Goal: Task Accomplishment & Management: Use online tool/utility

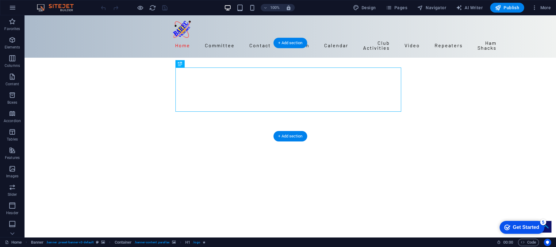
click at [56, 58] on img "1/13" at bounding box center [288, 58] width 527 height 0
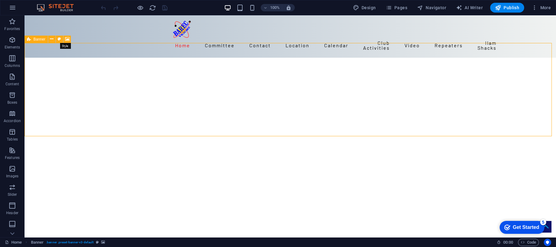
click at [59, 40] on icon at bounding box center [59, 39] width 3 height 6
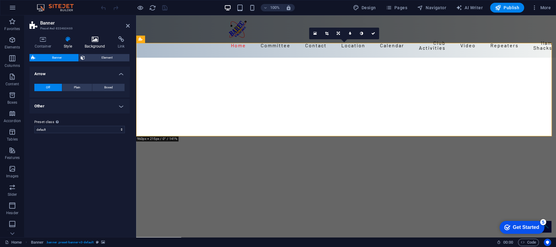
click at [91, 41] on icon at bounding box center [95, 39] width 31 height 6
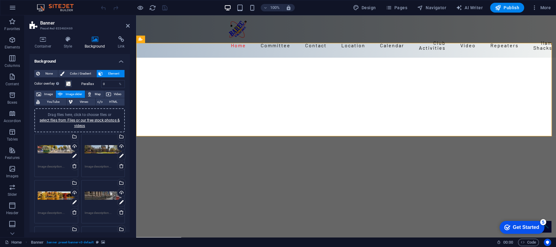
click at [51, 193] on div "Drag files here, click to choose files or select files from Files or our free s…" at bounding box center [56, 195] width 37 height 25
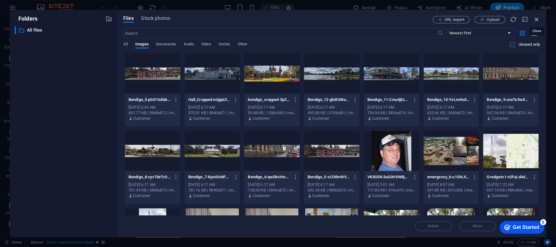
click at [536, 18] on icon "button" at bounding box center [536, 19] width 7 height 7
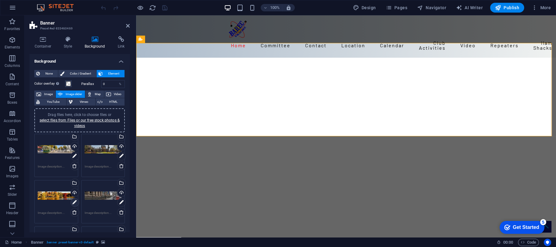
click at [74, 201] on icon at bounding box center [74, 202] width 4 height 7
click at [73, 201] on icon at bounding box center [74, 202] width 4 height 7
click at [71, 200] on link at bounding box center [75, 202] width 9 height 9
click at [106, 193] on div "Drag files here, click to choose files or select files from Files or our free s…" at bounding box center [103, 195] width 37 height 25
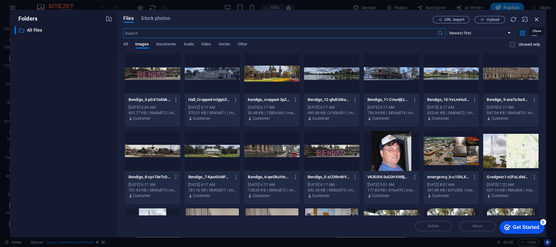
drag, startPoint x: 536, startPoint y: 18, endPoint x: 399, endPoint y: 3, distance: 138.2
click at [536, 18] on icon "button" at bounding box center [536, 19] width 7 height 7
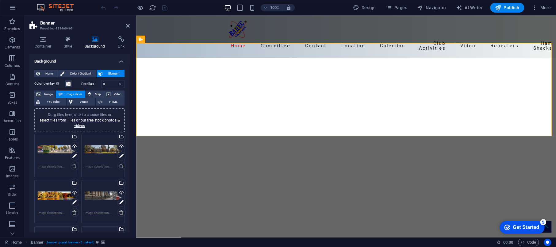
click at [98, 186] on div "Drag files here, click to choose files or select files from Files or our free s…" at bounding box center [103, 195] width 37 height 25
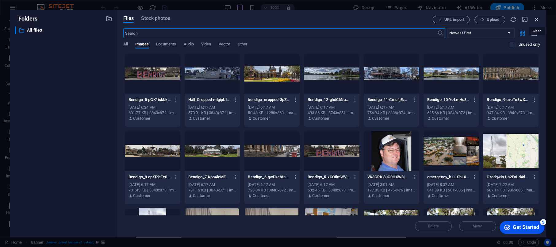
click at [535, 18] on icon "button" at bounding box center [536, 19] width 7 height 7
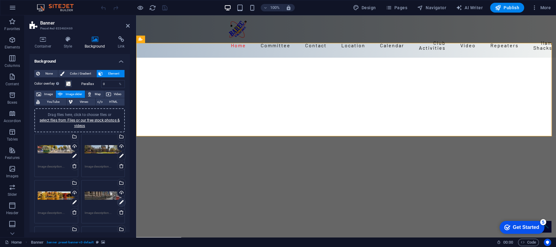
click at [120, 201] on icon at bounding box center [121, 202] width 4 height 7
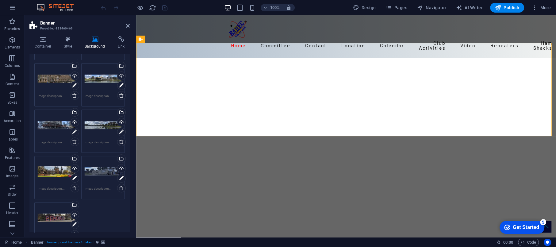
scroll to position [251, 0]
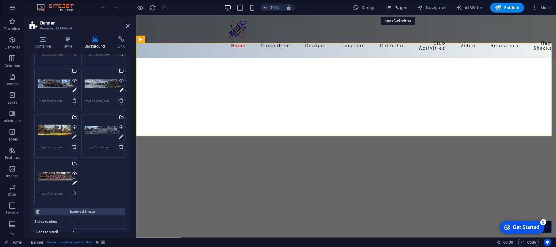
click at [403, 7] on span "Pages" at bounding box center [395, 8] width 21 height 6
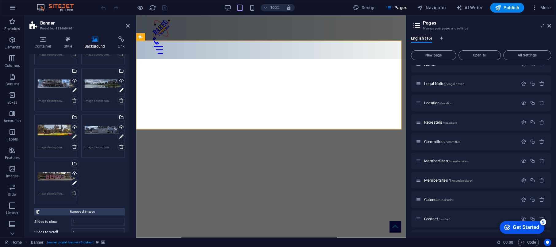
scroll to position [0, 0]
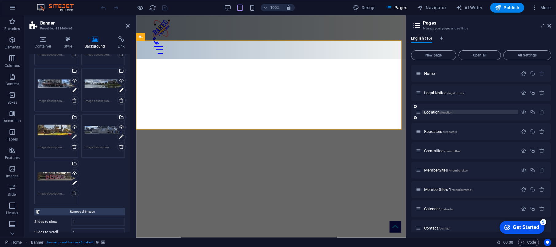
click at [432, 111] on span "Location /location" at bounding box center [438, 112] width 28 height 5
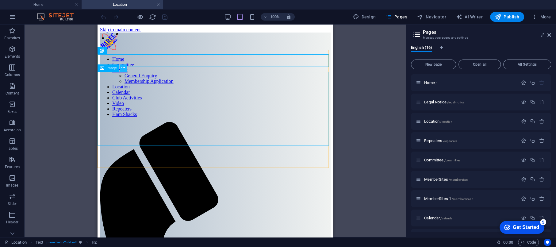
click at [123, 67] on icon at bounding box center [122, 68] width 3 height 6
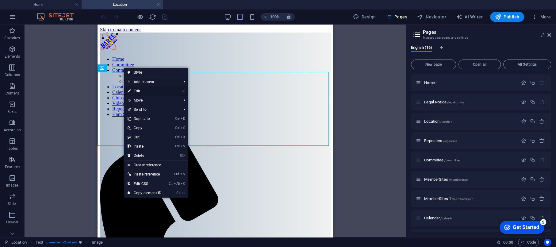
click at [139, 91] on link "⏎ Edit" at bounding box center [144, 90] width 41 height 9
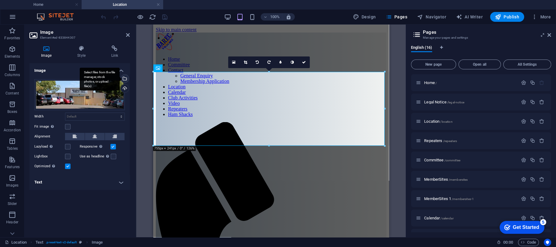
click at [124, 79] on div "Select files from the file manager, stock photos, or upload file(s)" at bounding box center [124, 79] width 9 height 9
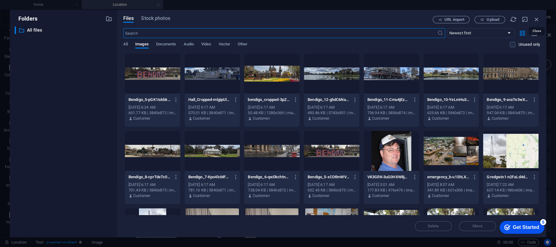
drag, startPoint x: 536, startPoint y: 18, endPoint x: 495, endPoint y: 20, distance: 41.1
click at [536, 18] on icon "button" at bounding box center [536, 19] width 7 height 7
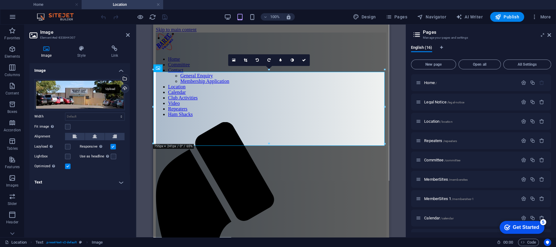
click at [124, 89] on div "Upload" at bounding box center [124, 88] width 9 height 9
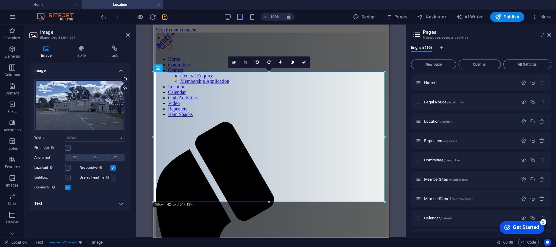
click at [246, 63] on icon at bounding box center [245, 62] width 3 height 4
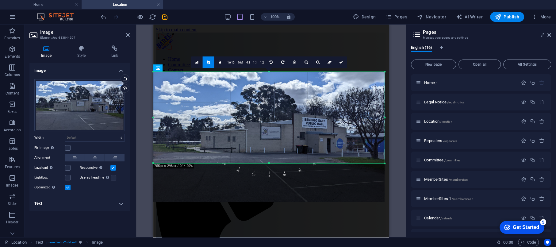
drag, startPoint x: 269, startPoint y: 201, endPoint x: 268, endPoint y: 163, distance: 38.6
click at [268, 163] on div at bounding box center [269, 163] width 232 height 2
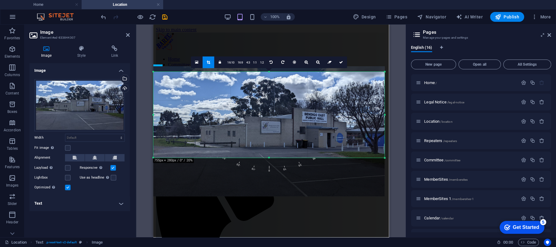
drag, startPoint x: 269, startPoint y: 71, endPoint x: 268, endPoint y: 77, distance: 5.6
click at [268, 77] on div "180 170 160 150 140 130 120 110 100 90 80 70 60 50 40 30 20 10 0 -10 -20 -30 -4…" at bounding box center [269, 115] width 232 height 86
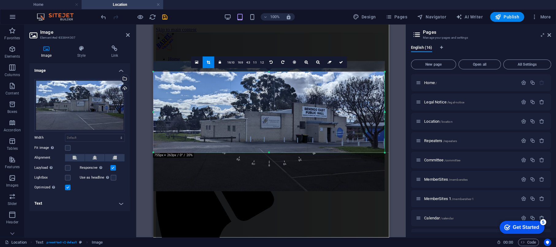
drag, startPoint x: 269, startPoint y: 72, endPoint x: 268, endPoint y: 77, distance: 5.2
click at [268, 77] on div "180 170 160 150 140 130 120 110 100 90 80 70 60 50 40 30 20 10 0 -10 -20 -30 -4…" at bounding box center [269, 112] width 232 height 81
click at [340, 63] on icon at bounding box center [341, 62] width 4 height 4
type input "754"
select select "px"
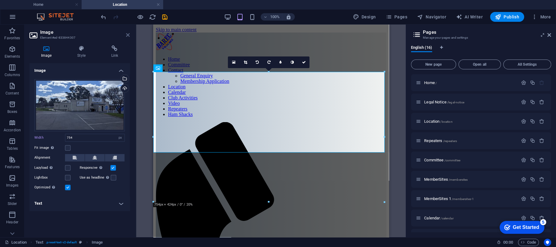
click at [127, 35] on icon at bounding box center [128, 35] width 4 height 5
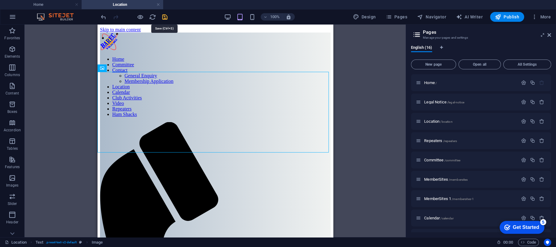
click at [163, 17] on icon "save" at bounding box center [164, 16] width 7 height 7
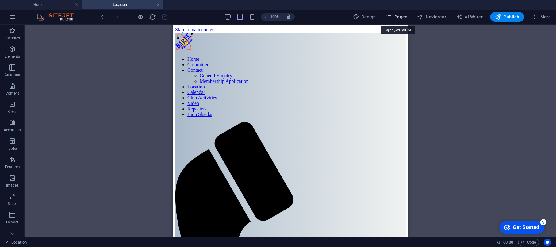
click at [397, 15] on span "Pages" at bounding box center [395, 17] width 21 height 6
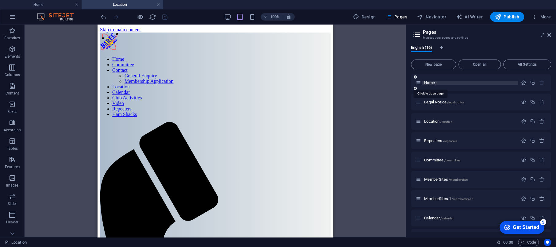
click at [429, 83] on span "Home /" at bounding box center [430, 82] width 13 height 5
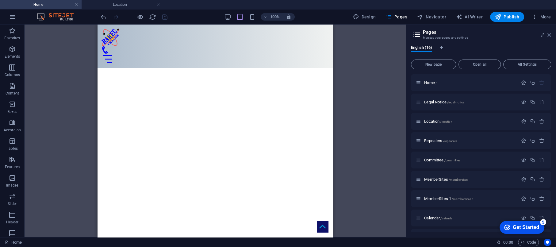
click at [549, 33] on icon at bounding box center [549, 35] width 4 height 5
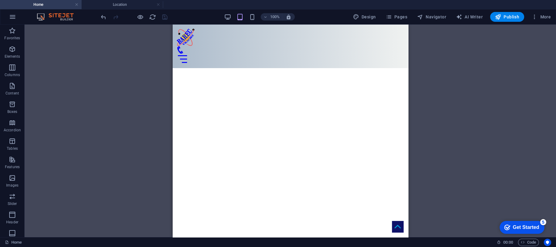
drag, startPoint x: 92, startPoint y: 81, endPoint x: 98, endPoint y: 85, distance: 7.5
click at [92, 81] on div "H1 Banner Container Container Container Container H2 Unequal Columns Container …" at bounding box center [290, 131] width 531 height 213
click at [440, 93] on div "H1 Banner Container Container Container Container H2 Unequal Columns Container …" at bounding box center [290, 131] width 531 height 213
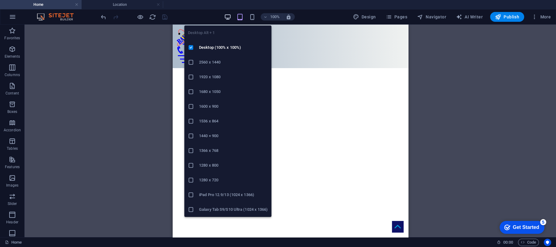
click at [230, 18] on icon "button" at bounding box center [227, 16] width 7 height 7
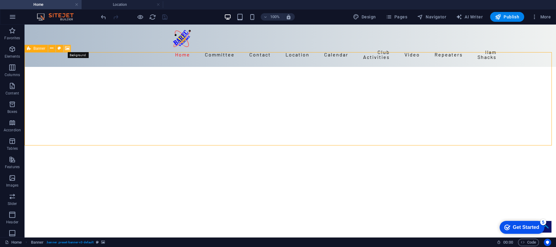
click at [67, 50] on icon at bounding box center [67, 48] width 5 height 6
select select "fade"
select select "ms"
select select "s"
select select "progressive"
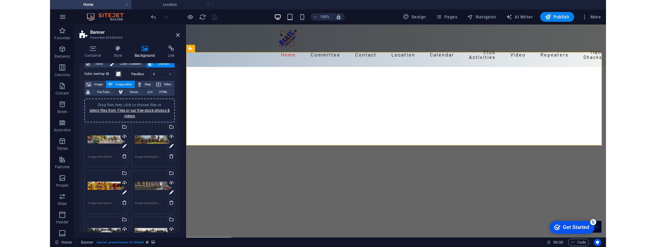
scroll to position [28, 0]
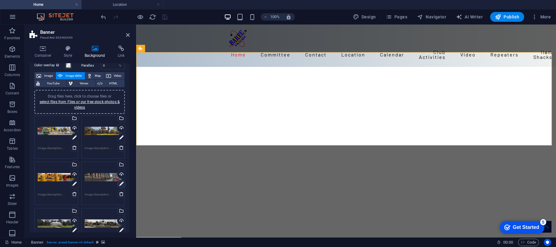
click at [120, 182] on icon at bounding box center [121, 183] width 4 height 7
click at [120, 183] on icon at bounding box center [121, 183] width 4 height 7
click at [350, 43] on icon at bounding box center [350, 43] width 2 height 4
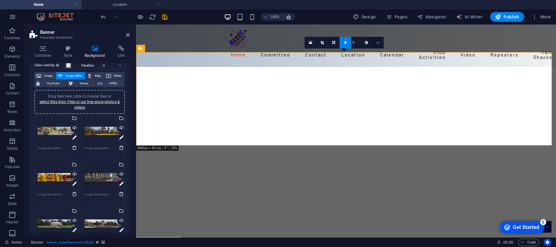
click at [378, 43] on icon at bounding box center [378, 43] width 4 height 4
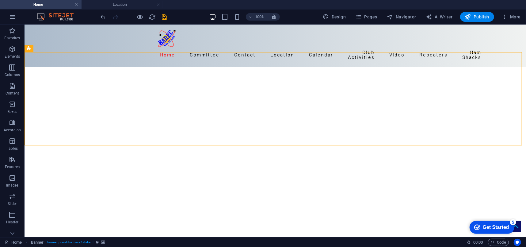
click at [526, 4] on ul "Home Location" at bounding box center [263, 4] width 526 height 9
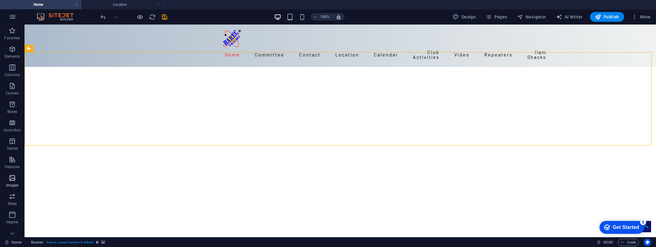
click at [12, 178] on icon "button" at bounding box center [12, 177] width 7 height 7
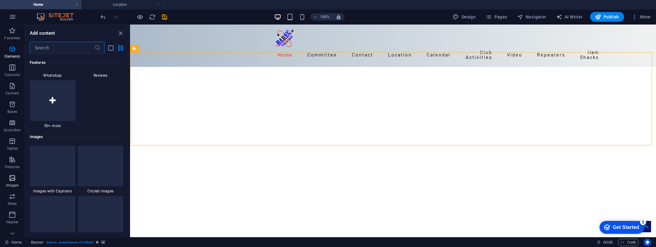
scroll to position [3109, 0]
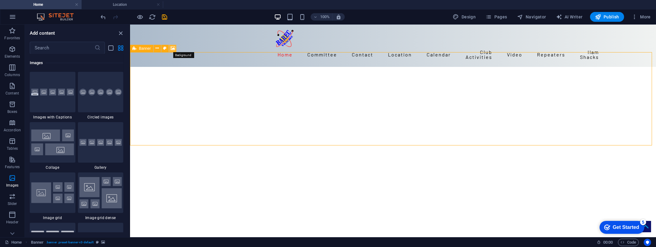
click at [172, 49] on icon at bounding box center [172, 48] width 5 height 6
select select "fade"
select select "ms"
select select "s"
select select "progressive"
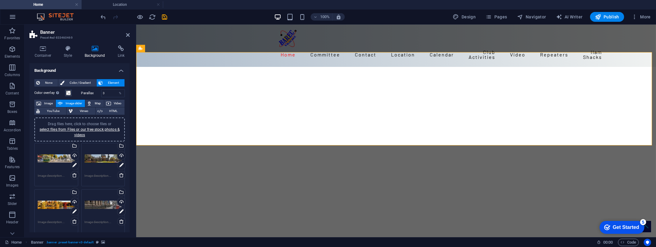
scroll to position [56, 0]
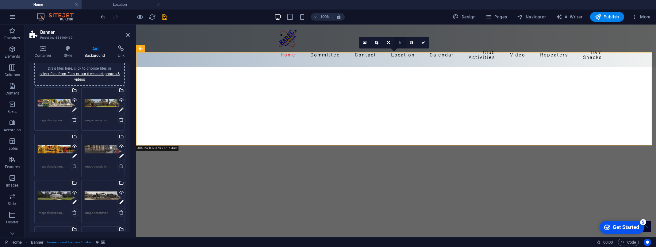
click at [399, 43] on icon at bounding box center [400, 43] width 2 height 4
type input "4"
type input "3"
type input "2"
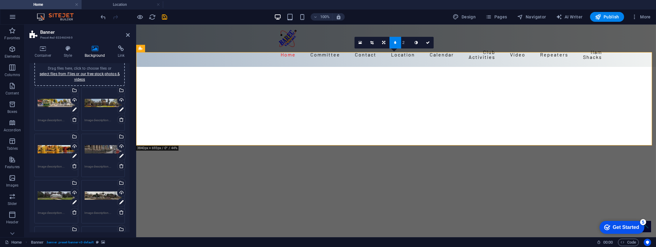
type input "3"
click at [122, 154] on icon at bounding box center [121, 155] width 4 height 7
type input "4"
type input "3"
type input "2"
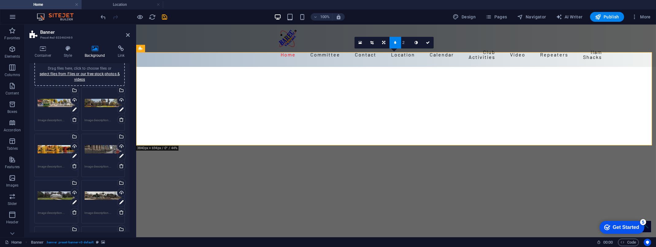
type input "3"
click at [107, 195] on div "Drag files here, click to choose files or select files from Files or our free s…" at bounding box center [103, 195] width 37 height 25
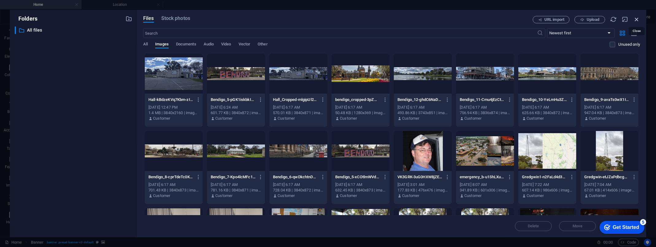
click at [556, 20] on icon "button" at bounding box center [636, 19] width 7 height 7
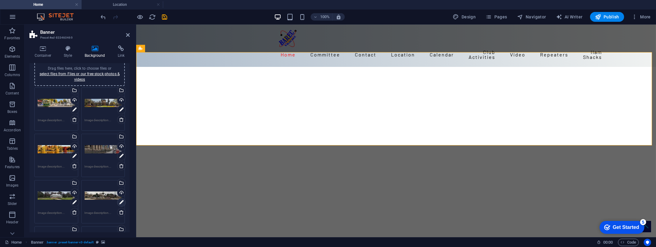
click at [120, 202] on icon at bounding box center [121, 202] width 4 height 7
click at [401, 43] on link at bounding box center [400, 43] width 12 height 12
type input "4"
click at [427, 43] on icon at bounding box center [428, 43] width 4 height 4
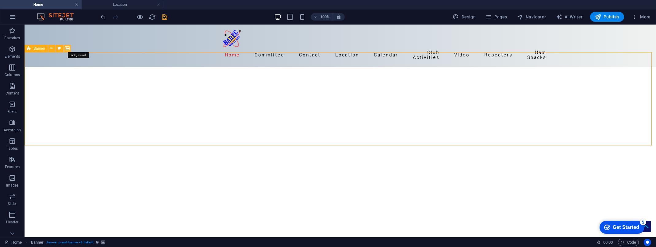
click at [66, 49] on icon at bounding box center [67, 48] width 5 height 6
select select "fade"
select select "ms"
select select "s"
select select "progressive"
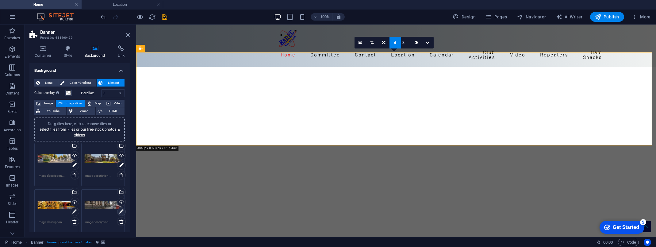
click at [119, 211] on icon at bounding box center [121, 211] width 4 height 7
click at [74, 212] on icon at bounding box center [74, 211] width 4 height 7
click at [399, 44] on icon at bounding box center [400, 43] width 2 height 4
type input "4"
type input "3"
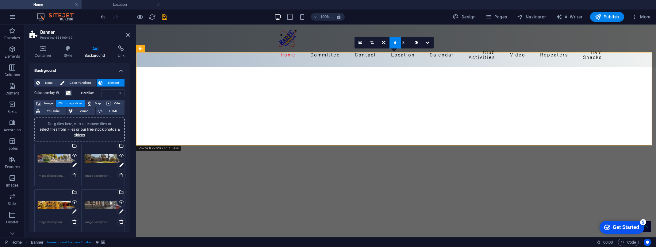
type input "2"
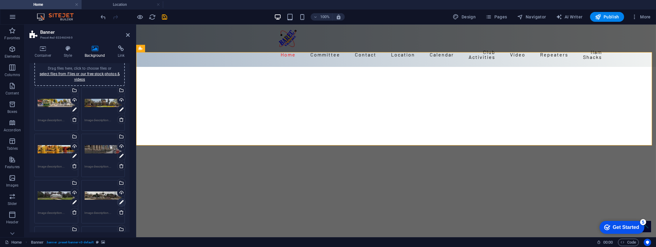
click at [120, 201] on icon at bounding box center [121, 202] width 4 height 7
click at [75, 201] on icon at bounding box center [74, 202] width 4 height 7
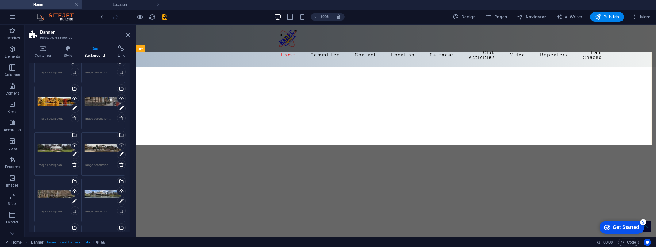
scroll to position [111, 0]
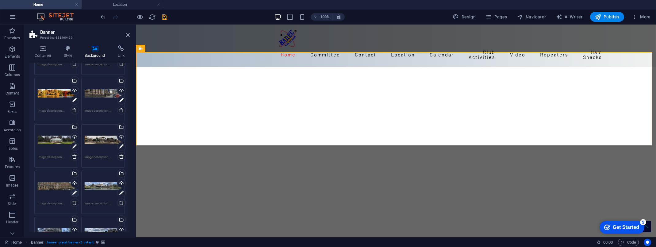
click at [75, 192] on icon at bounding box center [74, 192] width 4 height 7
click at [400, 43] on icon at bounding box center [400, 43] width 2 height 4
type input "4"
type input "2"
type input "3"
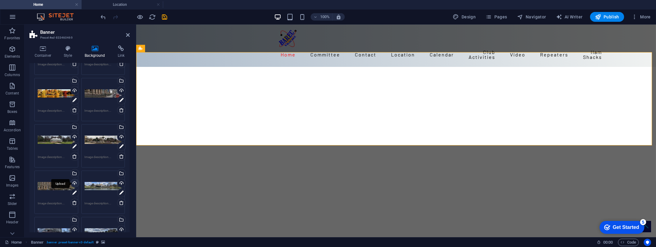
scroll to position [139, 0]
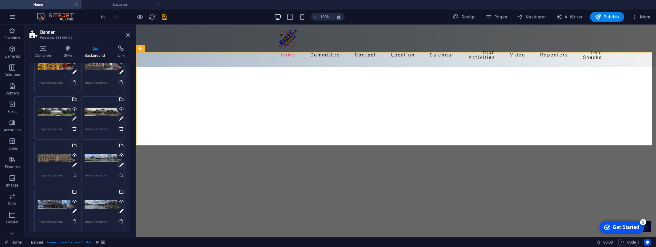
click at [120, 163] on icon at bounding box center [121, 164] width 4 height 7
click at [399, 42] on icon at bounding box center [400, 43] width 2 height 4
type input "4"
type input "3"
type input "2"
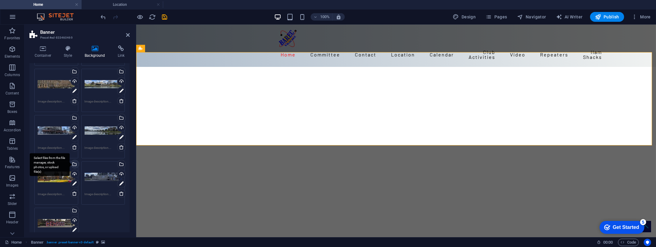
scroll to position [223, 0]
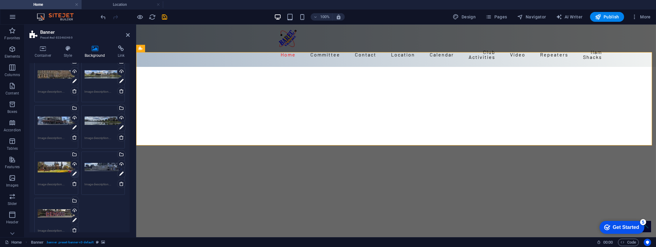
click at [74, 173] on icon at bounding box center [74, 173] width 4 height 7
click at [120, 173] on icon at bounding box center [121, 173] width 4 height 7
click at [74, 219] on icon at bounding box center [74, 219] width 4 height 7
click at [401, 43] on link at bounding box center [400, 43] width 12 height 12
type input "4"
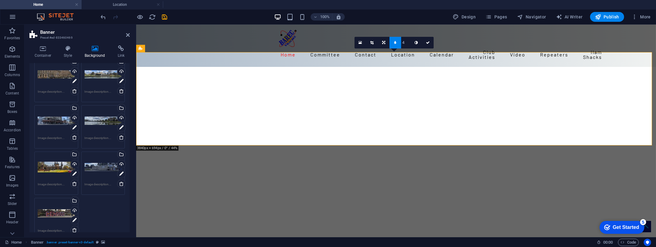
type input "3"
type input "2"
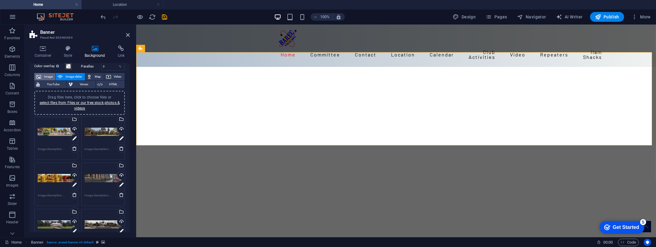
scroll to position [14, 0]
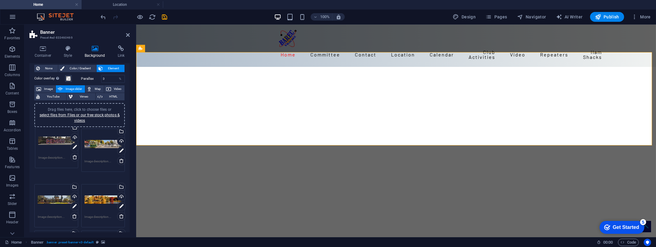
drag, startPoint x: 52, startPoint y: 202, endPoint x: 52, endPoint y: 130, distance: 72.7
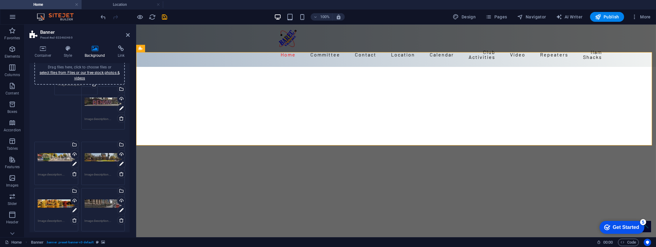
scroll to position [51, 0]
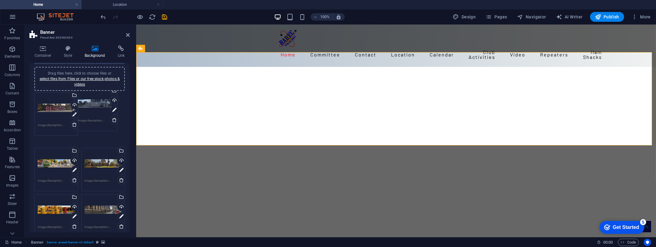
drag, startPoint x: 56, startPoint y: 167, endPoint x: 96, endPoint y: 100, distance: 78.5
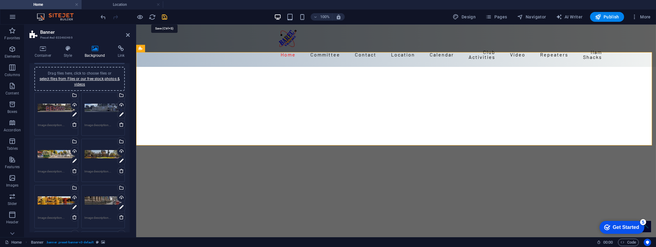
click at [163, 16] on icon "save" at bounding box center [164, 16] width 7 height 7
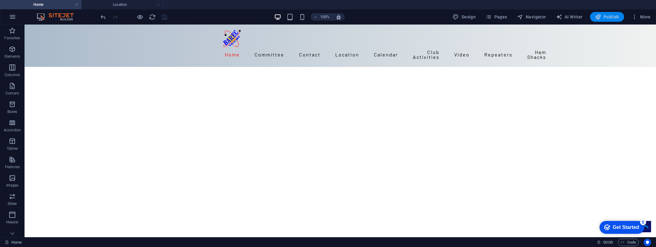
click at [556, 18] on span "Publish" at bounding box center [607, 17] width 24 height 6
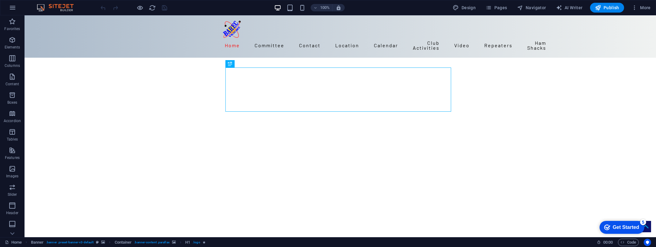
click at [107, 58] on img "1/13" at bounding box center [338, 58] width 627 height 0
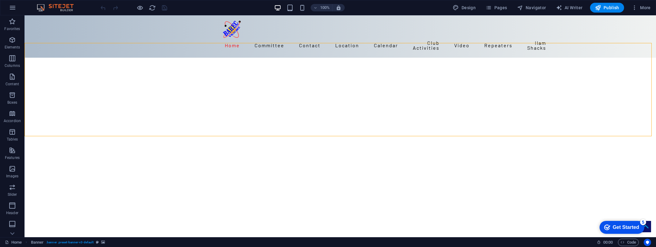
click at [42, 58] on img "1/13" at bounding box center [338, 58] width 627 height 0
click at [74, 58] on img "1/13" at bounding box center [338, 58] width 627 height 0
drag, startPoint x: 81, startPoint y: 83, endPoint x: 78, endPoint y: 79, distance: 4.6
click at [81, 58] on img "1/13" at bounding box center [338, 58] width 627 height 0
click at [51, 39] on icon at bounding box center [51, 39] width 3 height 6
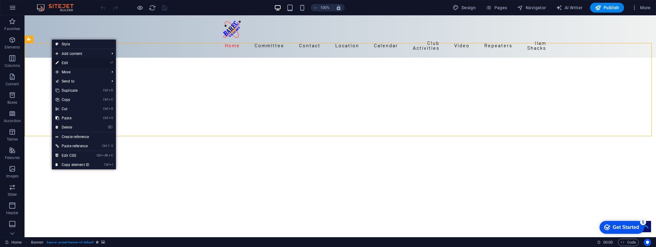
click at [68, 62] on link "⏎ Edit" at bounding box center [72, 62] width 41 height 9
select select "vh"
select select "banner"
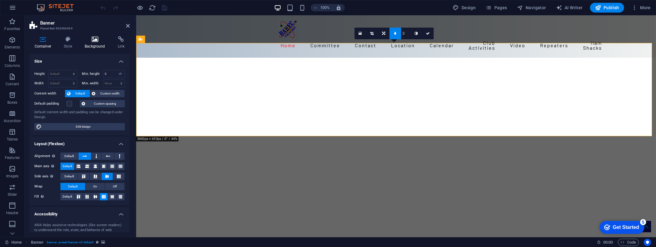
click at [98, 43] on h4 "Background" at bounding box center [96, 42] width 33 height 13
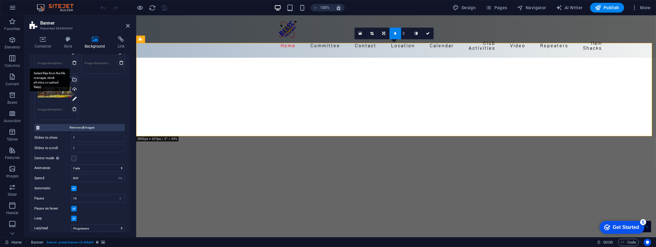
scroll to position [359, 0]
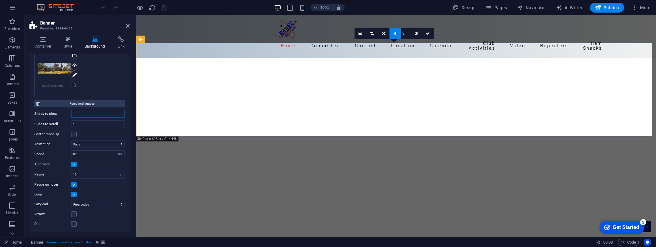
click at [83, 113] on input "1" at bounding box center [97, 113] width 53 height 7
click at [86, 113] on input "1" at bounding box center [97, 113] width 53 height 7
click at [83, 124] on input "1" at bounding box center [97, 124] width 53 height 7
click at [86, 114] on input "1" at bounding box center [97, 113] width 53 height 7
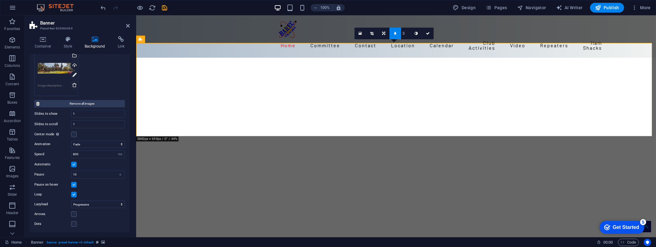
click at [53, 113] on label "Slides to show" at bounding box center [52, 113] width 37 height 3
click at [171, 33] on div "Home Committee Contact General Enquiry Membership Application Location Calendar…" at bounding box center [396, 36] width 520 height 42
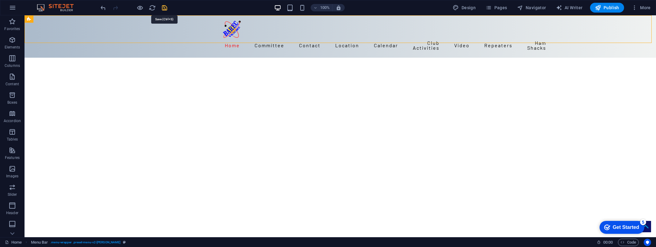
click at [163, 9] on icon "save" at bounding box center [164, 7] width 7 height 7
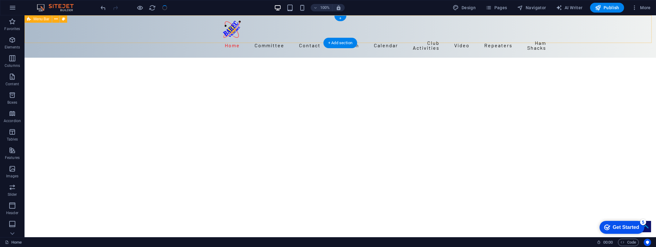
click at [132, 21] on div "Home Committee Contact General Enquiry Membership Application Location Calendar…" at bounding box center [340, 36] width 631 height 42
click at [56, 19] on icon at bounding box center [55, 19] width 3 height 6
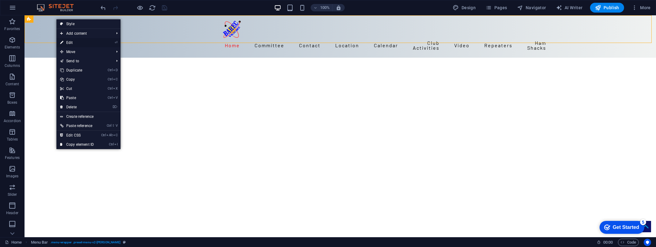
click at [71, 43] on link "⏎ Edit" at bounding box center [76, 42] width 41 height 9
select select "header"
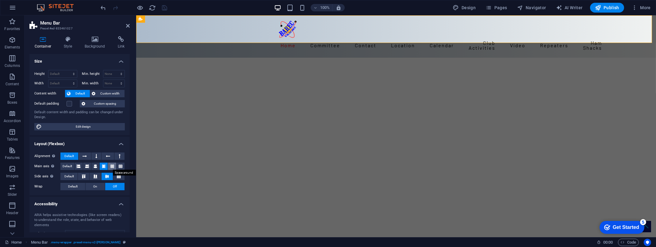
click at [110, 165] on icon at bounding box center [112, 166] width 4 height 7
click at [102, 164] on icon at bounding box center [104, 166] width 4 height 7
click at [119, 165] on icon at bounding box center [121, 166] width 4 height 7
click at [99, 142] on h4 "Layout (Flexbox)" at bounding box center [79, 141] width 100 height 11
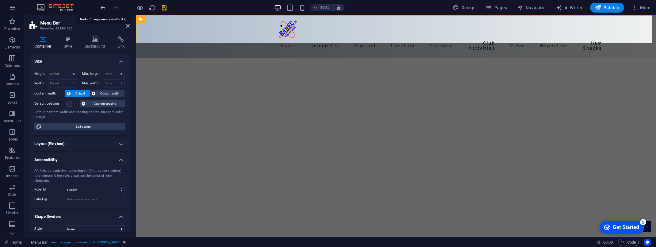
click at [104, 9] on icon "undo" at bounding box center [103, 7] width 7 height 7
click at [69, 40] on icon at bounding box center [68, 39] width 18 height 6
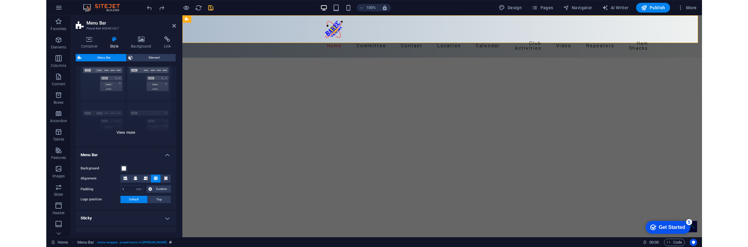
scroll to position [0, 0]
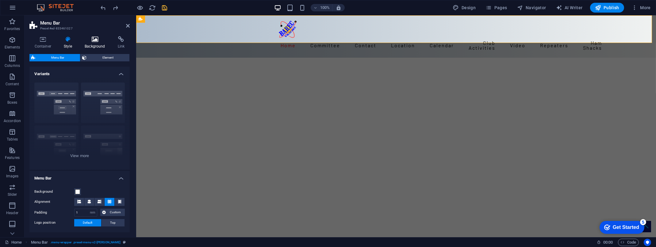
click at [94, 40] on icon at bounding box center [95, 39] width 31 height 6
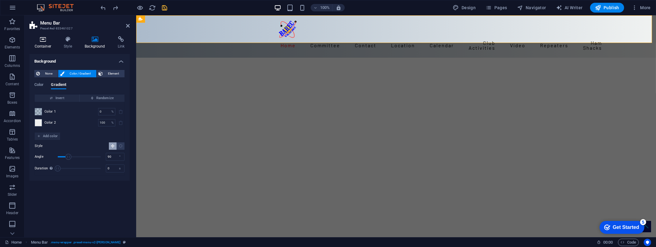
click at [44, 43] on h4 "Container" at bounding box center [43, 42] width 29 height 13
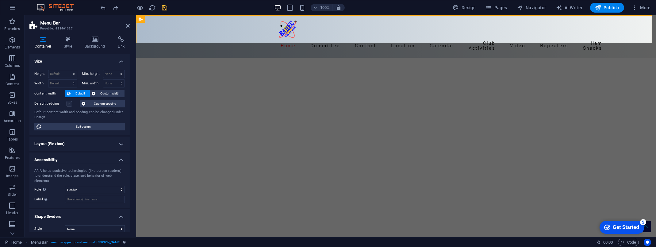
click at [67, 103] on label at bounding box center [70, 104] width 6 height 6
click at [0, 0] on input "Default padding" at bounding box center [0, 0] width 0 height 0
click at [67, 103] on label at bounding box center [70, 104] width 6 height 6
click at [0, 0] on input "Default padding" at bounding box center [0, 0] width 0 height 0
click at [92, 21] on h2 "Menu Bar" at bounding box center [85, 23] width 90 height 6
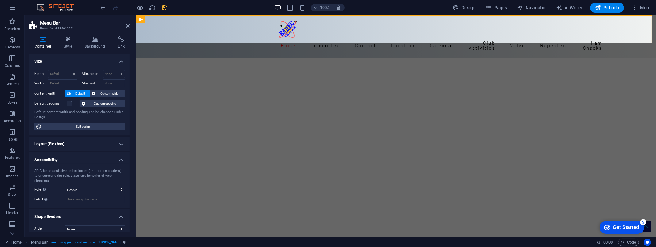
click at [120, 143] on h4 "Layout (Flexbox)" at bounding box center [79, 143] width 100 height 15
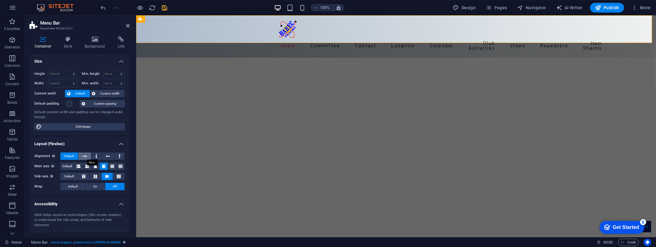
click at [85, 155] on icon at bounding box center [84, 155] width 4 height 7
click at [95, 155] on icon at bounding box center [96, 155] width 2 height 7
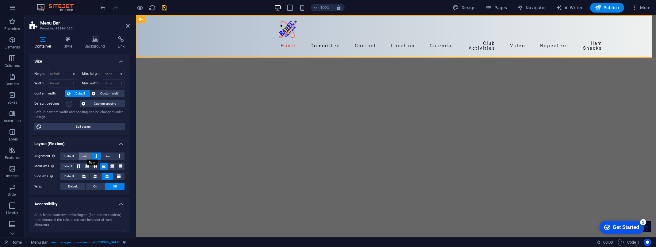
click at [85, 155] on icon at bounding box center [84, 155] width 4 height 7
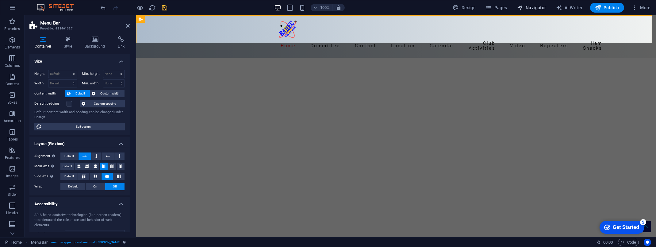
click at [537, 8] on span "Navigator" at bounding box center [531, 8] width 29 height 6
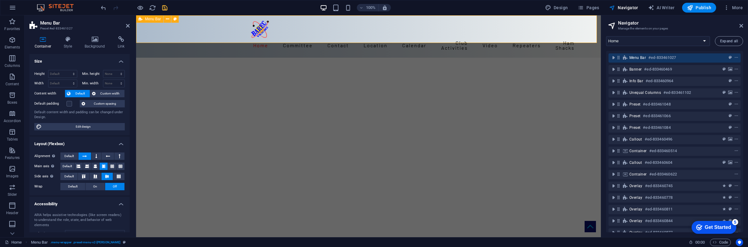
click at [642, 57] on span "Menu Bar" at bounding box center [638, 57] width 17 height 5
click at [614, 57] on icon "toggle-expand" at bounding box center [614, 58] width 6 height 6
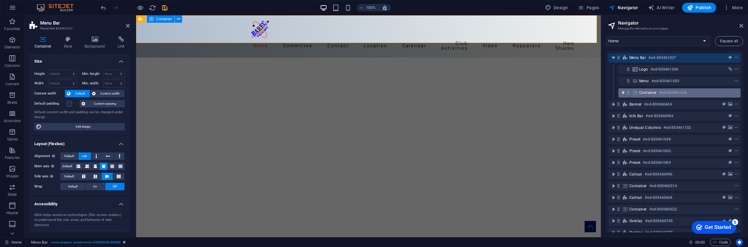
click at [622, 92] on icon "toggle-expand" at bounding box center [623, 93] width 6 height 6
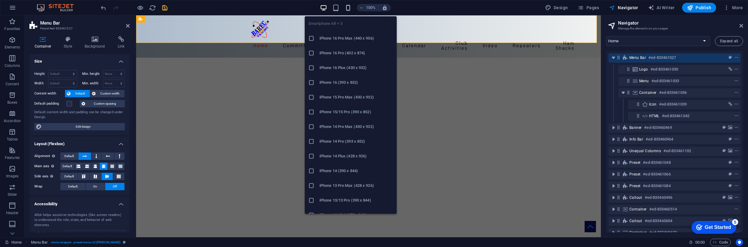
click at [350, 7] on icon "button" at bounding box center [348, 7] width 7 height 7
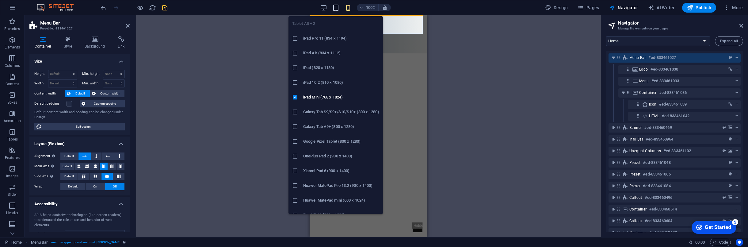
click at [337, 6] on icon "button" at bounding box center [335, 7] width 7 height 7
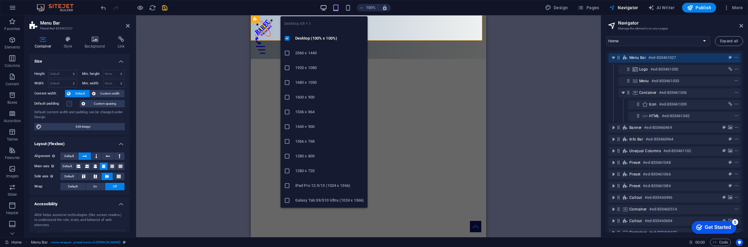
click at [327, 5] on icon "button" at bounding box center [323, 7] width 7 height 7
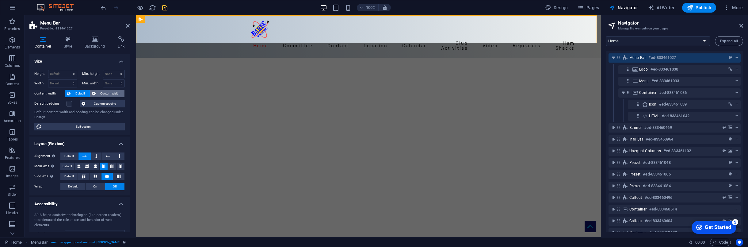
click at [106, 92] on span "Custom width" at bounding box center [110, 93] width 25 height 7
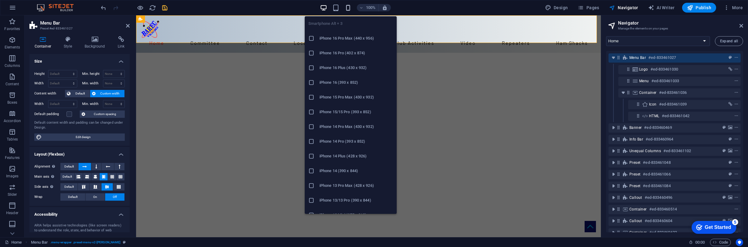
click at [348, 6] on icon "button" at bounding box center [348, 7] width 7 height 7
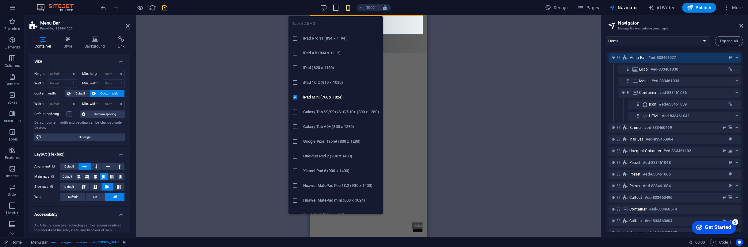
click at [337, 7] on icon "button" at bounding box center [335, 7] width 7 height 7
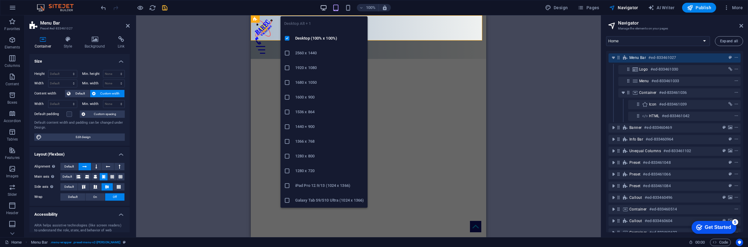
click at [325, 6] on icon "button" at bounding box center [323, 7] width 7 height 7
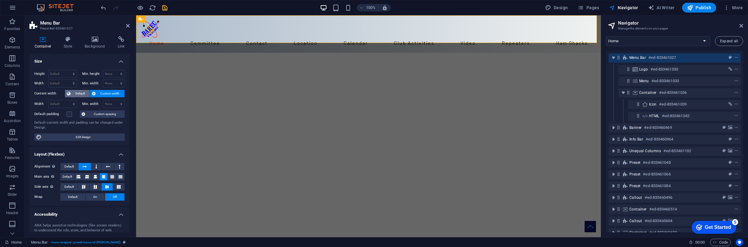
click at [82, 92] on span "Default" at bounding box center [80, 93] width 16 height 7
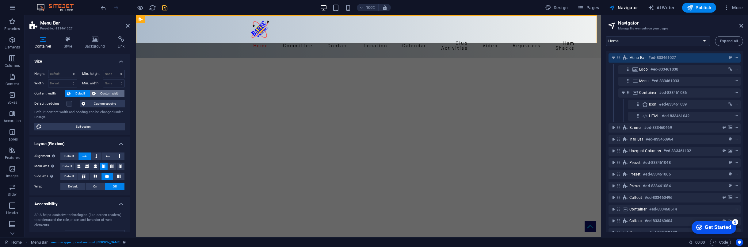
click at [110, 94] on span "Custom width" at bounding box center [110, 93] width 25 height 7
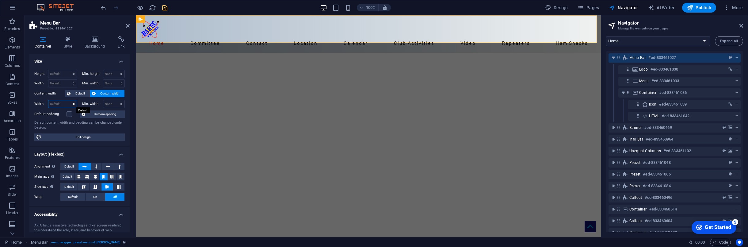
click at [66, 103] on select "Default px rem % em vh vw" at bounding box center [62, 103] width 29 height 7
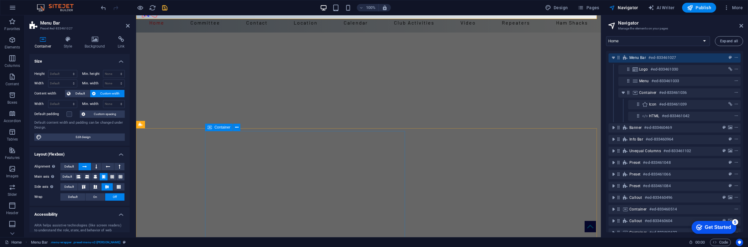
scroll to position [28, 0]
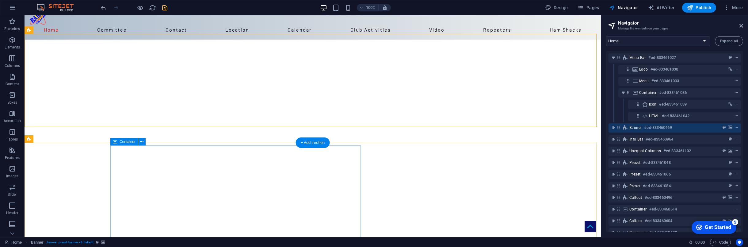
scroll to position [0, 0]
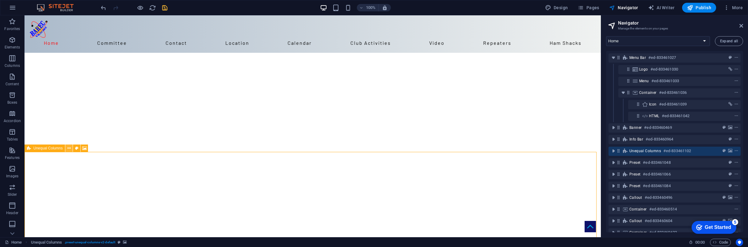
click at [69, 149] on icon at bounding box center [68, 148] width 3 height 6
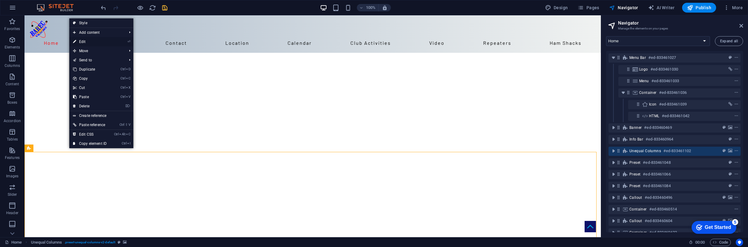
click at [84, 40] on link "⏎ Edit" at bounding box center [89, 41] width 41 height 9
select select "%"
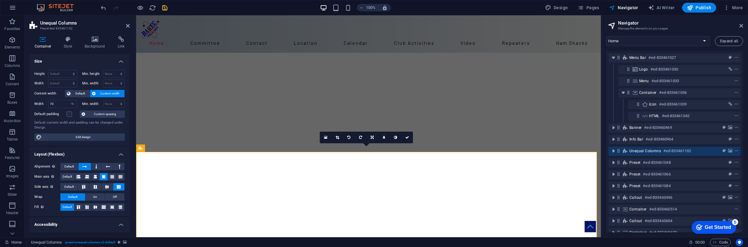
click at [108, 92] on span "Custom width" at bounding box center [110, 93] width 25 height 7
click at [129, 25] on icon at bounding box center [128, 25] width 4 height 5
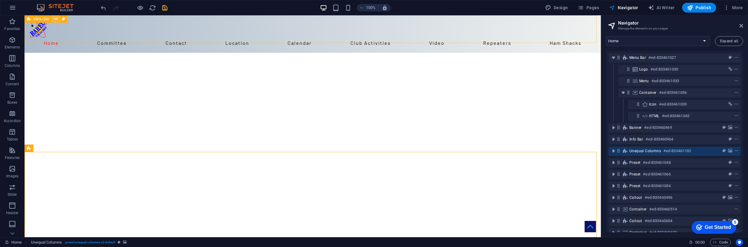
click at [55, 18] on icon at bounding box center [55, 19] width 3 height 6
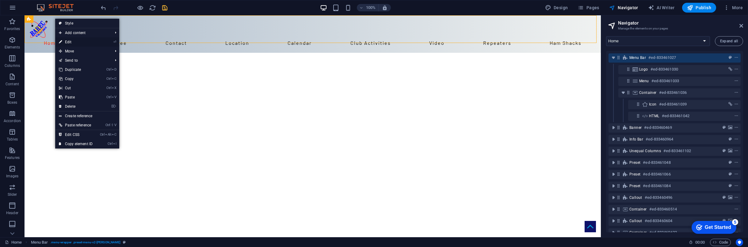
click at [70, 42] on link "⏎ Edit" at bounding box center [75, 41] width 41 height 9
select select "header"
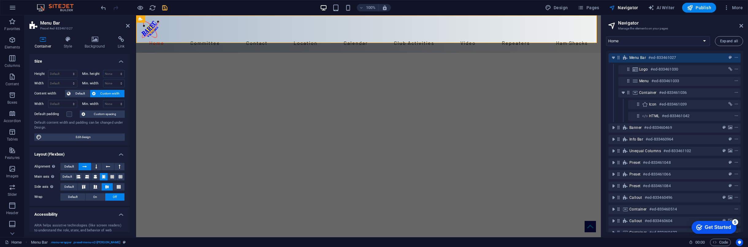
click at [116, 92] on span "Custom width" at bounding box center [110, 93] width 25 height 7
click at [105, 92] on span "Custom width" at bounding box center [110, 93] width 25 height 7
click at [62, 103] on select "Default px rem % em vh vw" at bounding box center [62, 103] width 29 height 7
select select "%"
click at [67, 100] on select "Default px rem % em vh vw" at bounding box center [62, 103] width 29 height 7
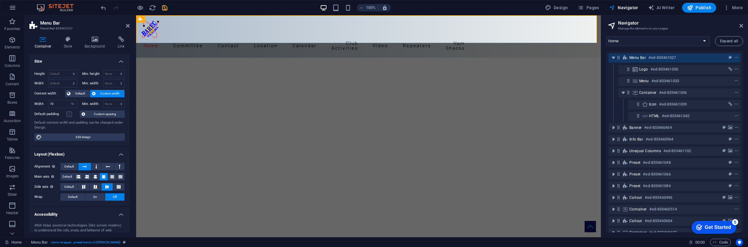
click at [108, 92] on span "Custom width" at bounding box center [110, 93] width 25 height 7
drag, startPoint x: 62, startPoint y: 101, endPoint x: 37, endPoint y: 101, distance: 24.8
click at [40, 104] on div "Width 70 Default px rem % em vh vw" at bounding box center [55, 104] width 43 height 8
type input "60"
click at [90, 57] on h4 "Size" at bounding box center [79, 59] width 100 height 11
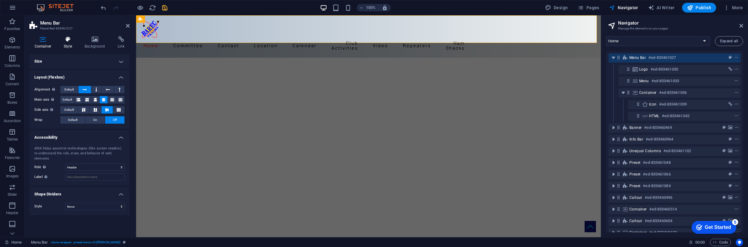
click at [67, 42] on icon at bounding box center [68, 39] width 18 height 6
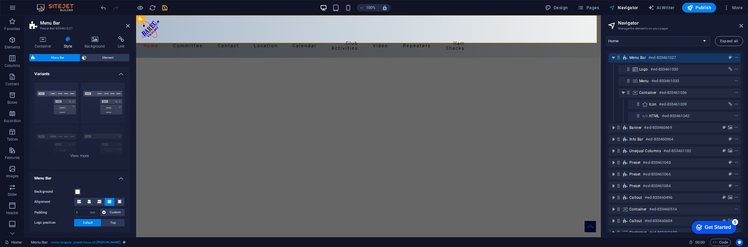
drag, startPoint x: 67, startPoint y: 42, endPoint x: 28, endPoint y: 37, distance: 39.2
click at [65, 42] on icon at bounding box center [68, 39] width 18 height 6
click at [44, 41] on icon at bounding box center [42, 39] width 27 height 6
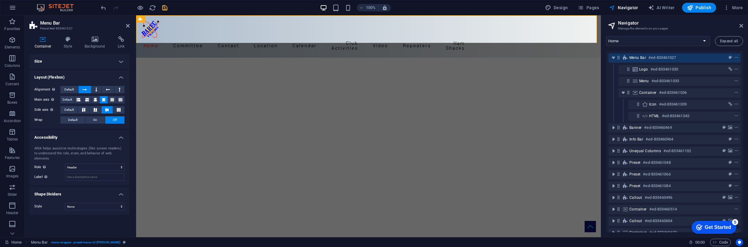
click at [123, 61] on h4 "Size" at bounding box center [79, 61] width 100 height 15
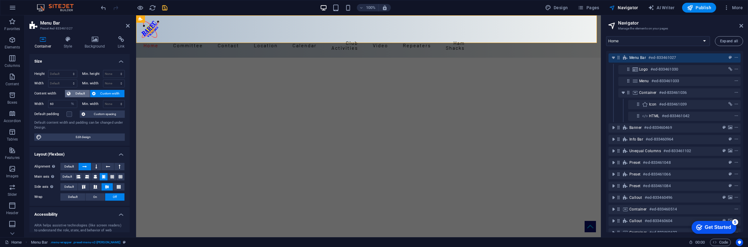
click at [79, 93] on span "Default" at bounding box center [80, 93] width 16 height 7
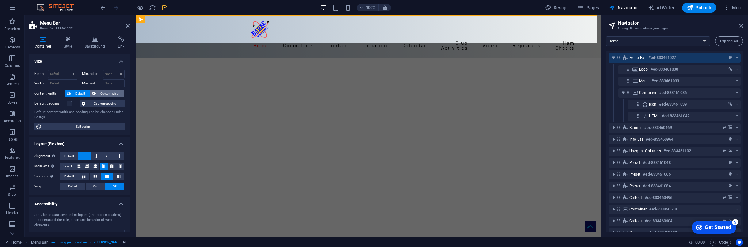
click at [110, 92] on span "Custom width" at bounding box center [110, 93] width 25 height 7
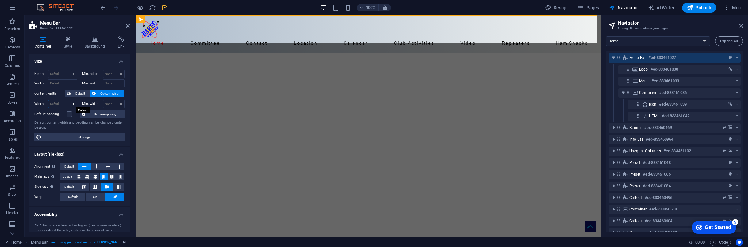
click at [62, 103] on select "Default px rem % em vh vw" at bounding box center [62, 103] width 29 height 7
select select "%"
click at [67, 100] on select "Default px rem % em vh vw" at bounding box center [62, 103] width 29 height 7
type input "5"
type input "90"
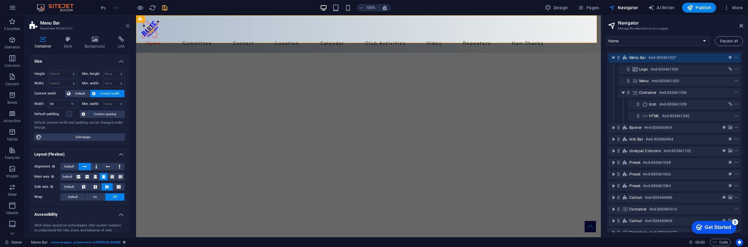
click at [127, 26] on icon at bounding box center [128, 25] width 4 height 5
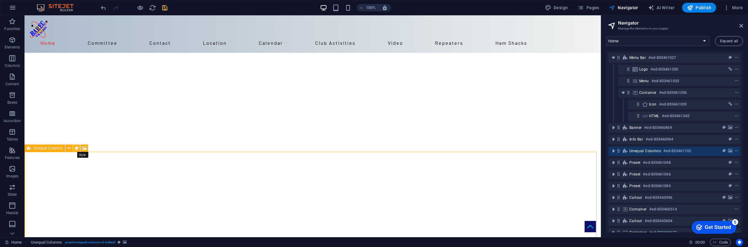
click at [76, 148] on icon at bounding box center [76, 148] width 3 height 6
select select "%"
select select "rem"
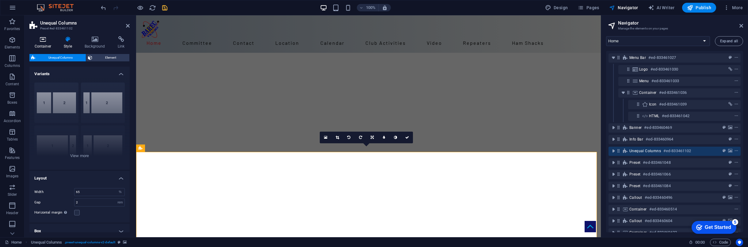
click at [42, 39] on icon at bounding box center [42, 39] width 27 height 6
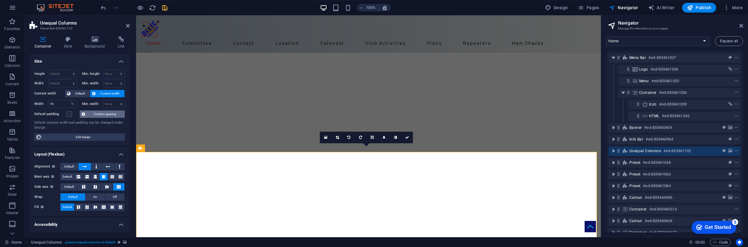
click at [105, 113] on span "Custom spacing" at bounding box center [105, 113] width 36 height 7
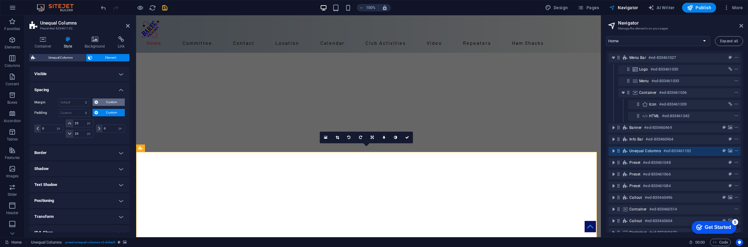
click at [110, 101] on span "Custom" at bounding box center [111, 101] width 23 height 7
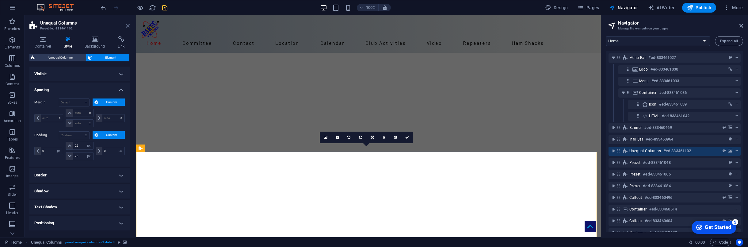
click at [126, 25] on icon at bounding box center [128, 25] width 4 height 5
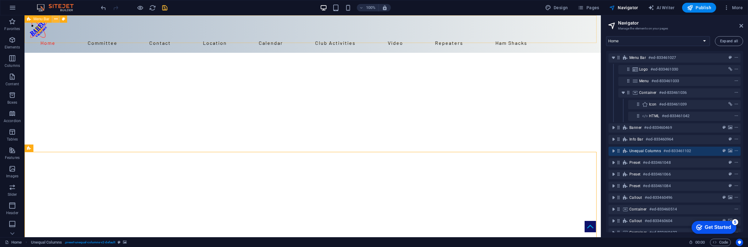
click at [55, 19] on icon at bounding box center [55, 19] width 3 height 6
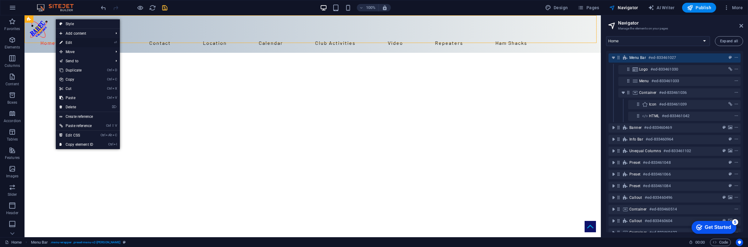
click at [67, 40] on link "⏎ Edit" at bounding box center [76, 42] width 41 height 9
select select "%"
select select "header"
select select "rem"
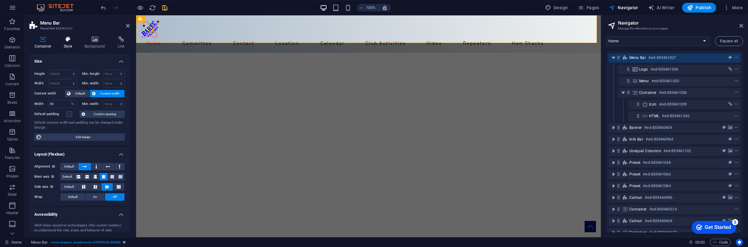
click at [65, 40] on icon at bounding box center [68, 39] width 18 height 6
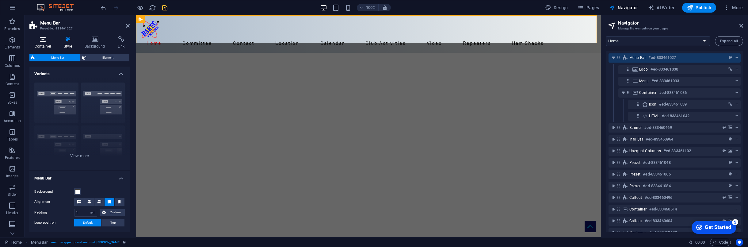
click at [44, 39] on icon at bounding box center [42, 39] width 27 height 6
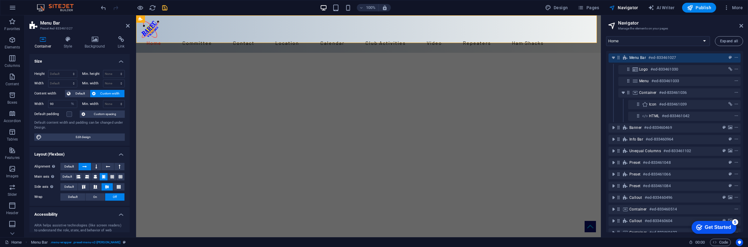
click at [102, 114] on span "Custom spacing" at bounding box center [105, 113] width 36 height 7
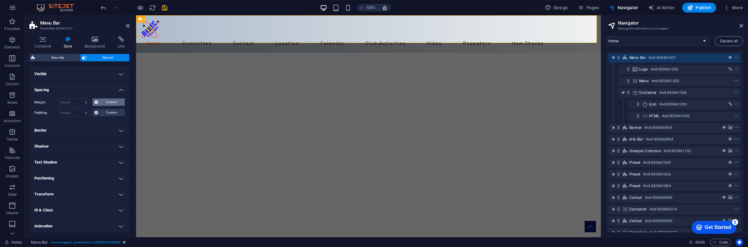
click at [113, 102] on span "Custom" at bounding box center [111, 101] width 23 height 7
click at [119, 152] on h4 "Border" at bounding box center [79, 152] width 100 height 15
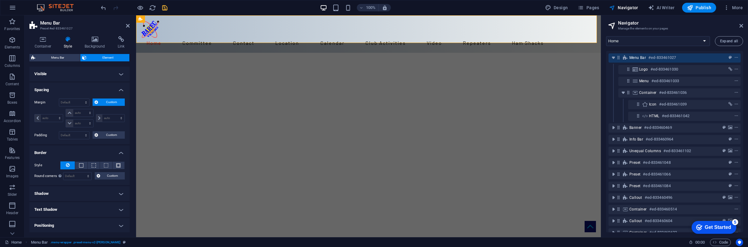
click at [78, 73] on h4 "Visible" at bounding box center [79, 74] width 100 height 15
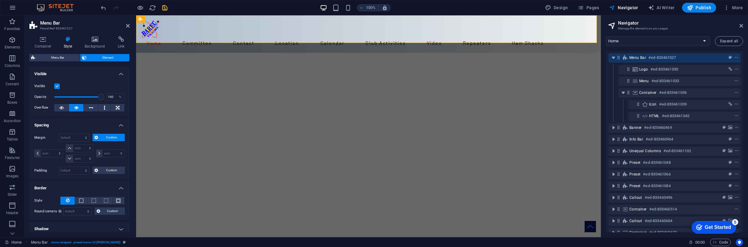
click at [83, 80] on div "Visible Opacity 100 % Overflow" at bounding box center [79, 97] width 100 height 39
click at [55, 58] on span "Menu Bar" at bounding box center [57, 57] width 41 height 7
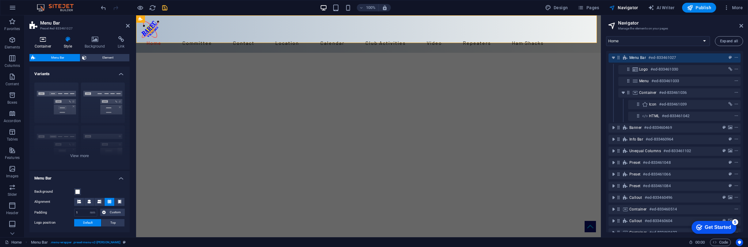
click at [46, 40] on icon at bounding box center [42, 39] width 27 height 6
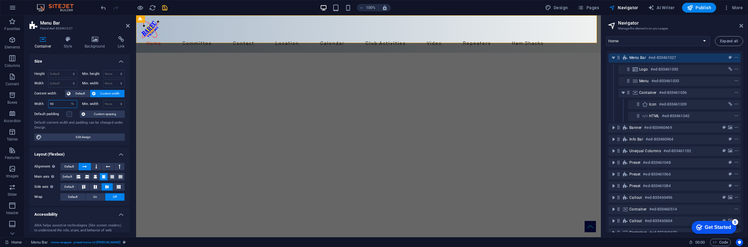
drag, startPoint x: 61, startPoint y: 104, endPoint x: 48, endPoint y: 103, distance: 13.2
click at [48, 103] on div "Width 90 Default px rem % em vh vw" at bounding box center [55, 104] width 43 height 8
type input "50"
click at [90, 23] on h2 "Menu Bar" at bounding box center [85, 23] width 90 height 6
click at [126, 25] on icon at bounding box center [128, 25] width 4 height 5
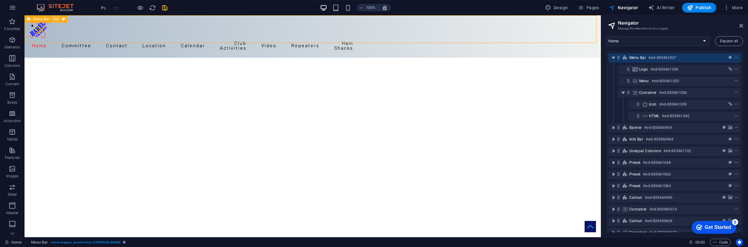
click at [55, 18] on icon at bounding box center [55, 19] width 3 height 6
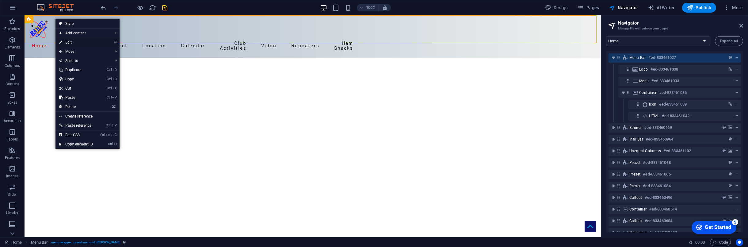
click at [72, 43] on link "⏎ Edit" at bounding box center [76, 42] width 41 height 9
select select "%"
select select "header"
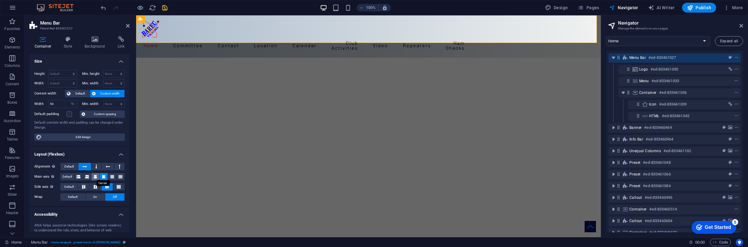
click at [94, 177] on icon at bounding box center [96, 176] width 4 height 7
click at [103, 176] on icon at bounding box center [104, 176] width 4 height 7
click at [112, 176] on icon at bounding box center [112, 176] width 4 height 7
click at [119, 176] on icon at bounding box center [121, 176] width 4 height 7
click at [94, 175] on icon at bounding box center [96, 176] width 4 height 7
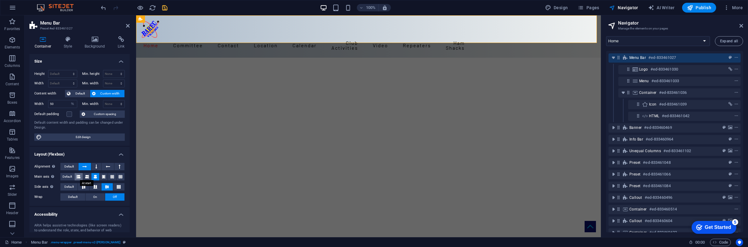
click at [79, 175] on icon at bounding box center [79, 176] width 4 height 7
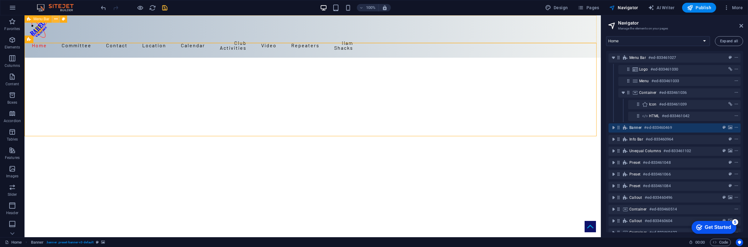
click at [55, 19] on icon at bounding box center [55, 19] width 3 height 6
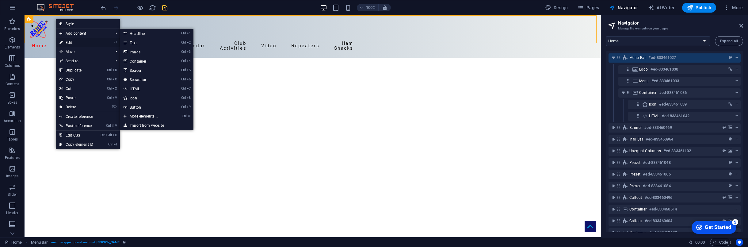
click at [67, 42] on link "⏎ Edit" at bounding box center [76, 42] width 41 height 9
select select "%"
select select "header"
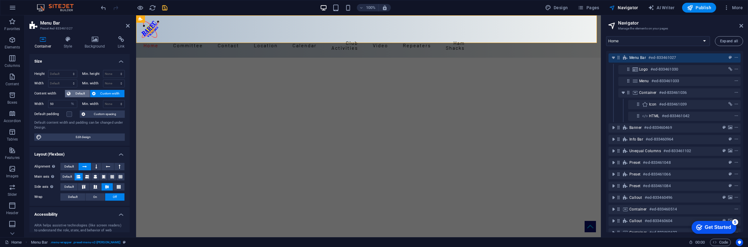
click at [80, 92] on span "Default" at bounding box center [80, 93] width 16 height 7
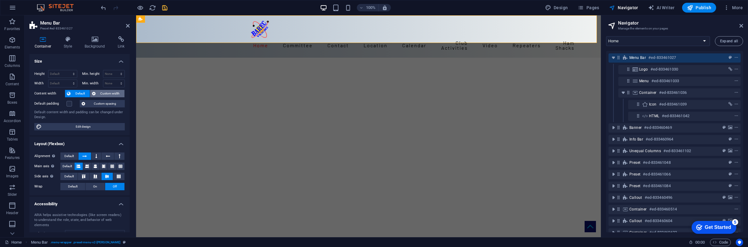
click at [108, 93] on span "Custom width" at bounding box center [110, 93] width 25 height 7
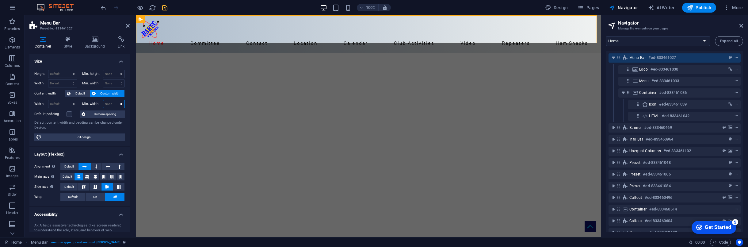
click at [117, 104] on select "None px rem % vh vw" at bounding box center [113, 103] width 21 height 7
click at [58, 102] on select "Default px rem % em vh vw" at bounding box center [62, 103] width 29 height 7
click at [48, 100] on select "Default px rem % em vh vw" at bounding box center [62, 103] width 29 height 7
select select "DISABLED_OPTION_VALUE"
click at [80, 90] on span "Default" at bounding box center [80, 93] width 16 height 7
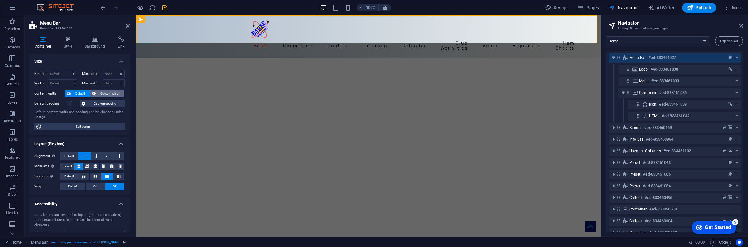
click at [109, 94] on span "Custom width" at bounding box center [110, 93] width 25 height 7
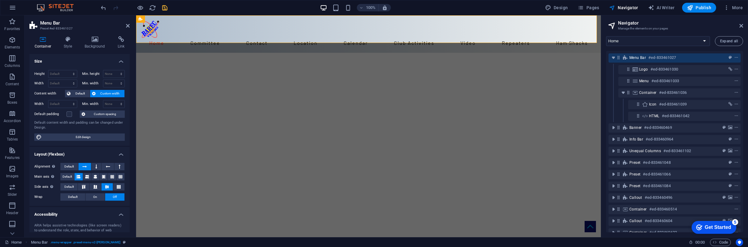
click at [111, 93] on span "Custom width" at bounding box center [110, 93] width 25 height 7
click at [58, 102] on select "Default px rem % em vh vw" at bounding box center [62, 103] width 29 height 7
click at [61, 102] on select "Default px rem % em vh vw" at bounding box center [62, 103] width 29 height 7
click at [75, 93] on span "Default" at bounding box center [80, 93] width 16 height 7
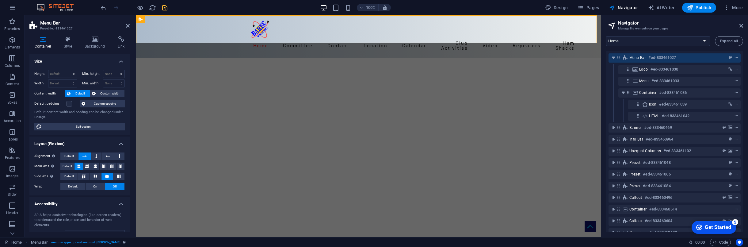
click at [76, 93] on span "Default" at bounding box center [80, 93] width 16 height 7
click at [108, 93] on span "Custom width" at bounding box center [110, 93] width 25 height 7
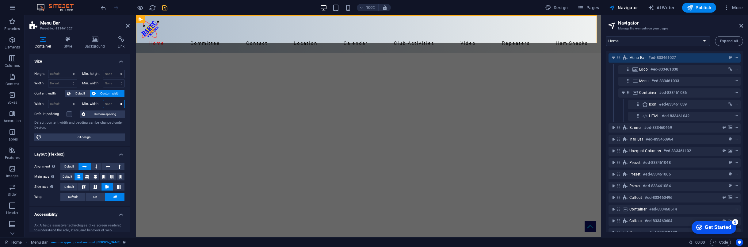
click at [110, 105] on select "None px rem % vh vw" at bounding box center [113, 103] width 21 height 7
click at [103, 100] on select "None px rem % vh vw" at bounding box center [113, 103] width 21 height 7
select select "DISABLED_OPTION_VALUE"
click at [111, 101] on select "None px rem % vh vw" at bounding box center [113, 103] width 21 height 7
click at [58, 103] on select "Default px rem % em vh vw" at bounding box center [62, 103] width 29 height 7
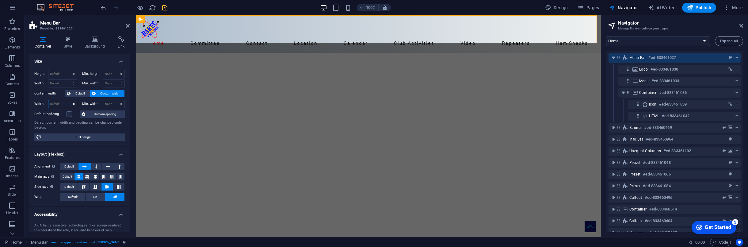
select select "%"
click at [67, 100] on select "Default px rem % em vh vw" at bounding box center [62, 103] width 29 height 7
drag, startPoint x: 55, startPoint y: 102, endPoint x: 43, endPoint y: 103, distance: 12.4
click at [43, 103] on div "Width 70 Default px rem % em vh vw" at bounding box center [55, 104] width 43 height 8
drag, startPoint x: 64, startPoint y: 102, endPoint x: 38, endPoint y: 103, distance: 26.1
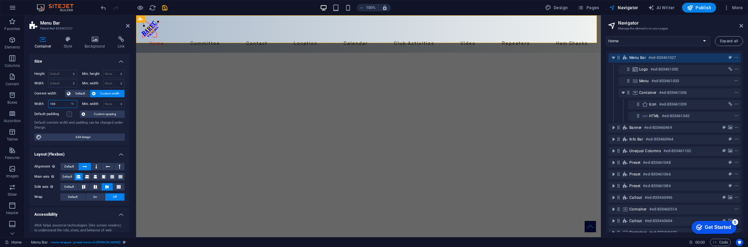
click at [38, 103] on div "Width 100 Default px rem % em vh vw" at bounding box center [55, 104] width 43 height 8
type input "9"
drag, startPoint x: 54, startPoint y: 102, endPoint x: 48, endPoint y: 99, distance: 6.8
click at [48, 100] on div "Width 80 Default px rem % em vh vw" at bounding box center [55, 104] width 43 height 8
type input "70"
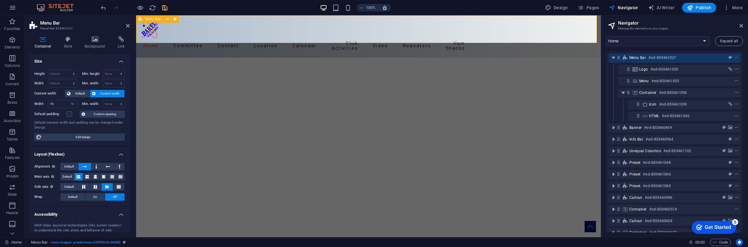
click at [521, 22] on div "Home Committee Contact General Enquiry Membership Application Location Calendar…" at bounding box center [368, 36] width 465 height 42
click at [170, 38] on nav "Home Committee Contact General Enquiry Membership Application Location Calendar…" at bounding box center [299, 45] width 316 height 15
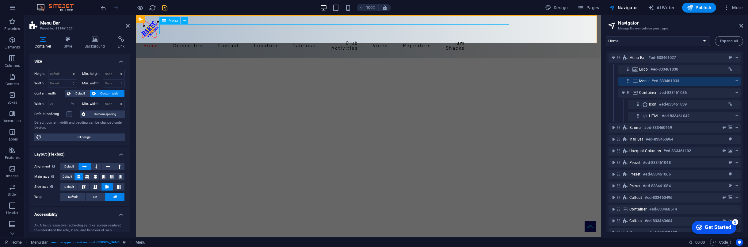
click at [202, 38] on nav "Home Committee Contact General Enquiry Membership Application Location Calendar…" at bounding box center [299, 45] width 316 height 15
click at [185, 21] on icon at bounding box center [184, 20] width 3 height 6
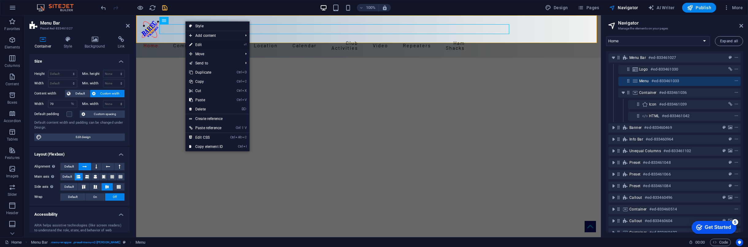
click at [201, 44] on link "⏎ Edit" at bounding box center [206, 44] width 41 height 9
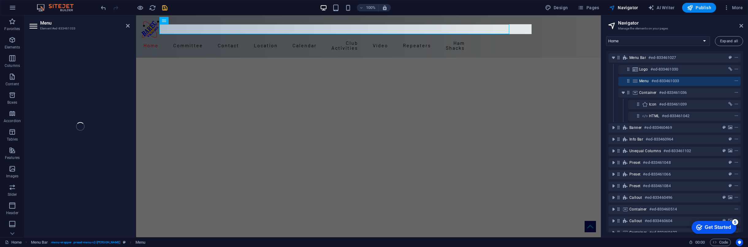
select select
select select "4"
select select
select select "8"
select select
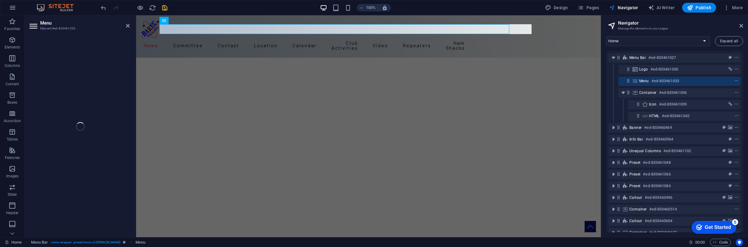
select select "9"
select select
select select "2"
select select
select select "7"
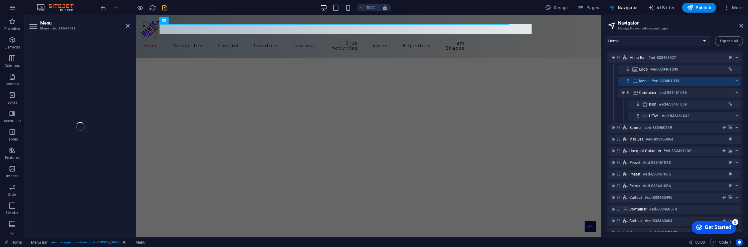
select select
select select "14"
select select
select select "12"
select select
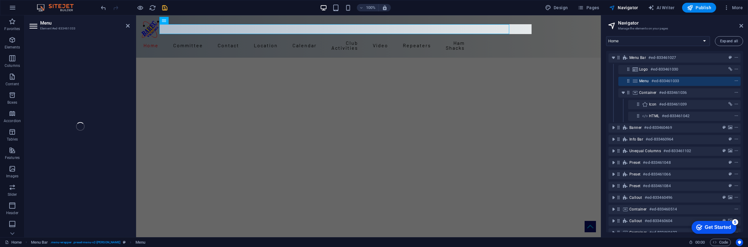
select select "3"
select select
select select "5"
select select
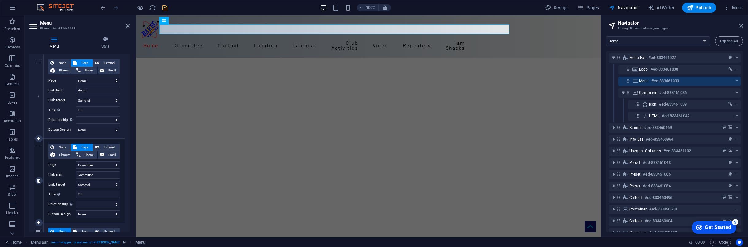
scroll to position [28, 0]
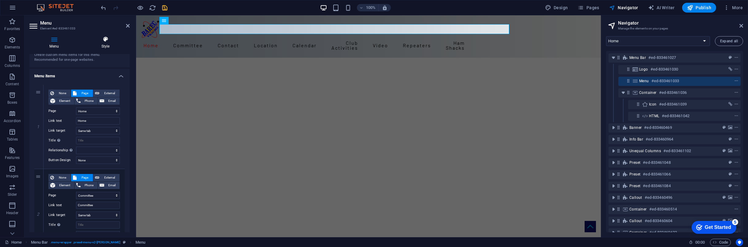
click at [104, 42] on h4 "Style" at bounding box center [105, 42] width 48 height 13
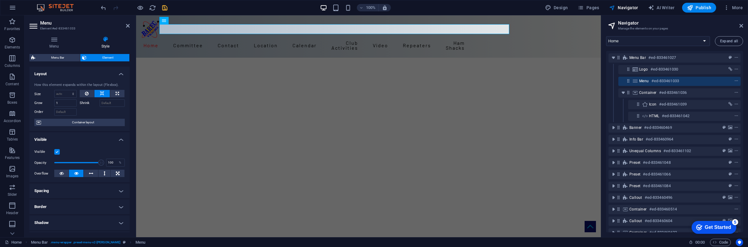
click at [121, 190] on h4 "Spacing" at bounding box center [79, 190] width 100 height 15
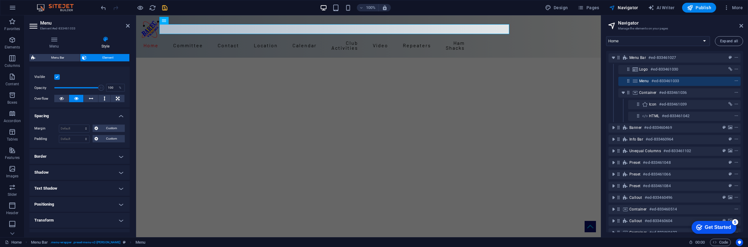
scroll to position [83, 0]
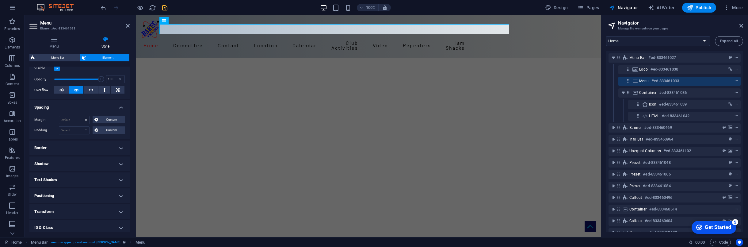
click at [119, 194] on h4 "Positioning" at bounding box center [79, 195] width 100 height 15
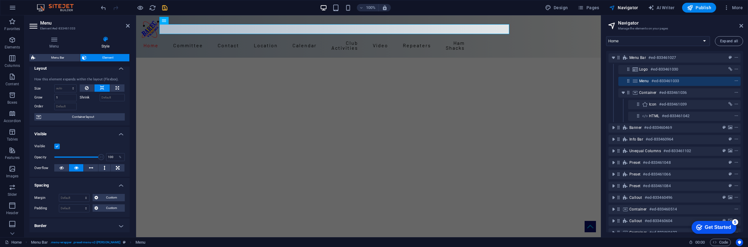
scroll to position [0, 0]
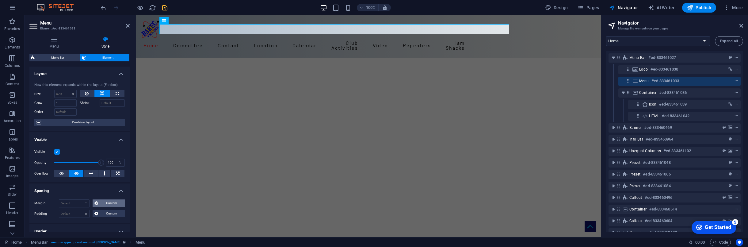
click at [110, 202] on span "Custom" at bounding box center [111, 202] width 23 height 7
click at [110, 213] on span "Custom" at bounding box center [111, 213] width 23 height 7
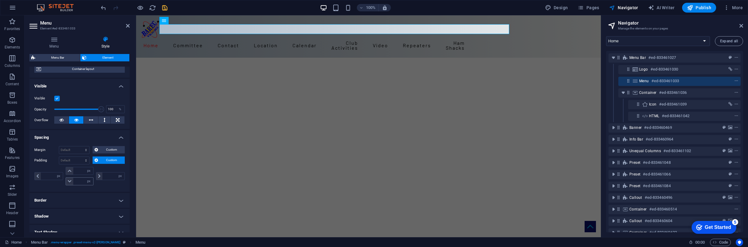
scroll to position [56, 0]
click at [111, 156] on span "Custom" at bounding box center [111, 157] width 23 height 7
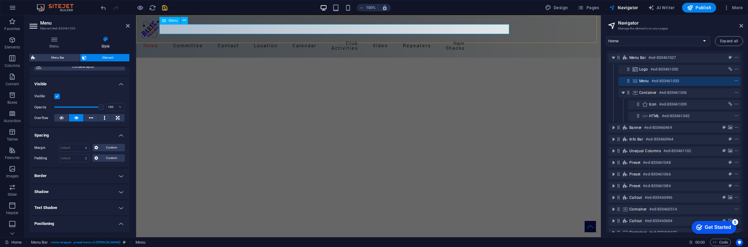
click at [635, 80] on icon at bounding box center [635, 81] width 7 height 5
click at [110, 159] on span "Custom" at bounding box center [111, 157] width 23 height 7
click at [75, 156] on select "Default px rem % vh vw Custom" at bounding box center [74, 158] width 30 height 7
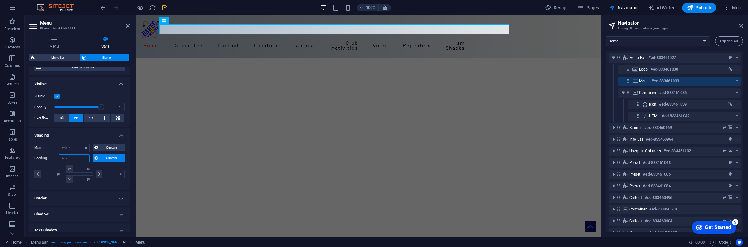
select select "px"
click at [80, 155] on select "Default px rem % vh vw Custom" at bounding box center [74, 158] width 30 height 7
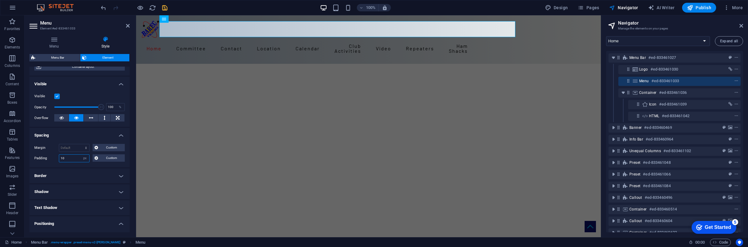
drag, startPoint x: 66, startPoint y: 155, endPoint x: 55, endPoint y: 157, distance: 10.8
click at [55, 157] on div "Padding 10 Default px rem % vh vw Custom Custom" at bounding box center [79, 158] width 90 height 8
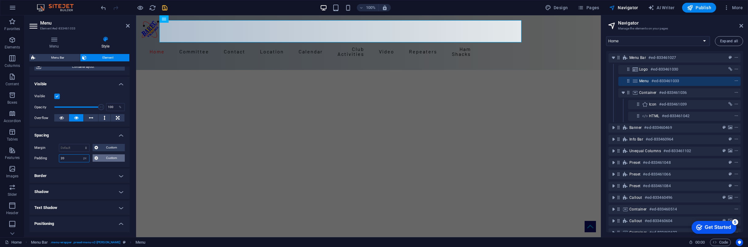
type input "20"
click at [104, 156] on span "Custom" at bounding box center [111, 157] width 23 height 7
click at [68, 159] on input "20" at bounding box center [74, 158] width 30 height 7
click at [73, 158] on input "20" at bounding box center [74, 158] width 30 height 7
click at [85, 158] on select "Default px rem % vh vw Custom" at bounding box center [85, 158] width 9 height 7
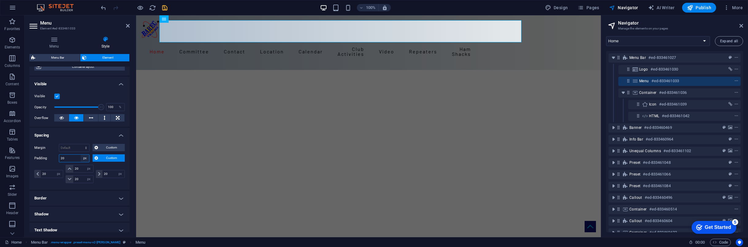
select select "default"
click at [81, 155] on select "Default px rem % vh vw Custom" at bounding box center [85, 158] width 9 height 7
select select "DISABLED_OPTION_VALUE"
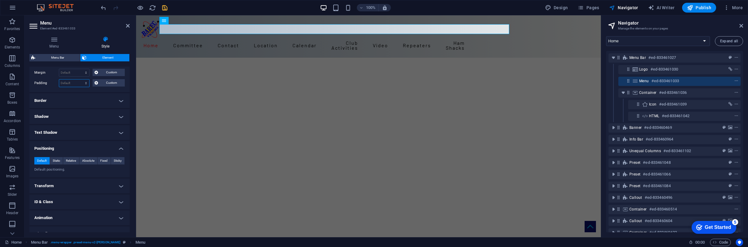
scroll to position [139, 0]
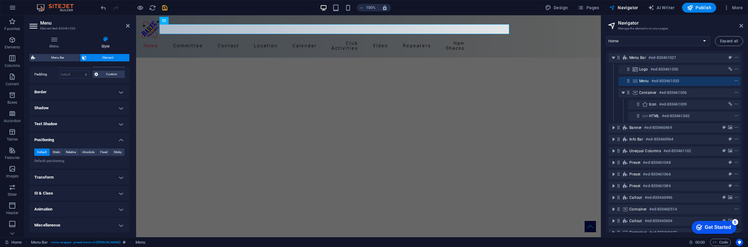
click at [119, 224] on h4 "Miscellaneous" at bounding box center [79, 225] width 100 height 15
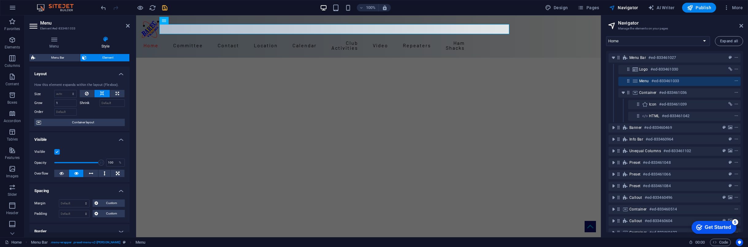
scroll to position [0, 0]
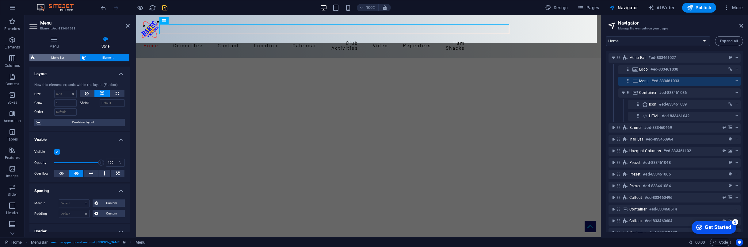
click at [55, 58] on span "Menu Bar" at bounding box center [57, 57] width 41 height 7
select select "rem"
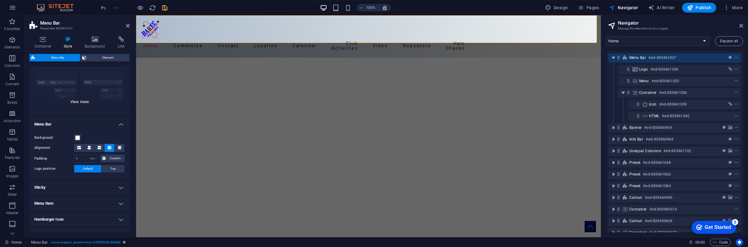
scroll to position [56, 0]
click at [119, 146] on icon at bounding box center [120, 146] width 4 height 4
click at [92, 156] on select "px rem % vh vw Custom" at bounding box center [92, 156] width 9 height 7
drag, startPoint x: 80, startPoint y: 156, endPoint x: 73, endPoint y: 156, distance: 7.4
click at [73, 156] on div "Padding 1 px rem % vh vw Custom Custom" at bounding box center [79, 157] width 90 height 8
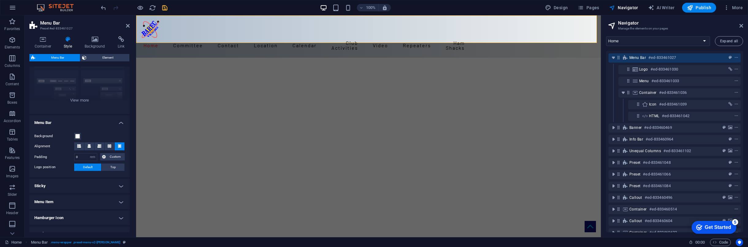
click at [102, 134] on div "Background" at bounding box center [79, 135] width 90 height 7
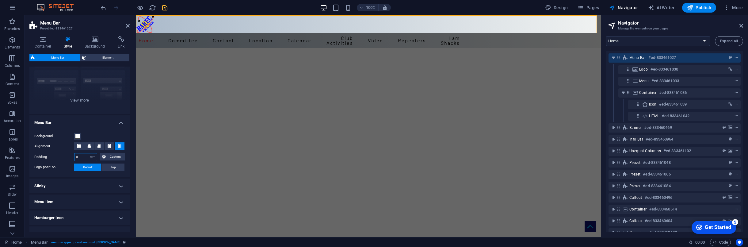
drag, startPoint x: 83, startPoint y: 155, endPoint x: 73, endPoint y: 156, distance: 10.8
click at [73, 156] on div "Padding 0 px rem % vh vw Custom Custom" at bounding box center [79, 157] width 90 height 8
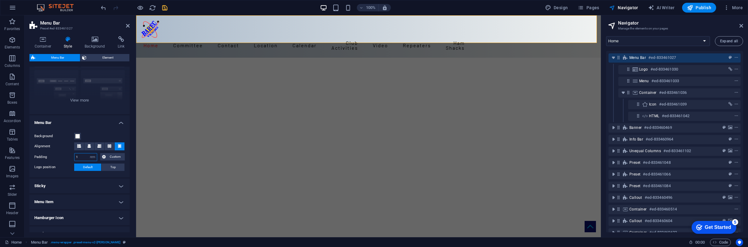
type input "1"
click at [87, 126] on div "Background Alignment Padding 1 px rem % vh vw Custom Custom 1 px rem % vh vw 1 …" at bounding box center [79, 151] width 103 height 51
click at [90, 145] on icon at bounding box center [89, 146] width 4 height 4
click at [98, 144] on icon at bounding box center [100, 146] width 4 height 4
click at [108, 145] on icon at bounding box center [110, 146] width 4 height 4
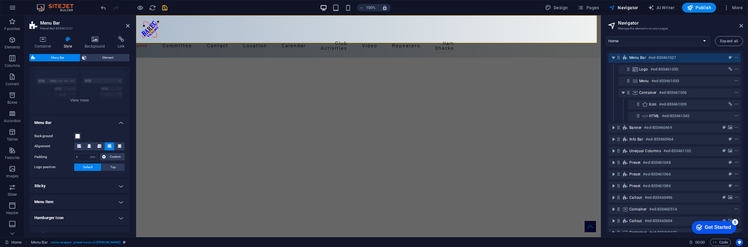
click at [91, 122] on h4 "Menu Bar" at bounding box center [79, 120] width 100 height 11
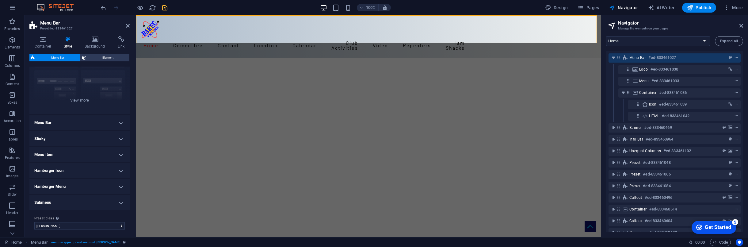
click at [118, 123] on h4 "Menu Bar" at bounding box center [79, 122] width 100 height 15
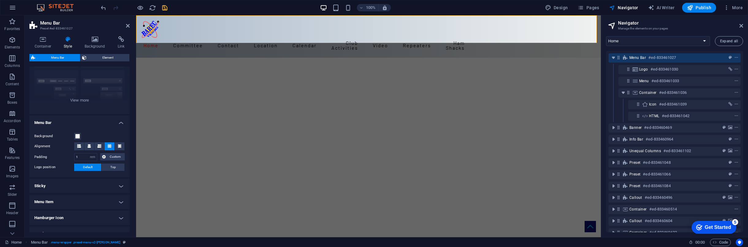
click at [90, 131] on div "Background Alignment Padding 1 px rem % vh vw Custom Custom 1 px rem % vh vw 1 …" at bounding box center [79, 151] width 103 height 51
click at [107, 60] on span "Element" at bounding box center [107, 57] width 39 height 7
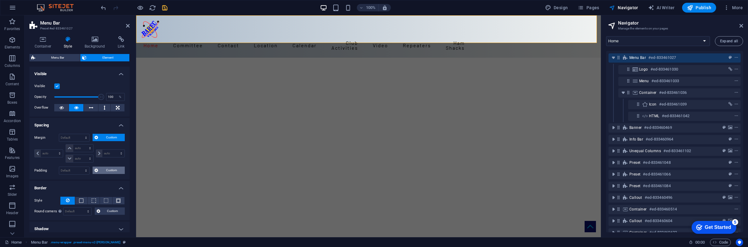
click at [108, 167] on span "Custom" at bounding box center [111, 170] width 23 height 7
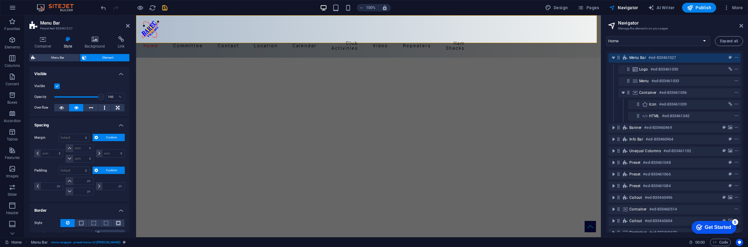
click at [108, 167] on span "Custom" at bounding box center [111, 170] width 23 height 7
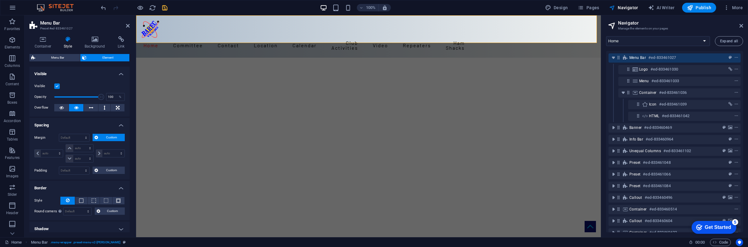
click at [109, 136] on span "Custom" at bounding box center [111, 137] width 23 height 7
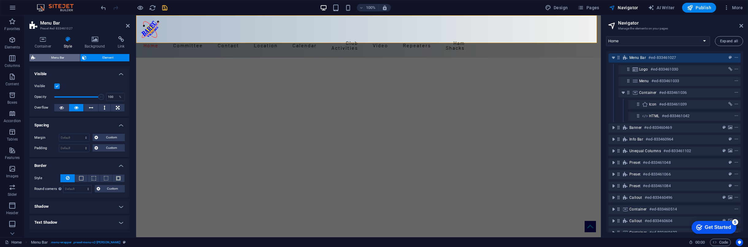
click at [61, 58] on span "Menu Bar" at bounding box center [57, 57] width 41 height 7
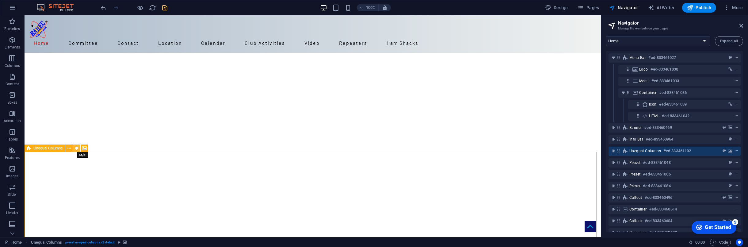
click at [76, 149] on icon at bounding box center [76, 148] width 3 height 6
select select "%"
select select "rem"
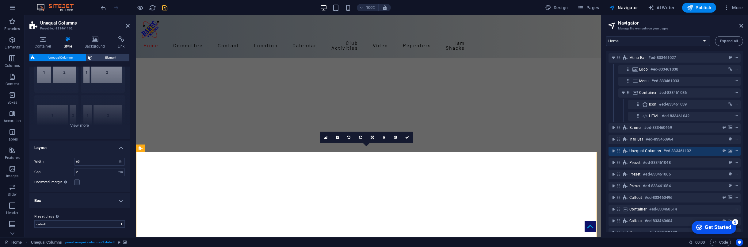
scroll to position [3, 0]
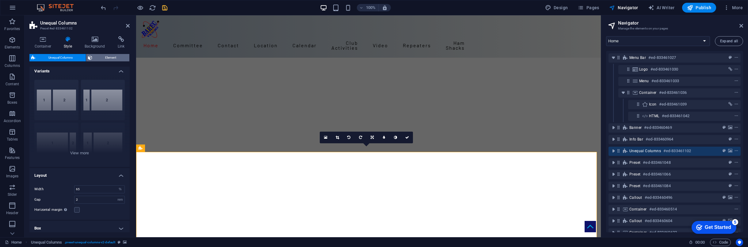
click at [107, 56] on span "Element" at bounding box center [111, 57] width 34 height 7
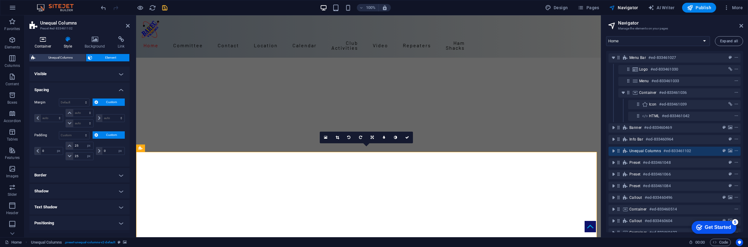
click at [44, 41] on icon at bounding box center [42, 39] width 27 height 6
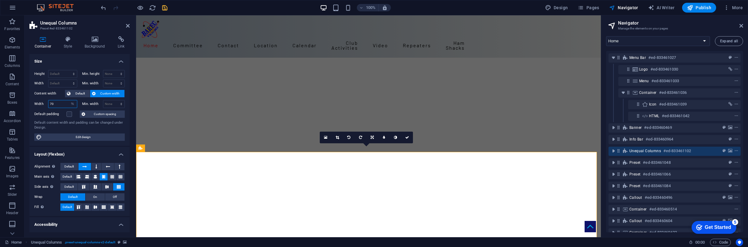
drag, startPoint x: 57, startPoint y: 103, endPoint x: 40, endPoint y: 103, distance: 17.2
click at [40, 103] on div "Width 70 Default px rem % em vh vw" at bounding box center [55, 104] width 43 height 8
type input "8"
type input "70"
click at [67, 58] on h4 "Size" at bounding box center [79, 59] width 100 height 11
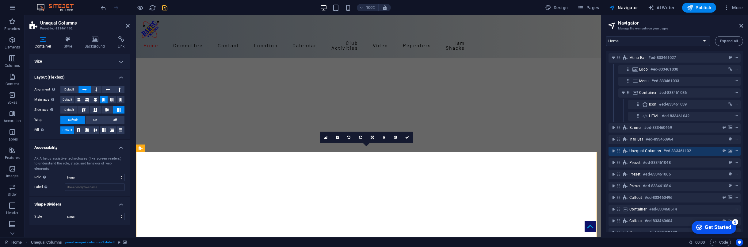
click at [120, 60] on h4 "Size" at bounding box center [79, 61] width 100 height 15
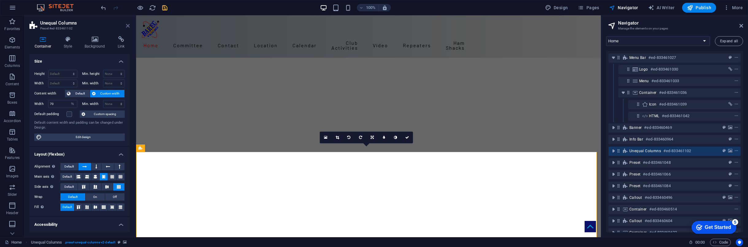
click at [128, 25] on icon at bounding box center [128, 25] width 4 height 5
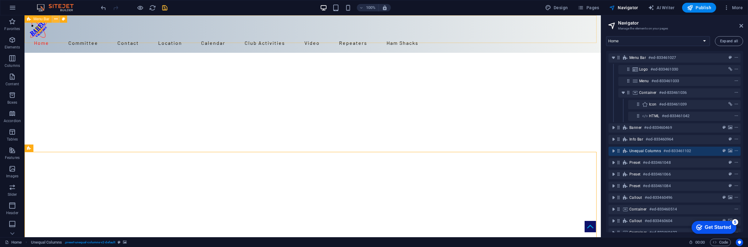
click at [56, 19] on icon at bounding box center [55, 19] width 3 height 6
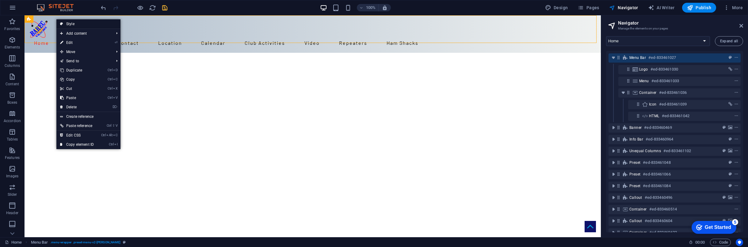
click at [71, 24] on link "Style" at bounding box center [88, 23] width 64 height 9
select select "%"
select select "header"
select select "rem"
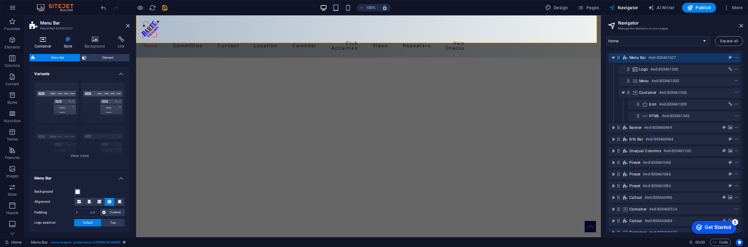
click at [45, 41] on icon at bounding box center [42, 39] width 27 height 6
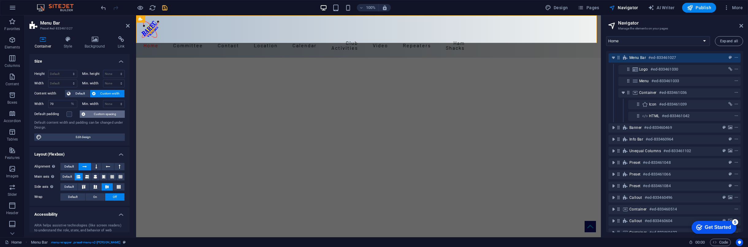
click at [112, 113] on span "Custom spacing" at bounding box center [105, 113] width 36 height 7
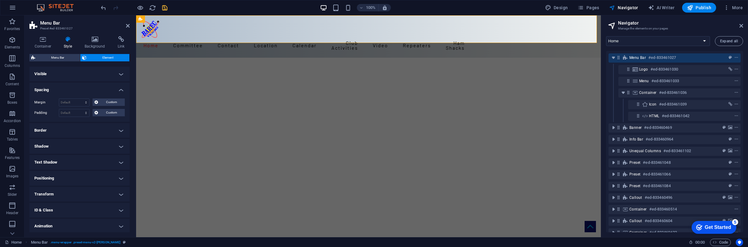
click at [120, 90] on h4 "Spacing" at bounding box center [79, 87] width 100 height 11
click at [122, 74] on h4 "Visible" at bounding box center [79, 74] width 100 height 15
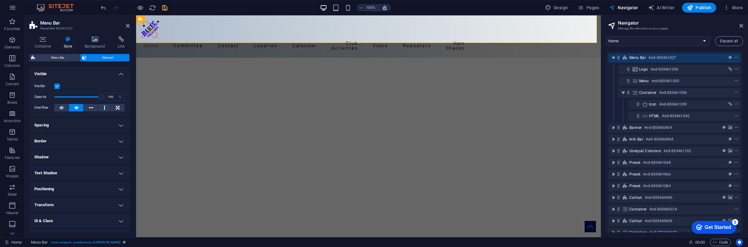
click at [119, 124] on h4 "Spacing" at bounding box center [79, 125] width 100 height 15
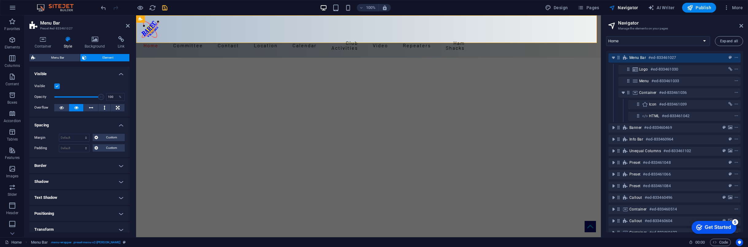
click at [119, 163] on h4 "Border" at bounding box center [79, 165] width 100 height 15
click at [119, 206] on h4 "Shadow" at bounding box center [79, 206] width 100 height 15
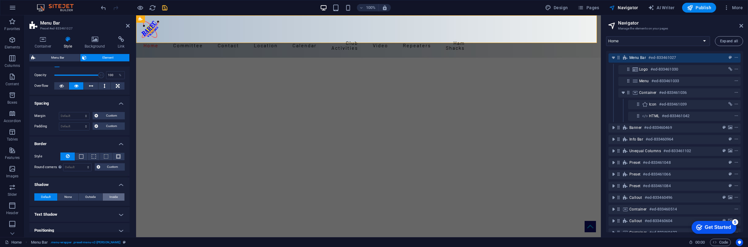
scroll to position [56, 0]
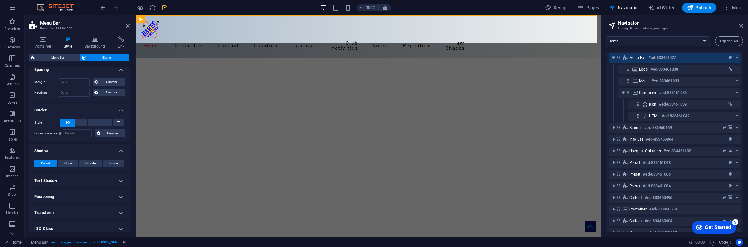
click at [121, 178] on h4 "Text Shadow" at bounding box center [79, 180] width 100 height 15
click at [59, 57] on span "Menu Bar" at bounding box center [57, 57] width 41 height 7
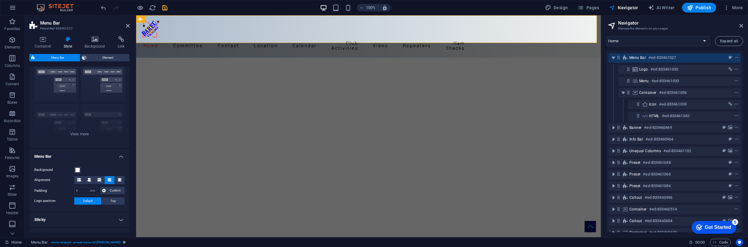
scroll to position [0, 0]
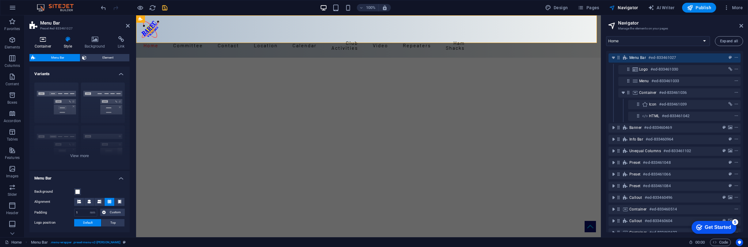
click at [43, 40] on icon at bounding box center [42, 39] width 27 height 6
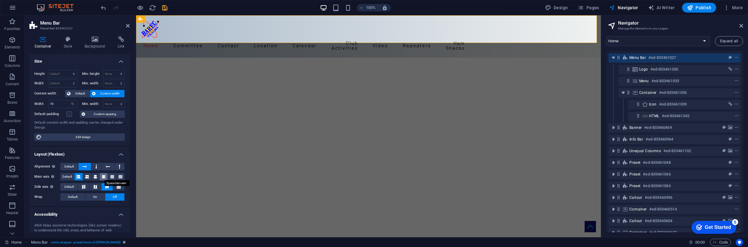
click at [104, 175] on icon at bounding box center [104, 176] width 4 height 7
click at [119, 185] on icon at bounding box center [118, 187] width 7 height 4
click at [107, 185] on icon at bounding box center [106, 187] width 7 height 4
click at [70, 194] on span "Default" at bounding box center [73, 196] width 10 height 7
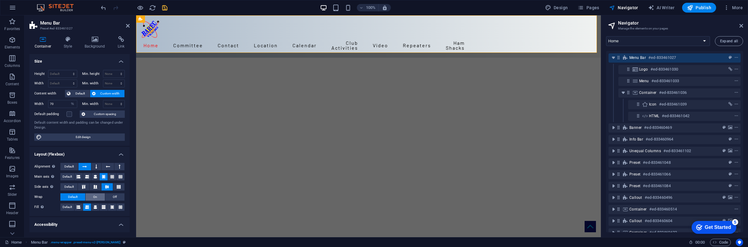
click at [99, 196] on button "On" at bounding box center [95, 196] width 19 height 7
click at [113, 195] on span "Off" at bounding box center [115, 196] width 4 height 7
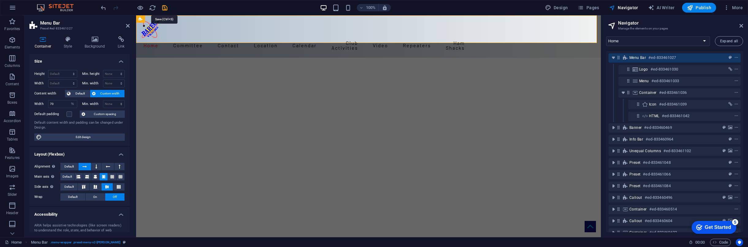
click at [166, 7] on icon "save" at bounding box center [164, 7] width 7 height 7
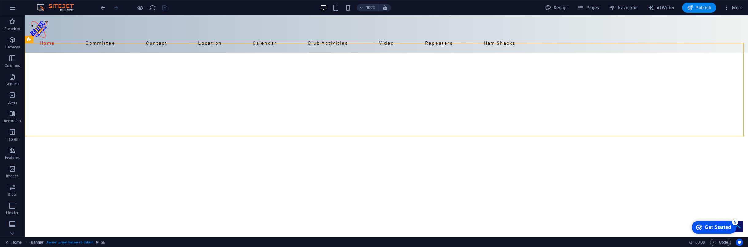
click at [656, 6] on span "Publish" at bounding box center [699, 8] width 24 height 6
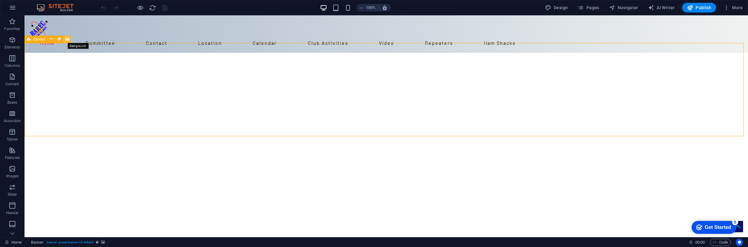
click at [67, 39] on icon at bounding box center [67, 39] width 5 height 6
select select "fade"
select select "ms"
select select "s"
select select "progressive"
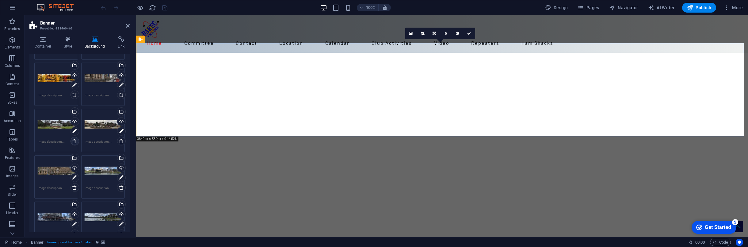
scroll to position [195, 0]
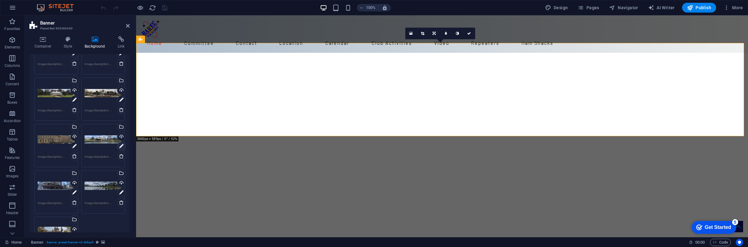
click at [120, 144] on icon at bounding box center [121, 146] width 4 height 7
click at [120, 190] on icon at bounding box center [121, 192] width 4 height 7
click at [445, 33] on icon at bounding box center [446, 34] width 2 height 4
type input "4"
type input "3"
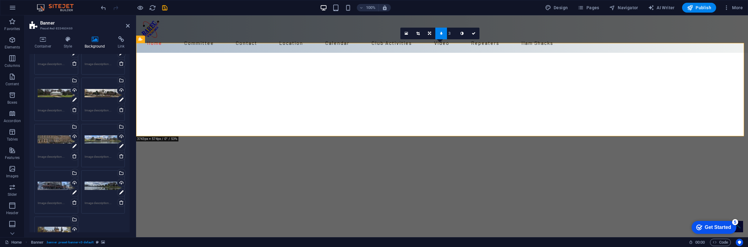
click at [451, 34] on input "3" at bounding box center [451, 33] width 9 height 11
type input "2"
click at [473, 32] on icon at bounding box center [474, 34] width 4 height 4
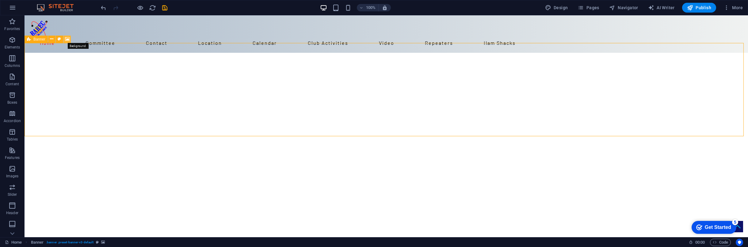
click at [67, 40] on icon at bounding box center [67, 39] width 5 height 6
select select "fade"
select select "ms"
select select "s"
select select "progressive"
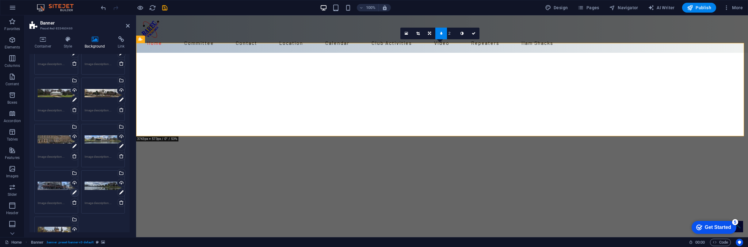
click at [73, 191] on icon at bounding box center [74, 192] width 4 height 7
click at [444, 33] on link at bounding box center [446, 34] width 12 height 12
type input "4"
type input "2"
click at [473, 33] on icon at bounding box center [474, 34] width 4 height 4
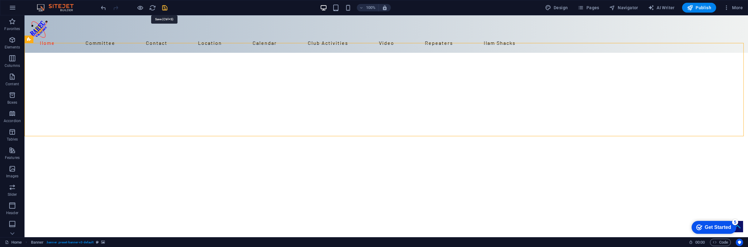
click at [163, 6] on icon "save" at bounding box center [164, 7] width 7 height 7
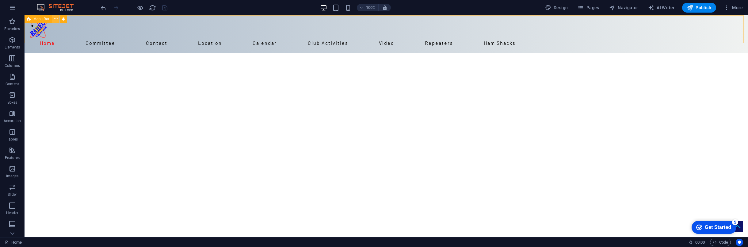
click at [55, 18] on icon at bounding box center [55, 19] width 3 height 6
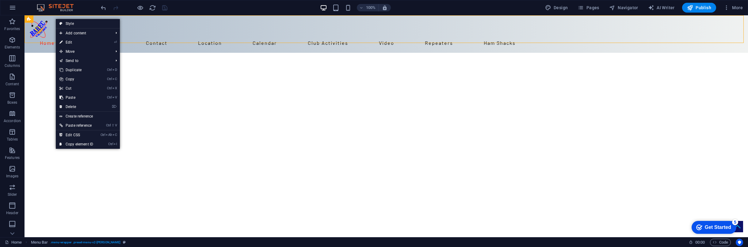
click at [66, 42] on link "⏎ Edit" at bounding box center [76, 42] width 41 height 9
select select "%"
select select "header"
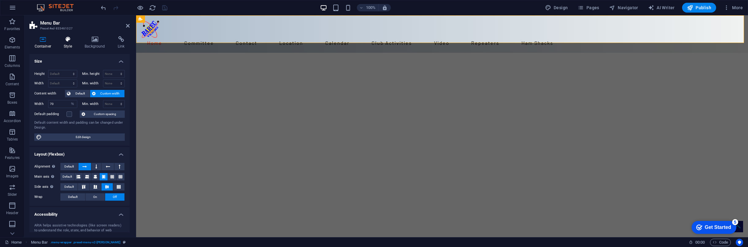
click at [64, 41] on icon at bounding box center [68, 39] width 18 height 6
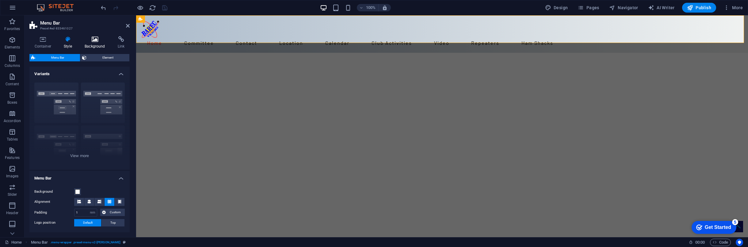
click at [94, 43] on h4 "Background" at bounding box center [96, 42] width 33 height 13
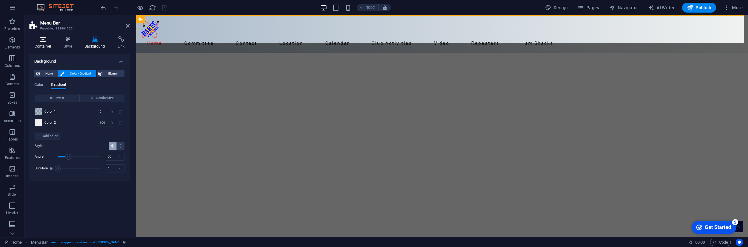
click at [44, 42] on icon at bounding box center [42, 39] width 27 height 6
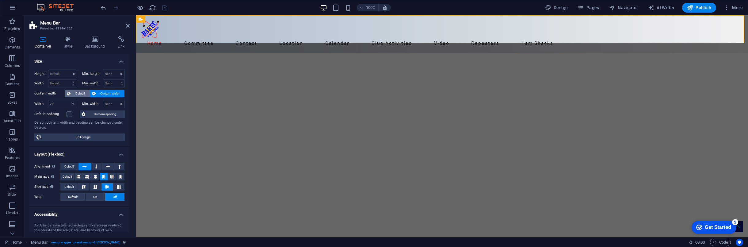
click at [82, 93] on span "Default" at bounding box center [80, 93] width 16 height 7
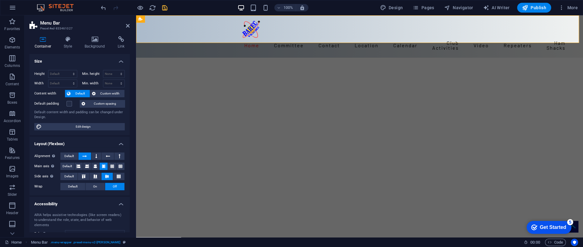
click at [126, 25] on icon at bounding box center [128, 25] width 4 height 5
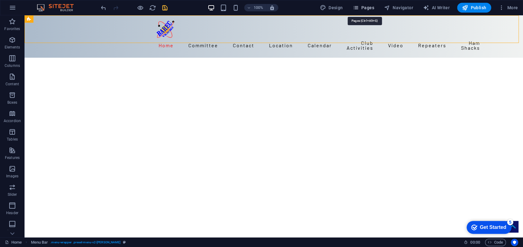
click at [365, 9] on span "Pages" at bounding box center [362, 8] width 21 height 6
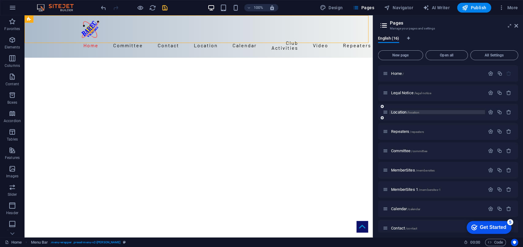
click at [397, 110] on span "Location /location" at bounding box center [405, 112] width 28 height 5
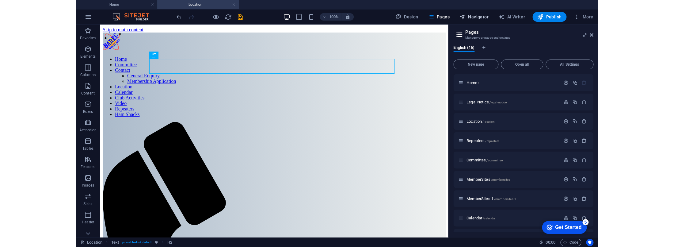
scroll to position [0, 0]
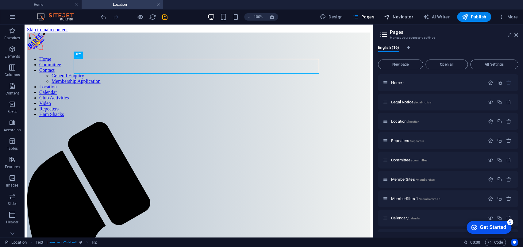
click at [405, 18] on span "Navigator" at bounding box center [398, 17] width 29 height 6
select select "16025962-en"
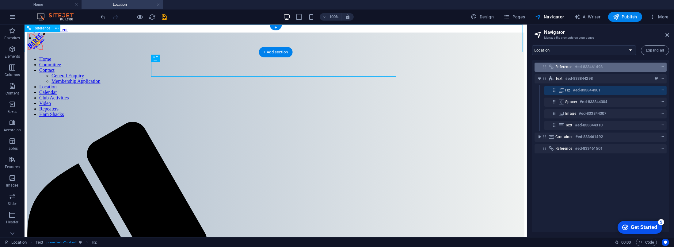
click at [618, 67] on div "Reference #ed-833461498" at bounding box center [596, 66] width 81 height 7
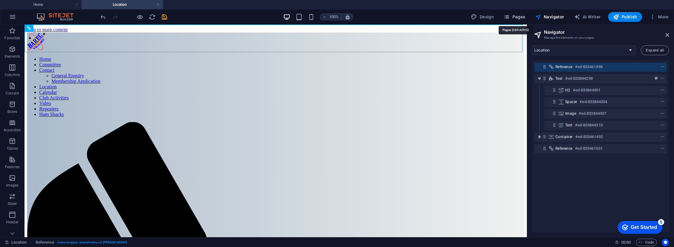
click at [516, 15] on span "Pages" at bounding box center [514, 17] width 21 height 6
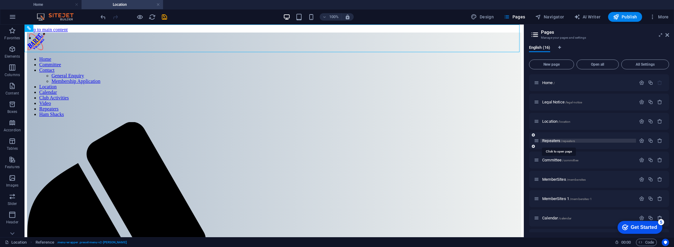
click at [552, 140] on span "Repeaters /repeaters" at bounding box center [558, 140] width 33 height 5
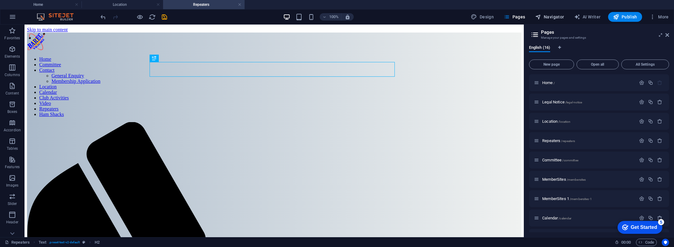
click at [558, 15] on span "Navigator" at bounding box center [549, 17] width 29 height 6
select select "16032985-en"
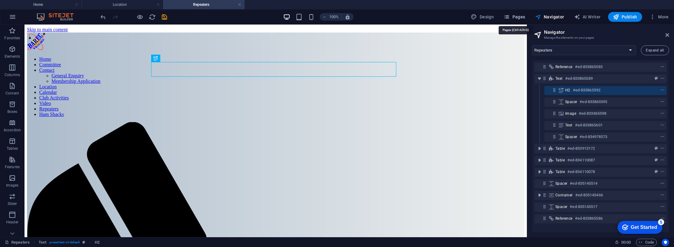
click at [514, 16] on span "Pages" at bounding box center [514, 17] width 21 height 6
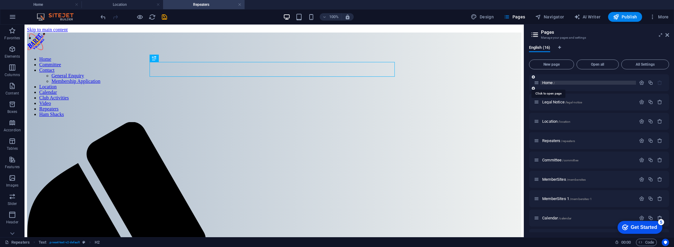
click at [544, 83] on span "Home /" at bounding box center [548, 82] width 13 height 5
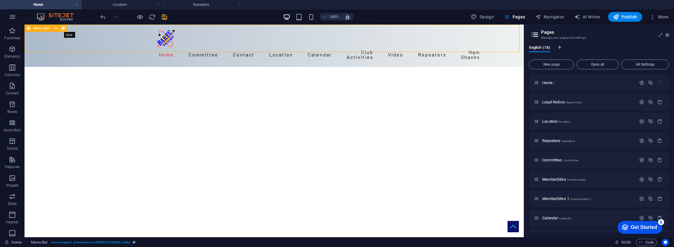
click at [63, 28] on icon at bounding box center [63, 28] width 3 height 6
select select "rem"
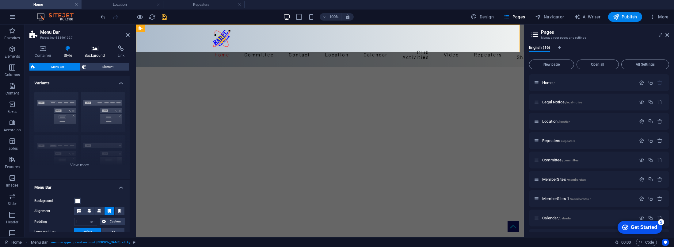
click at [91, 49] on icon at bounding box center [95, 48] width 31 height 6
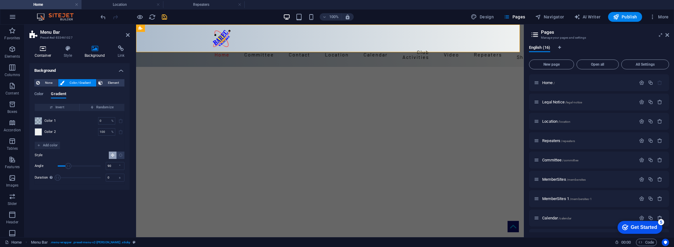
click at [43, 52] on h4 "Container" at bounding box center [43, 51] width 29 height 13
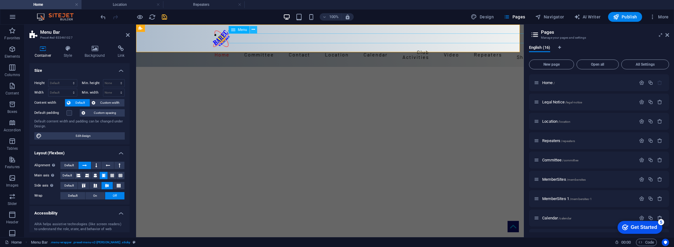
click at [253, 29] on icon at bounding box center [253, 29] width 3 height 6
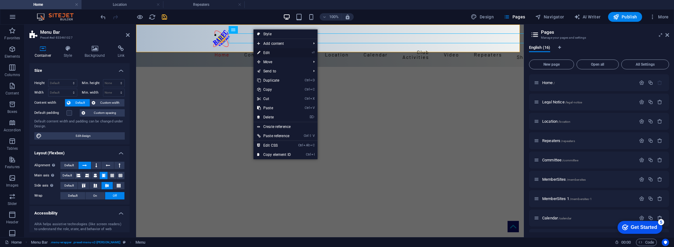
click at [272, 53] on link "⏎ Edit" at bounding box center [274, 52] width 41 height 9
select select
select select "4"
select select
select select "8"
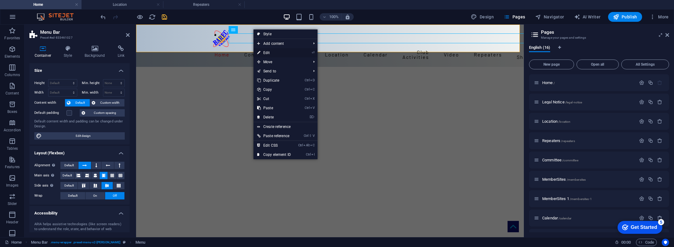
select select
select select "9"
select select
select select "2"
select select
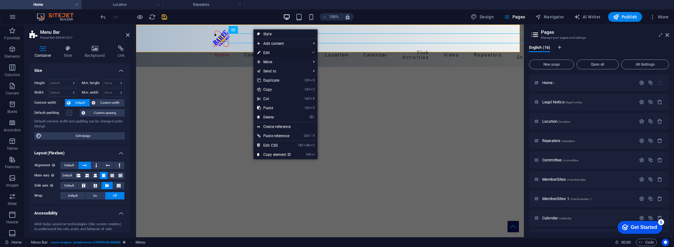
select select "7"
select select
select select "14"
select select
select select "12"
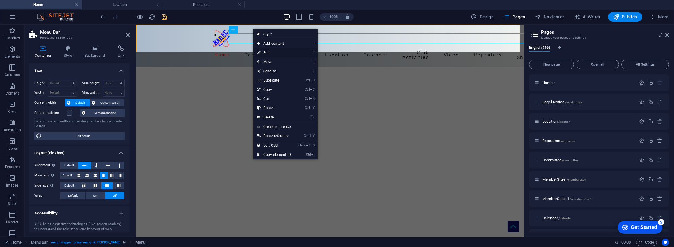
select select
select select "3"
select select
select select "5"
select select
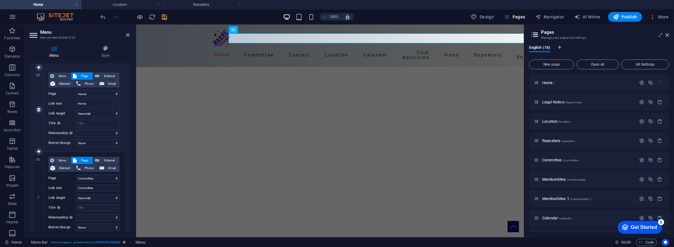
scroll to position [56, 0]
click at [39, 148] on icon at bounding box center [38, 150] width 3 height 4
select select
select select "4"
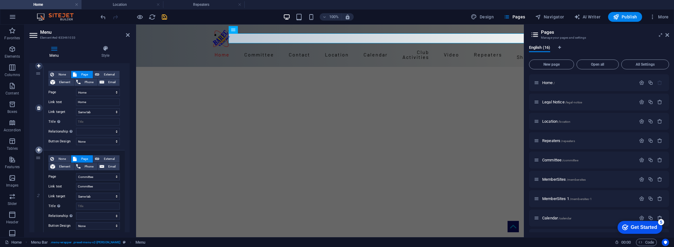
type input "Committee"
select select
type input "Contact"
select select "2"
type input "Location"
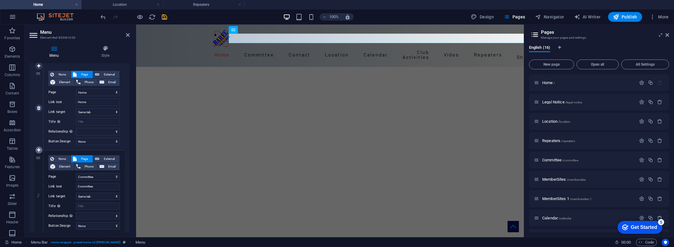
select select
select select "7"
type input "Calendar"
select select
select select "14"
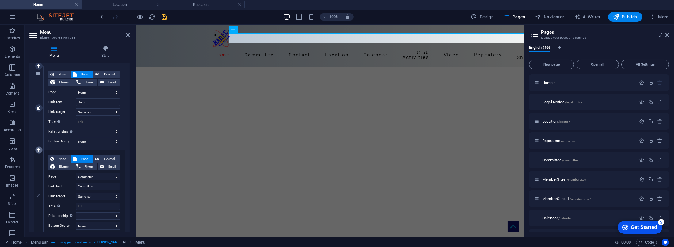
type input "Club Activities"
select select
select select "12"
type input "Video"
select select
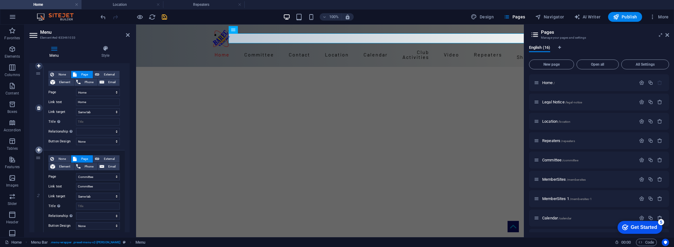
select select "3"
type input "Repeaters"
select select
select select "5"
select select
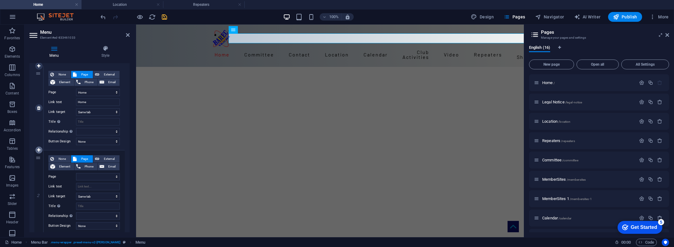
select select "8"
select select
select select "9"
select select
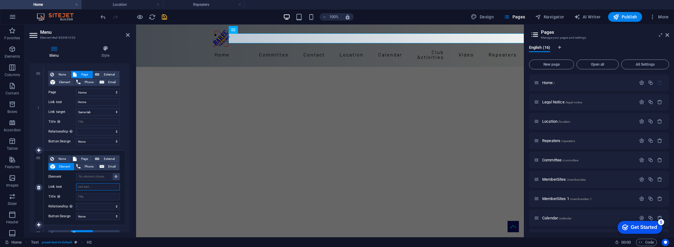
click at [86, 187] on input "Link text" at bounding box center [98, 186] width 44 height 7
type input "Test"
select select
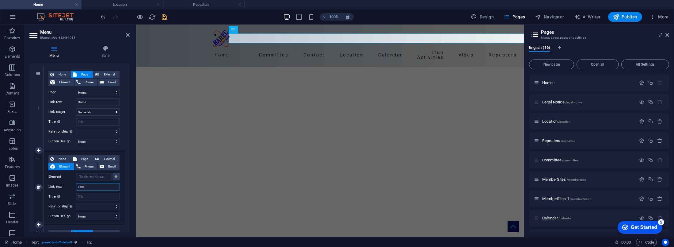
select select
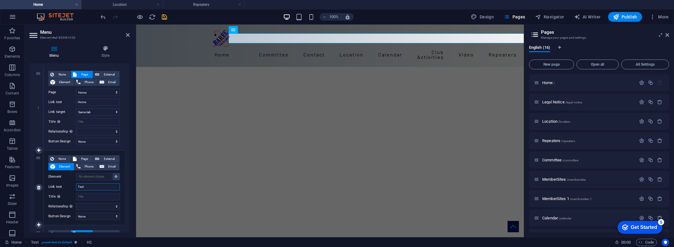
select select
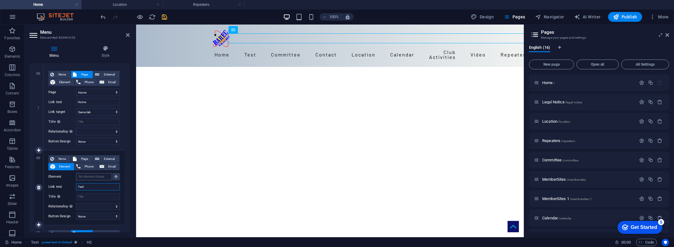
type input "Test"
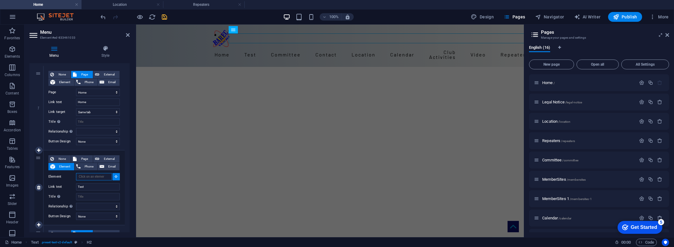
click at [92, 177] on input "Element" at bounding box center [94, 176] width 36 height 7
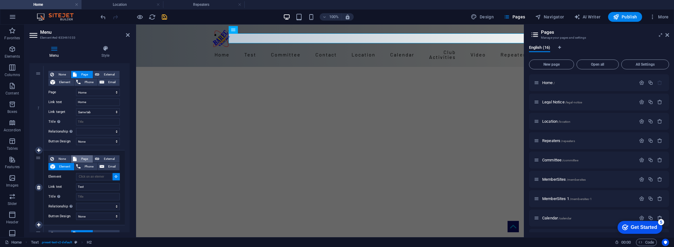
click at [84, 158] on span "Page" at bounding box center [85, 158] width 13 height 7
select select
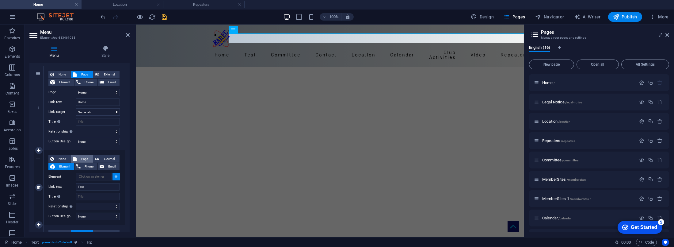
select select
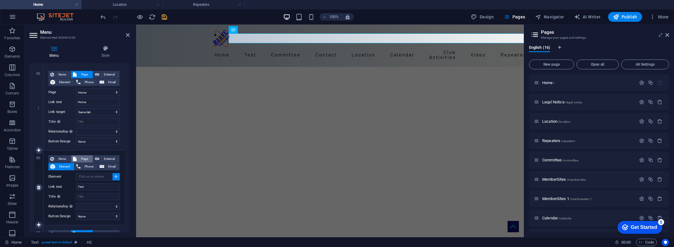
select select
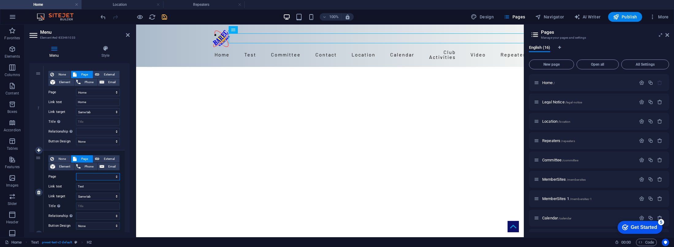
click at [110, 177] on select "Home Legal Notice Location Repeaters Committee MemberSites MemberSites 1 Calend…" at bounding box center [98, 176] width 44 height 7
select select "15"
click at [76, 173] on select "Home Legal Notice Location Repeaters Committee MemberSites MemberSites 1 Calend…" at bounding box center [98, 176] width 44 height 7
select select
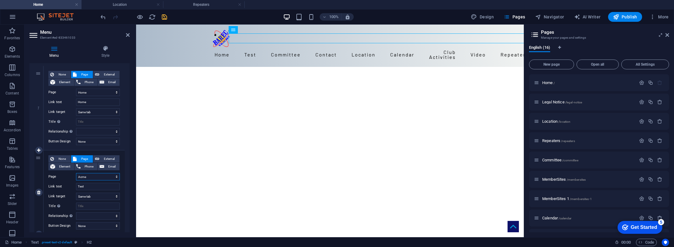
select select
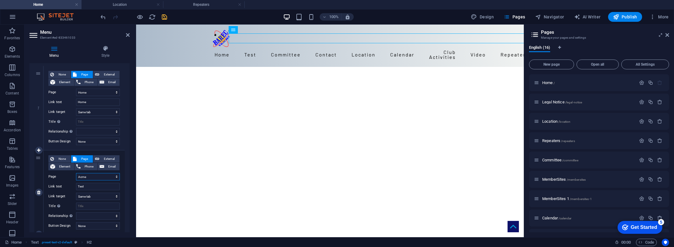
select select
click at [97, 205] on input "Title Additional link description, should not be the same as the link text. The…" at bounding box center [98, 205] width 44 height 7
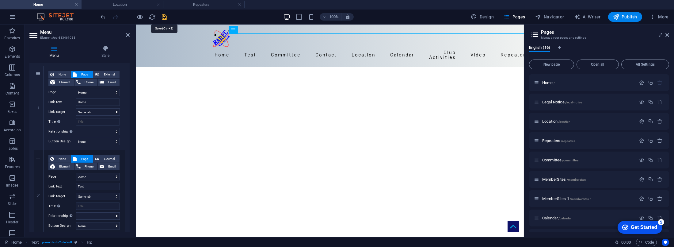
click at [164, 17] on icon "save" at bounding box center [164, 16] width 7 height 7
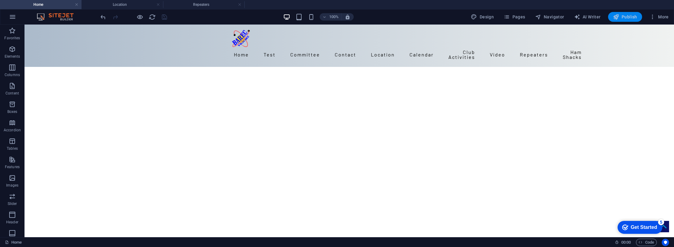
click at [632, 17] on span "Publish" at bounding box center [625, 17] width 24 height 6
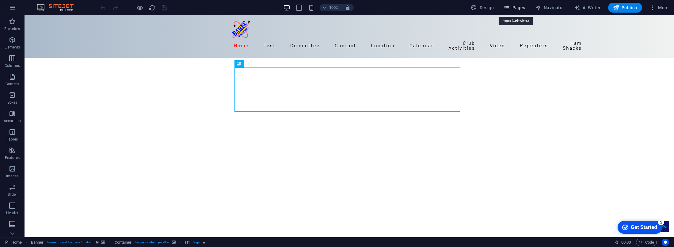
click at [521, 7] on span "Pages" at bounding box center [514, 8] width 21 height 6
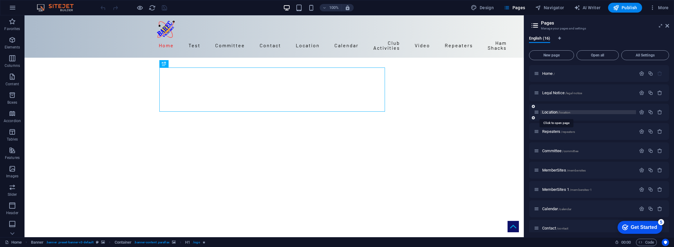
click at [550, 111] on span "Location /location" at bounding box center [556, 112] width 28 height 5
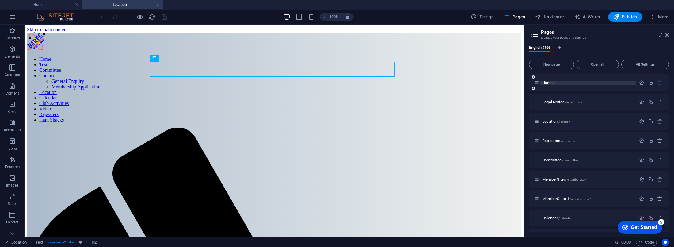
click at [547, 82] on span "Home /" at bounding box center [548, 82] width 13 height 5
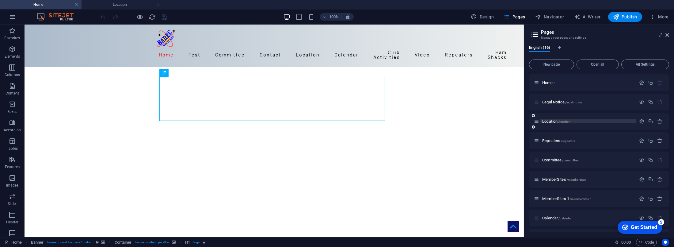
click at [550, 122] on span "Location /location" at bounding box center [556, 121] width 28 height 5
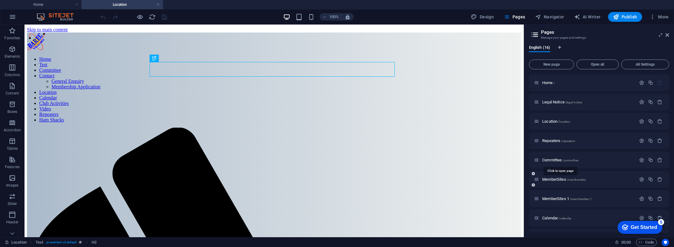
click at [550, 160] on span "Committee /committee" at bounding box center [560, 160] width 36 height 5
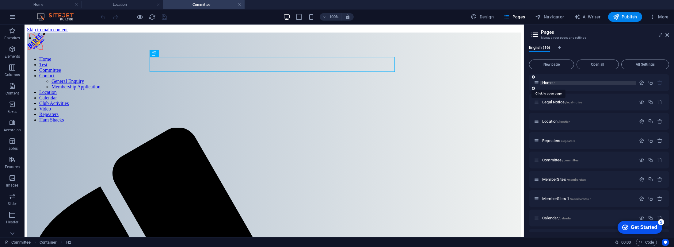
click at [546, 82] on span "Home /" at bounding box center [548, 82] width 13 height 5
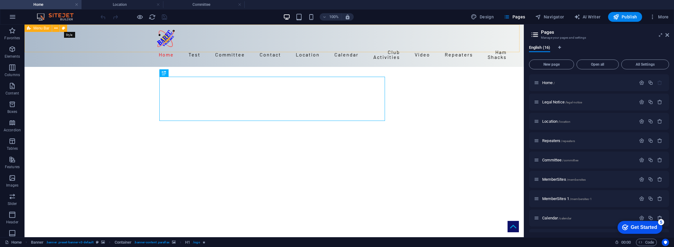
click at [63, 28] on icon at bounding box center [63, 28] width 3 height 6
select select "rem"
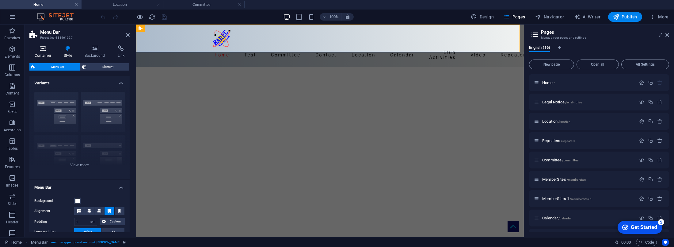
click at [43, 49] on icon at bounding box center [42, 48] width 27 height 6
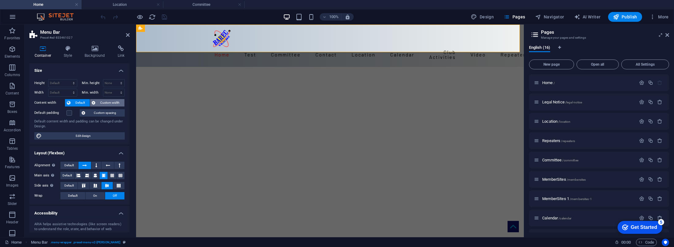
click at [113, 101] on span "Custom width" at bounding box center [110, 102] width 25 height 7
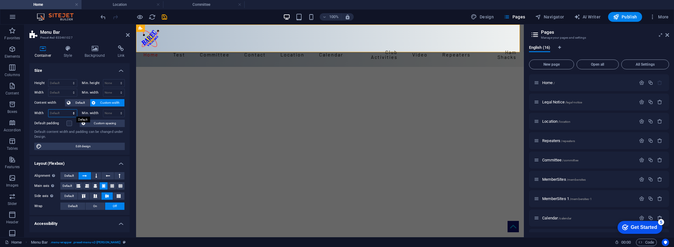
click at [63, 112] on select "Default px rem % em vh vw" at bounding box center [62, 112] width 29 height 7
select select "%"
click at [67, 109] on select "Default px rem % em vh vw" at bounding box center [62, 112] width 29 height 7
click at [102, 31] on h2 "Menu Bar" at bounding box center [85, 32] width 90 height 6
drag, startPoint x: 56, startPoint y: 110, endPoint x: 32, endPoint y: 110, distance: 24.2
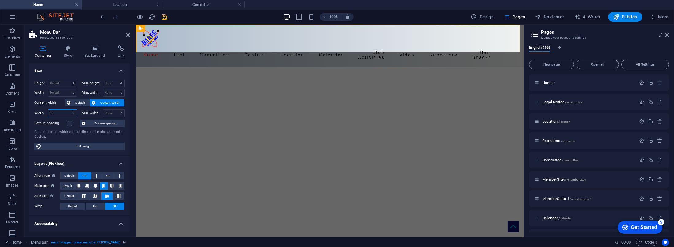
click at [32, 110] on div "Height Default px rem % vh vw Min. height None px rem % vh vw Width Default px …" at bounding box center [79, 114] width 100 height 81
click at [59, 113] on input "100" at bounding box center [62, 112] width 29 height 7
drag, startPoint x: 60, startPoint y: 112, endPoint x: 34, endPoint y: 112, distance: 26.1
click at [36, 112] on div "Width 100 Default px rem % em vh vw" at bounding box center [55, 113] width 43 height 8
drag, startPoint x: 59, startPoint y: 112, endPoint x: 40, endPoint y: 112, distance: 18.1
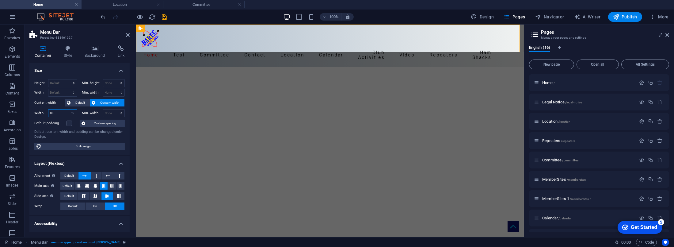
click at [40, 112] on div "Width 80 Default px rem % em vh vw" at bounding box center [55, 113] width 43 height 8
type input "100"
click at [87, 69] on h4 "Size" at bounding box center [79, 68] width 100 height 11
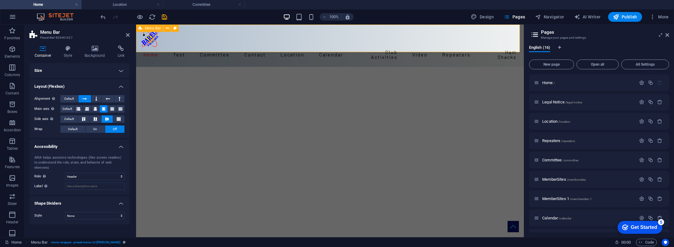
click at [503, 43] on div "Home Test Committee Contact General Enquiry Membership Application Location Cal…" at bounding box center [330, 46] width 388 height 42
click at [97, 50] on icon at bounding box center [95, 48] width 31 height 6
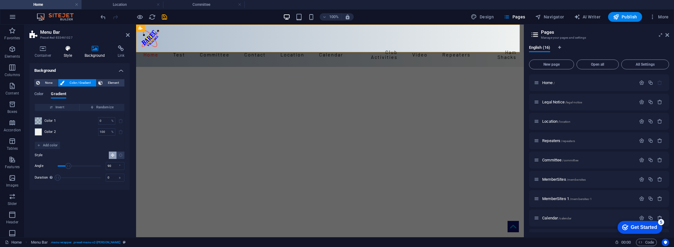
click at [67, 48] on icon at bounding box center [68, 48] width 18 height 6
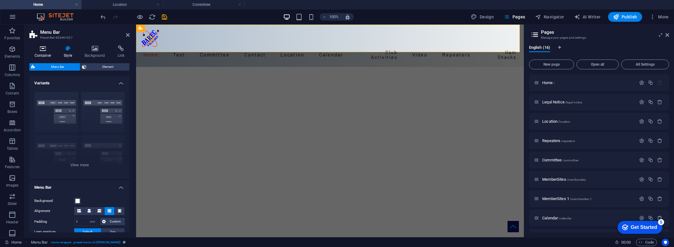
click at [43, 52] on h4 "Container" at bounding box center [43, 51] width 29 height 13
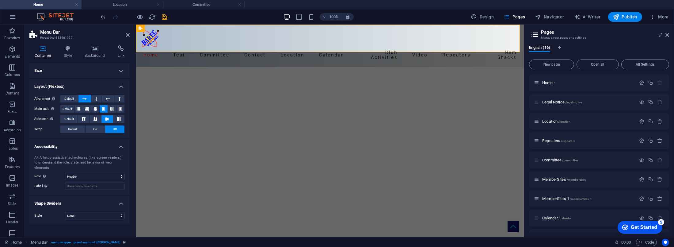
click at [121, 70] on h4 "Size" at bounding box center [79, 70] width 100 height 15
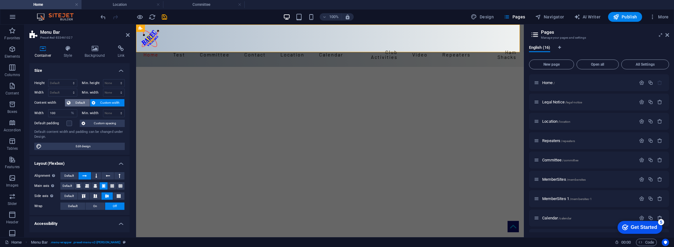
click at [76, 100] on span "Default" at bounding box center [80, 102] width 16 height 7
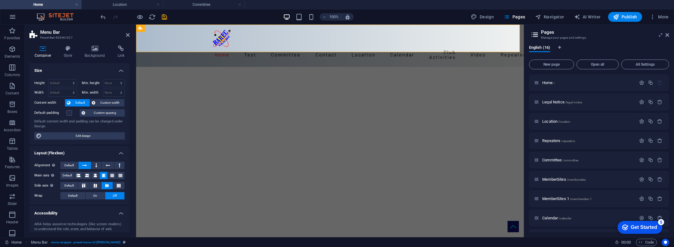
click at [88, 28] on header "Menu Bar Preset #ed-833461027" at bounding box center [79, 33] width 100 height 16
click at [113, 102] on span "Custom width" at bounding box center [110, 102] width 25 height 7
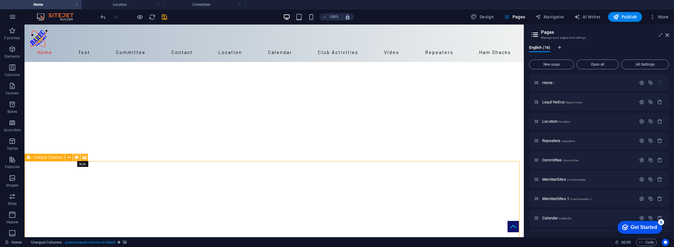
click at [77, 158] on icon at bounding box center [76, 157] width 3 height 6
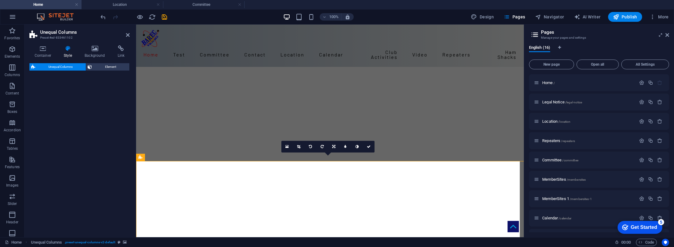
select select "%"
select select "rem"
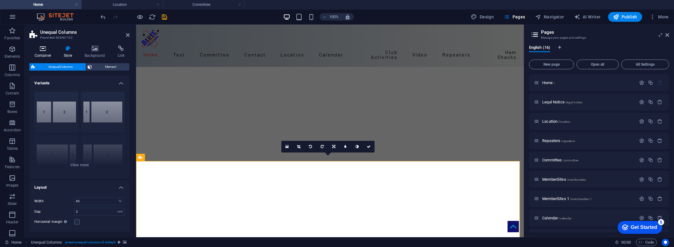
click at [37, 50] on icon at bounding box center [42, 48] width 27 height 6
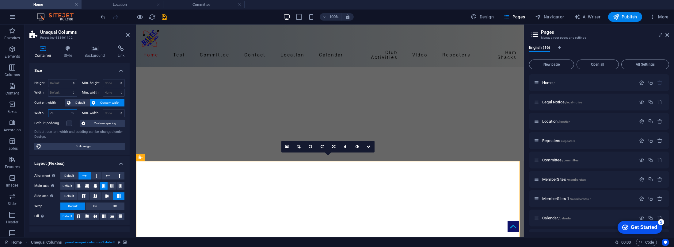
drag, startPoint x: 40, startPoint y: 111, endPoint x: 35, endPoint y: 111, distance: 5.2
click at [36, 111] on div "Width 70 Default px rem % em vh vw" at bounding box center [55, 113] width 43 height 8
drag, startPoint x: 57, startPoint y: 112, endPoint x: 43, endPoint y: 111, distance: 14.5
click at [43, 111] on div "Width 80 Default px rem % em vh vw" at bounding box center [55, 113] width 43 height 8
drag, startPoint x: 54, startPoint y: 111, endPoint x: 43, endPoint y: 110, distance: 11.1
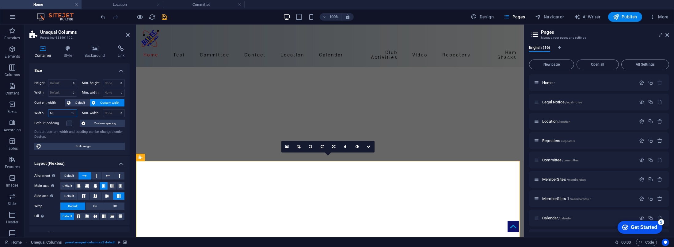
click at [43, 110] on div "Width 60 Default px rem % em vh vw" at bounding box center [55, 113] width 43 height 8
type input "70"
click at [175, 30] on icon at bounding box center [175, 28] width 3 height 6
select select "header"
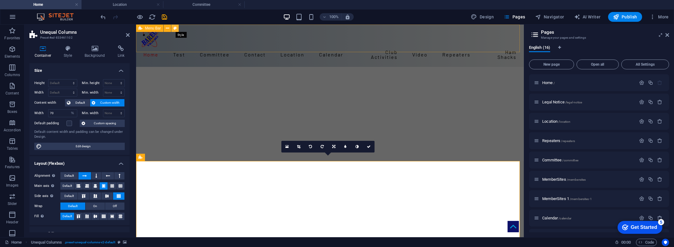
select select "rem"
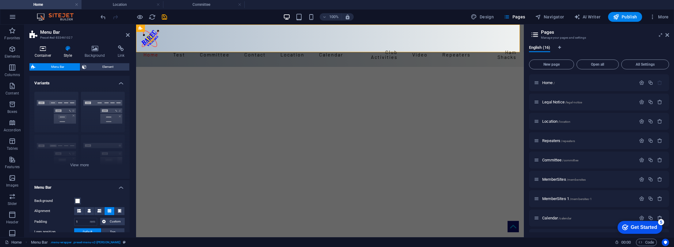
click at [42, 53] on h4 "Container" at bounding box center [43, 51] width 29 height 13
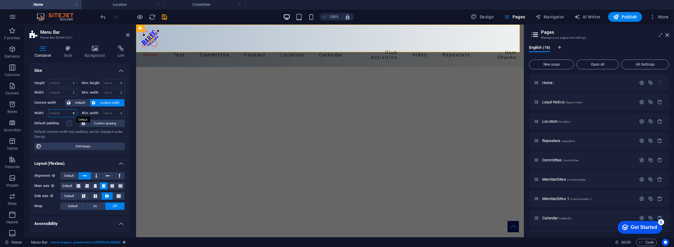
click at [58, 111] on select "Default px rem % em vh vw" at bounding box center [62, 112] width 29 height 7
select select "px"
click at [67, 109] on select "Default px rem % em vh vw" at bounding box center [62, 112] width 29 height 7
type input "1252"
click at [61, 110] on input "1252" at bounding box center [62, 112] width 29 height 7
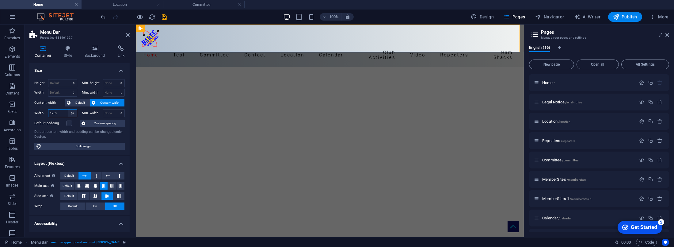
click at [72, 113] on select "Default px rem % em vh vw" at bounding box center [72, 112] width 9 height 7
select select "%"
click at [68, 109] on select "Default px rem % em vh vw" at bounding box center [72, 112] width 9 height 7
click at [58, 113] on input "100" at bounding box center [62, 112] width 29 height 7
drag, startPoint x: 58, startPoint y: 113, endPoint x: 40, endPoint y: 108, distance: 19.0
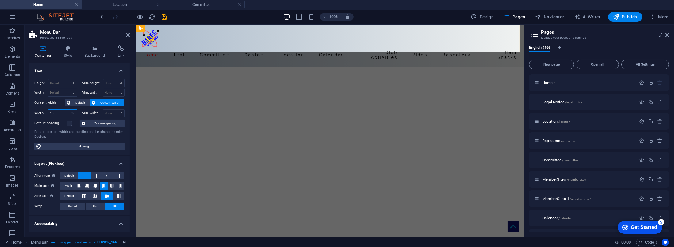
click at [40, 108] on div "Height Default px rem % vh vw Min. height None px rem % vh vw Width Default px …" at bounding box center [79, 114] width 100 height 81
type input "90"
click at [98, 71] on h4 "Size" at bounding box center [79, 68] width 100 height 11
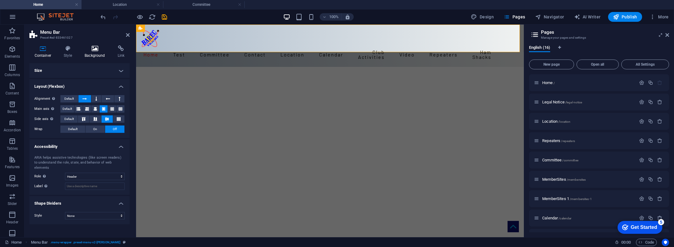
click at [97, 49] on icon at bounding box center [95, 48] width 31 height 6
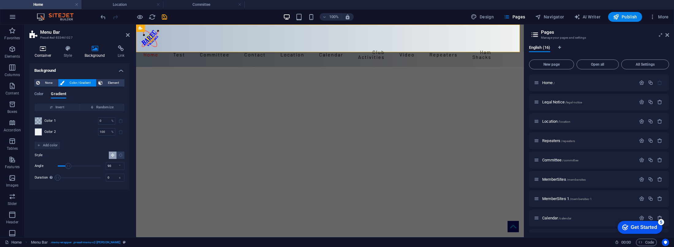
click at [46, 50] on icon at bounding box center [42, 48] width 27 height 6
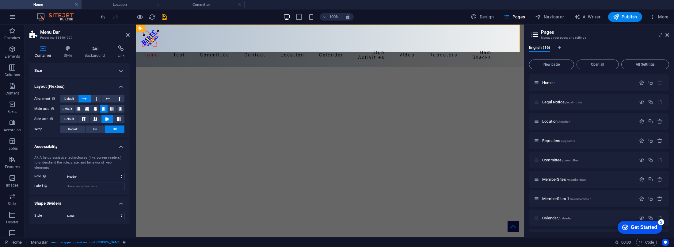
click at [120, 69] on h4 "Size" at bounding box center [79, 70] width 100 height 15
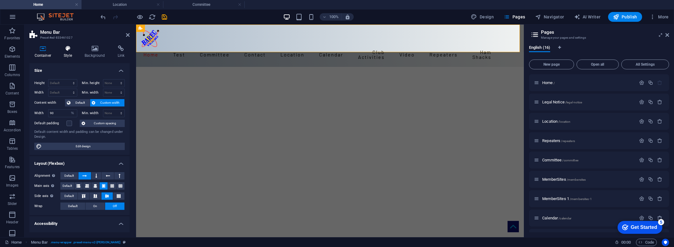
click at [68, 50] on icon at bounding box center [68, 48] width 18 height 6
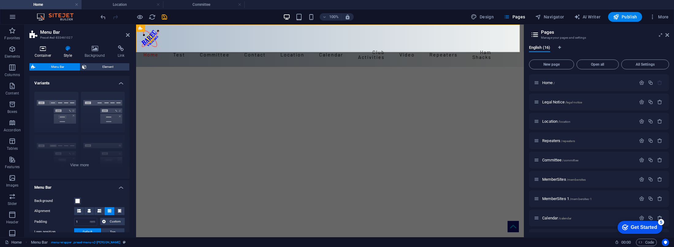
click at [43, 51] on icon at bounding box center [42, 48] width 27 height 6
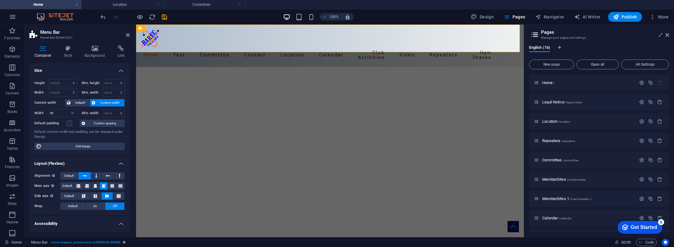
click at [91, 37] on h3 "Preset #ed-833461027" at bounding box center [78, 38] width 77 height 6
click at [253, 13] on div "100% Design Pages Navigator AI Writer Publish More" at bounding box center [386, 17] width 572 height 10
click at [304, 47] on div "Home Test Committee Contact General Enquiry Membership Application Location Cal…" at bounding box center [330, 46] width 388 height 42
click at [163, 15] on icon "save" at bounding box center [164, 16] width 7 height 7
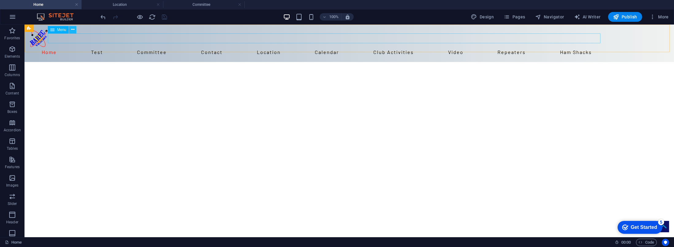
click at [71, 28] on icon at bounding box center [72, 29] width 3 height 6
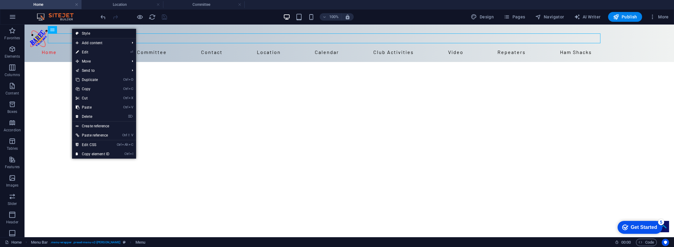
click at [84, 33] on link "Style" at bounding box center [104, 33] width 64 height 9
select select "rem"
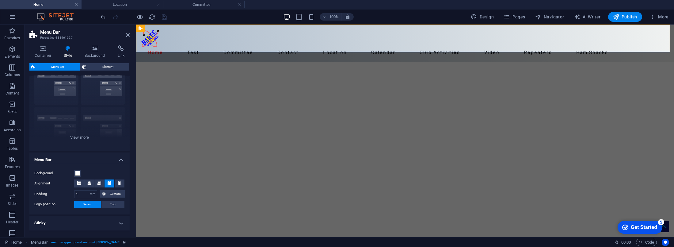
scroll to position [28, 0]
click at [91, 192] on select "px rem % vh vw Custom" at bounding box center [92, 193] width 9 height 7
click at [78, 190] on input "1" at bounding box center [86, 193] width 22 height 7
drag, startPoint x: 86, startPoint y: 193, endPoint x: 67, endPoint y: 191, distance: 19.8
click at [67, 191] on div "Padding 1 px rem % vh vw Custom Custom" at bounding box center [79, 194] width 90 height 8
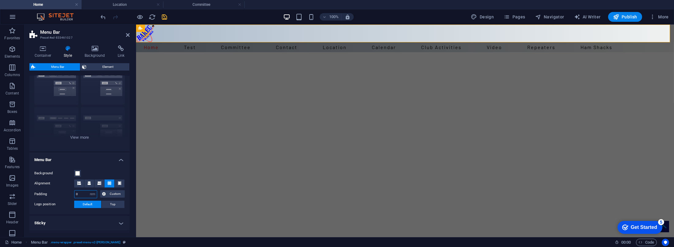
drag, startPoint x: 80, startPoint y: 193, endPoint x: 74, endPoint y: 195, distance: 6.7
click at [75, 193] on input "0" at bounding box center [86, 193] width 22 height 7
click at [94, 166] on div "Background Alignment Padding 1 px rem % vh vw Custom Custom 1 px rem % vh vw 1 …" at bounding box center [79, 188] width 103 height 51
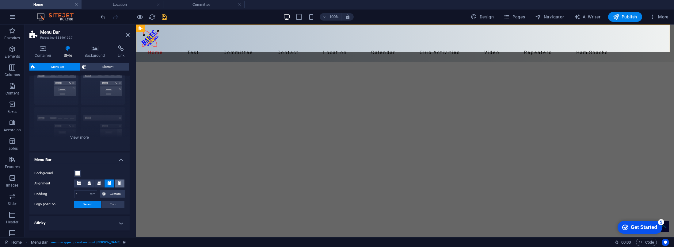
click at [118, 181] on icon at bounding box center [120, 183] width 4 height 4
click at [101, 163] on div "Background Alignment Padding 1 px rem % vh vw Custom Custom 1 px rem % vh vw 1 …" at bounding box center [79, 188] width 103 height 51
click at [86, 193] on input "1" at bounding box center [86, 193] width 22 height 7
drag, startPoint x: 85, startPoint y: 193, endPoint x: 69, endPoint y: 192, distance: 16.0
click at [69, 192] on div "Padding 1 px rem % vh vw Custom Custom" at bounding box center [79, 194] width 90 height 8
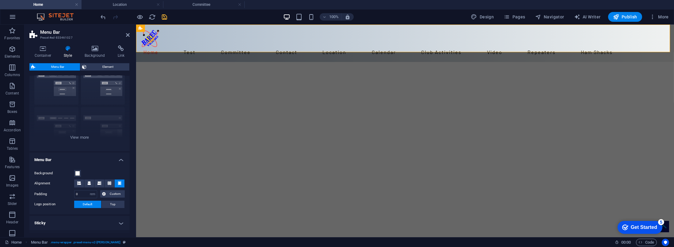
click at [93, 156] on h4 "Menu Bar" at bounding box center [79, 157] width 100 height 11
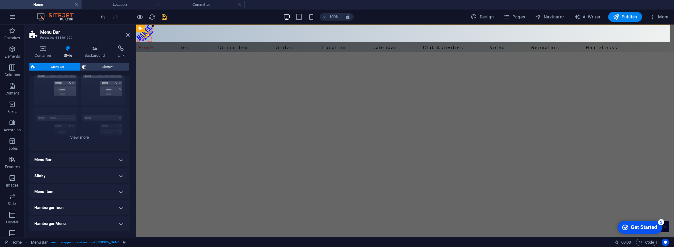
click at [120, 159] on h4 "Menu Bar" at bounding box center [79, 159] width 100 height 15
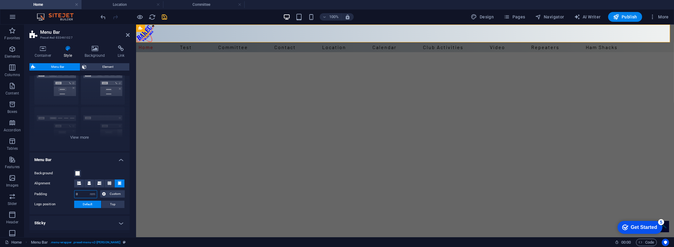
drag, startPoint x: 83, startPoint y: 194, endPoint x: 72, endPoint y: 192, distance: 10.9
click at [72, 192] on div "Padding 0 px rem % vh vw Custom Custom" at bounding box center [79, 194] width 90 height 8
type input "1"
click at [92, 162] on h4 "Menu Bar" at bounding box center [79, 157] width 100 height 11
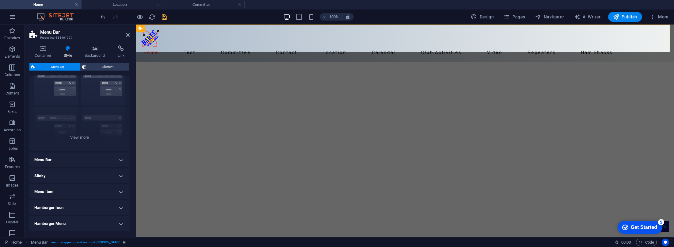
click at [120, 158] on h4 "Menu Bar" at bounding box center [79, 159] width 100 height 15
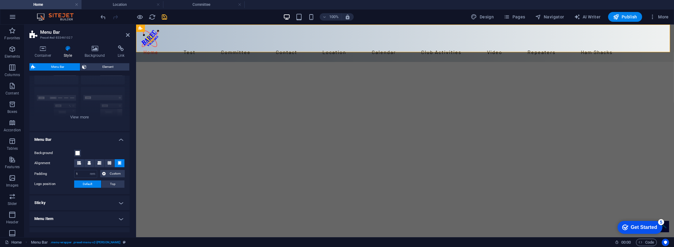
scroll to position [56, 0]
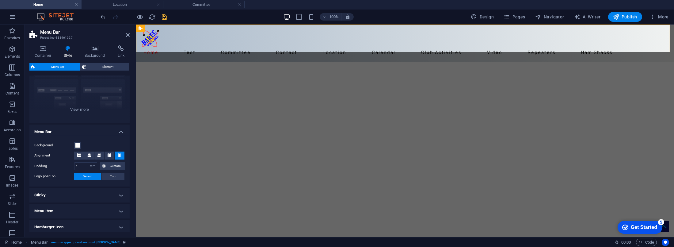
click at [121, 209] on h4 "Menu Item" at bounding box center [79, 211] width 100 height 15
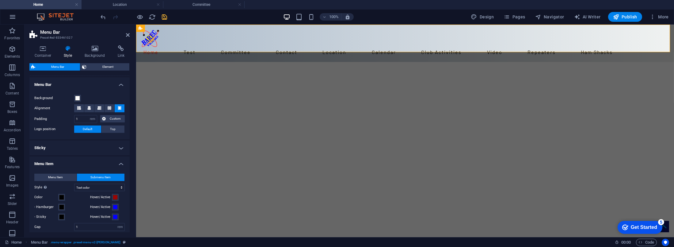
scroll to position [111, 0]
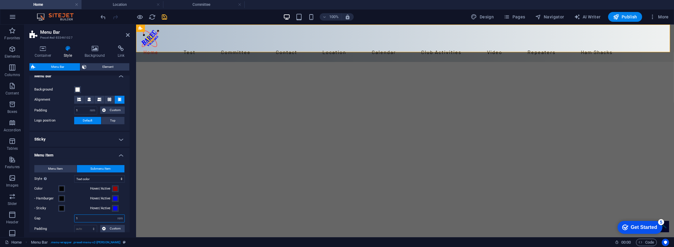
drag, startPoint x: 80, startPoint y: 218, endPoint x: 71, endPoint y: 217, distance: 9.3
click at [72, 217] on div "Gap 1 px rem % vh vw" at bounding box center [79, 218] width 90 height 8
click at [76, 205] on div "- Sticky" at bounding box center [60, 208] width 53 height 7
drag, startPoint x: 83, startPoint y: 220, endPoint x: 72, endPoint y: 220, distance: 11.0
click at [72, 220] on div "Gap 0 px rem % vh vw" at bounding box center [79, 218] width 90 height 8
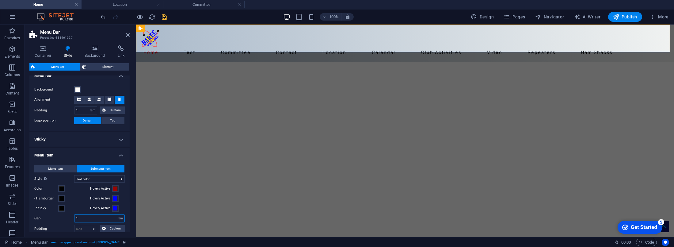
type input "1"
click at [83, 203] on div "Menu Item Submenu Item Style Switch to preview mode and move the mouse over men…" at bounding box center [79, 235] width 103 height 153
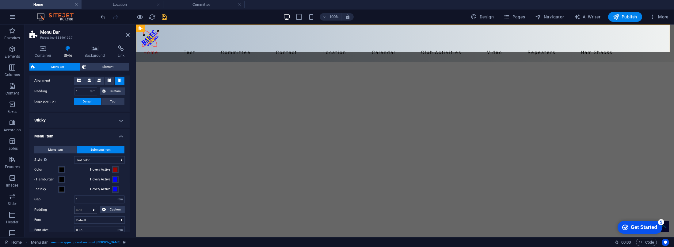
scroll to position [139, 0]
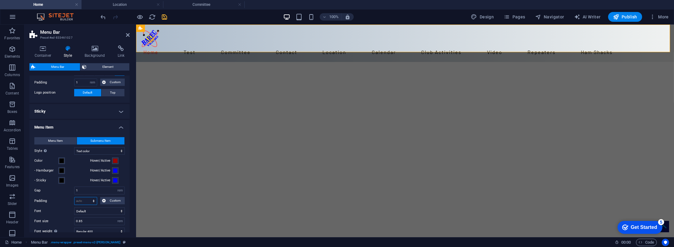
click at [94, 200] on select "auto px rem % vh vw Custom" at bounding box center [86, 200] width 22 height 7
select select "px"
click at [88, 197] on select "auto px rem % vh vw Custom" at bounding box center [86, 200] width 22 height 7
type input "0"
click at [64, 197] on label "Padding" at bounding box center [54, 200] width 40 height 7
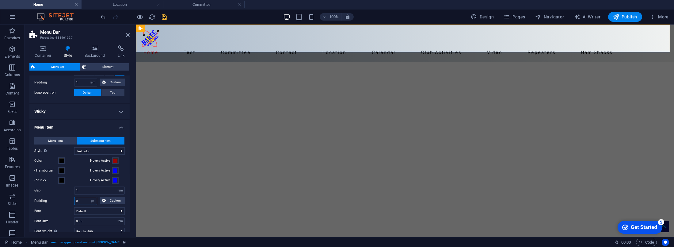
click at [86, 200] on input "0" at bounding box center [86, 200] width 22 height 7
click at [93, 200] on select "auto px rem % vh vw Custom" at bounding box center [92, 200] width 9 height 7
select select "auto"
click at [88, 197] on select "auto px rem % vh vw Custom" at bounding box center [92, 200] width 9 height 7
select select "DISABLED_OPTION_VALUE"
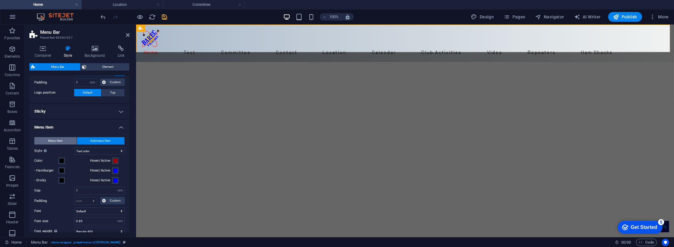
click at [52, 138] on span "Menu Item" at bounding box center [55, 140] width 15 height 7
drag, startPoint x: 84, startPoint y: 189, endPoint x: 73, endPoint y: 189, distance: 10.4
click at [73, 189] on div "Gap 2 px rem % vh vw" at bounding box center [79, 190] width 90 height 8
click at [79, 177] on div "- Sticky" at bounding box center [60, 180] width 53 height 7
click at [103, 16] on icon "undo" at bounding box center [103, 16] width 7 height 7
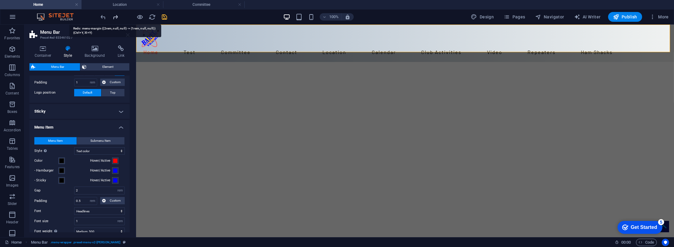
click at [116, 15] on icon "redo" at bounding box center [115, 16] width 7 height 7
type input "1"
click at [61, 200] on label "Padding" at bounding box center [54, 200] width 40 height 7
click at [113, 199] on span "Custom" at bounding box center [115, 200] width 15 height 7
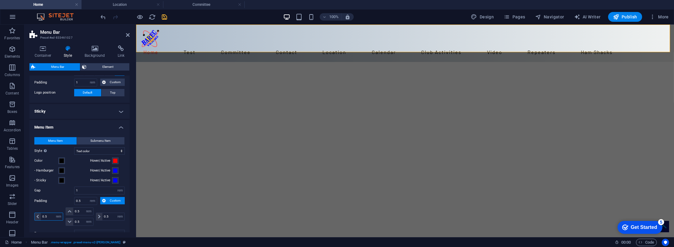
drag, startPoint x: 48, startPoint y: 215, endPoint x: 43, endPoint y: 216, distance: 5.1
click at [40, 216] on div "0.5 px rem % vh vw" at bounding box center [48, 217] width 29 height 8
type input "1"
select select "DISABLED_OPTION_VALUE"
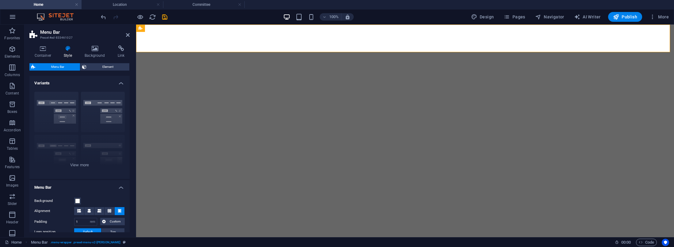
select select "rem"
select select "hover_text_color"
select select "rem"
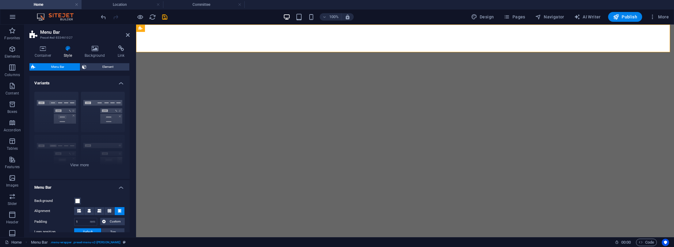
select select "rem"
select select "link-special-font"
select select "rem"
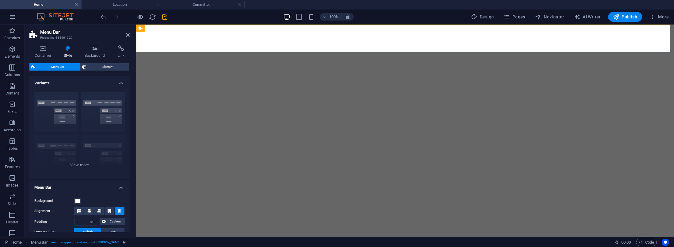
select select "500"
select select "px"
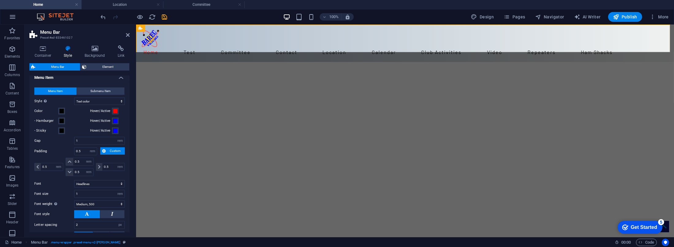
scroll to position [190, 0]
click at [88, 141] on input "1" at bounding box center [100, 139] width 50 height 7
drag, startPoint x: 90, startPoint y: 140, endPoint x: 63, endPoint y: 139, distance: 26.7
click at [63, 139] on div "Gap 1 px rem % vh vw" at bounding box center [79, 139] width 90 height 8
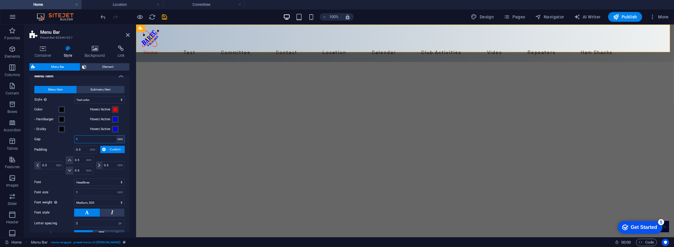
click at [119, 138] on select "px rem % vh vw" at bounding box center [120, 139] width 9 height 7
select select "px"
click at [116, 136] on select "px rem % vh vw" at bounding box center [120, 139] width 9 height 7
click at [71, 122] on div "- Hamburger" at bounding box center [60, 119] width 53 height 7
type input "1"
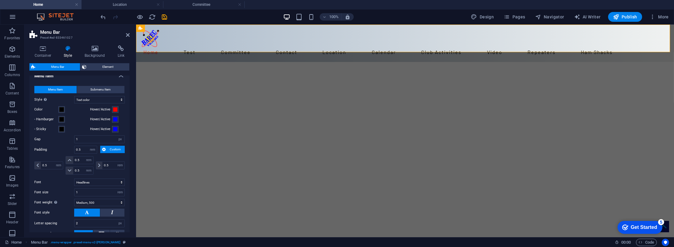
click at [74, 127] on div "- Sticky" at bounding box center [60, 128] width 53 height 7
click at [75, 127] on div "- Sticky" at bounding box center [60, 128] width 53 height 7
click at [57, 139] on label "Gap" at bounding box center [54, 138] width 40 height 3
click at [120, 137] on select "px rem % vh vw" at bounding box center [120, 139] width 9 height 7
select select "rem"
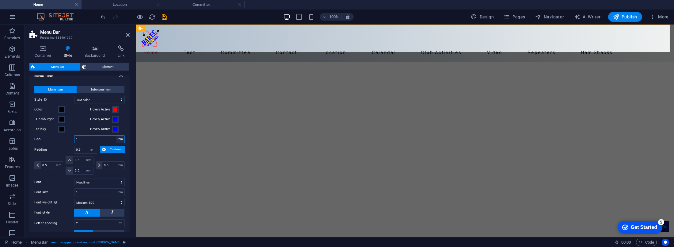
click at [116, 136] on select "px rem % vh vw" at bounding box center [120, 139] width 9 height 7
type input "1"
click at [65, 139] on label "Gap" at bounding box center [54, 138] width 40 height 3
click at [113, 147] on span "Custom" at bounding box center [115, 149] width 15 height 7
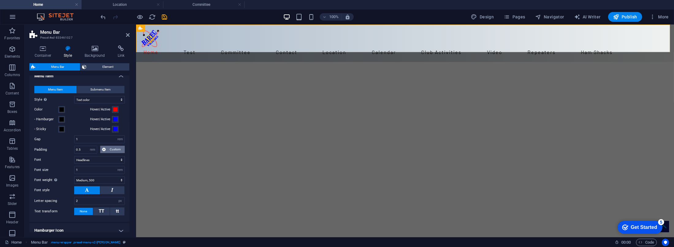
click at [113, 147] on span "Custom" at bounding box center [115, 149] width 15 height 7
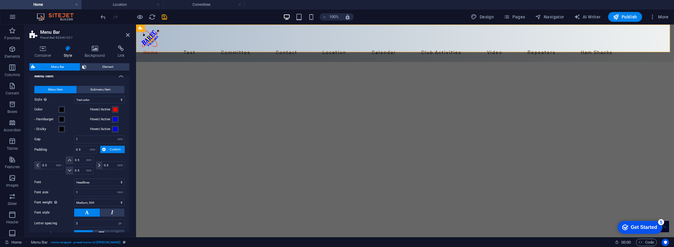
click at [113, 147] on span "Custom" at bounding box center [115, 149] width 15 height 7
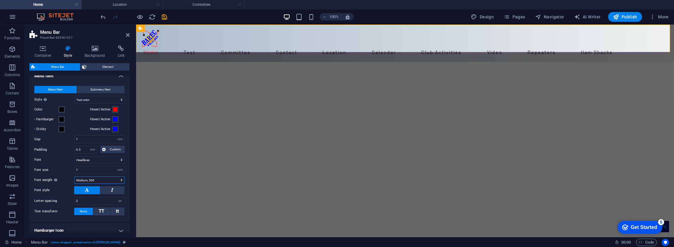
click at [117, 176] on select "Thin, 100 Extra-light, 200 Light, 300 Regular, 400 Medium, 500 Semi-bold, 600 B…" at bounding box center [99, 179] width 51 height 7
click at [74, 176] on select "Thin, 100 Extra-light, 200 Light, 300 Regular, 400 Medium, 500 Semi-bold, 600 B…" at bounding box center [99, 179] width 51 height 7
click at [121, 178] on select "Thin, 100 Extra-light, 200 Light, 300 Regular, 400 Medium, 500 Semi-bold, 600 B…" at bounding box center [99, 179] width 51 height 7
click at [74, 176] on select "Thin, 100 Extra-light, 200 Light, 300 Regular, 400 Medium, 500 Semi-bold, 600 B…" at bounding box center [99, 179] width 51 height 7
click at [120, 179] on select "Thin, 100 Extra-light, 200 Light, 300 Regular, 400 Medium, 500 Semi-bold, 600 B…" at bounding box center [99, 179] width 51 height 7
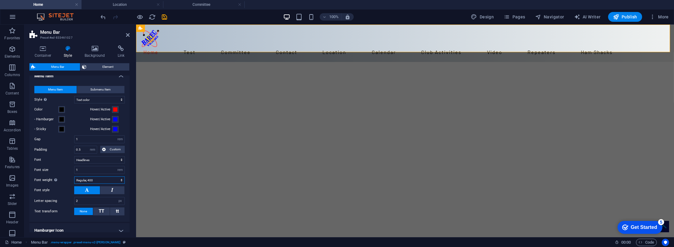
select select "500"
click at [74, 176] on select "Thin, 100 Extra-light, 200 Light, 300 Regular, 400 Medium, 500 Semi-bold, 600 B…" at bounding box center [99, 179] width 51 height 7
drag, startPoint x: 87, startPoint y: 199, endPoint x: 75, endPoint y: 198, distance: 12.3
click at [75, 198] on input "2" at bounding box center [100, 200] width 50 height 7
click at [66, 195] on div "Menu Item Submenu Item Style Switch to preview mode and move the mouse over men…" at bounding box center [79, 151] width 103 height 142
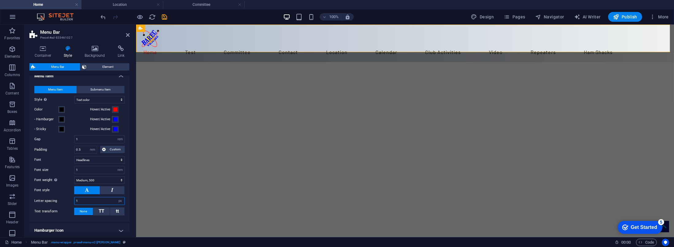
click at [88, 201] on input "1" at bounding box center [100, 200] width 50 height 7
click at [68, 199] on label "Letter spacing" at bounding box center [54, 200] width 40 height 3
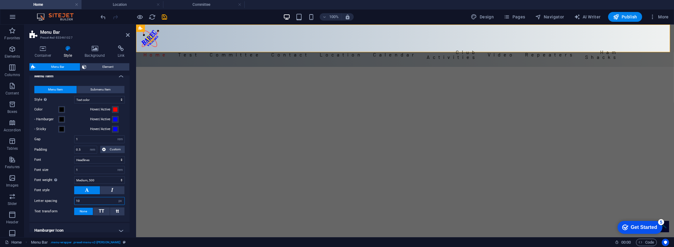
drag, startPoint x: 82, startPoint y: 200, endPoint x: 76, endPoint y: 198, distance: 6.1
click at [76, 198] on input "10" at bounding box center [100, 200] width 50 height 7
type input "1"
click at [64, 199] on label "Letter spacing" at bounding box center [54, 200] width 40 height 3
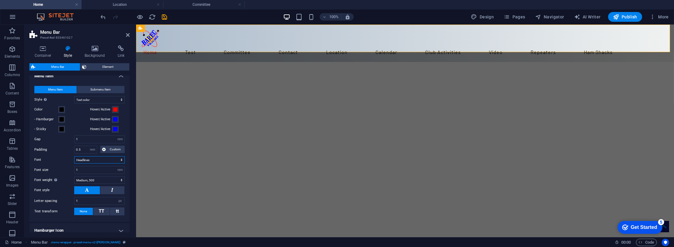
click at [120, 158] on select "Default Headlines" at bounding box center [99, 159] width 51 height 7
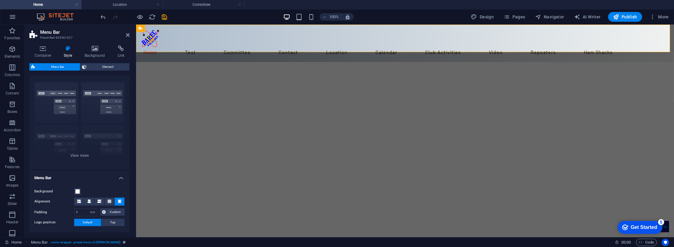
scroll to position [0, 0]
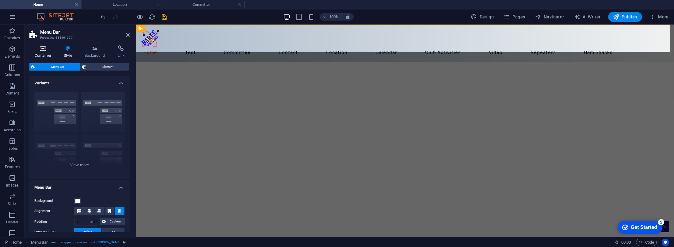
click at [45, 52] on h4 "Container" at bounding box center [43, 51] width 29 height 13
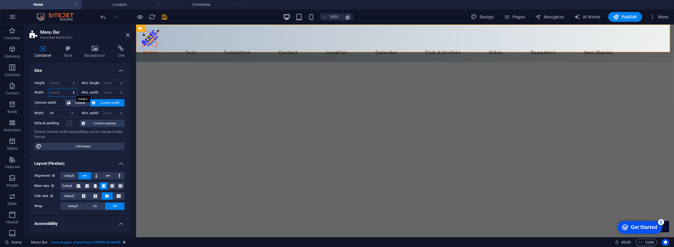
click at [72, 91] on select "Default px rem % em vh vw" at bounding box center [62, 92] width 29 height 7
click at [48, 89] on select "Default px rem % em vh vw" at bounding box center [62, 92] width 29 height 7
click at [72, 92] on select "Default px rem % em vh vw" at bounding box center [62, 92] width 29 height 7
select select "%"
click at [67, 89] on select "Default px rem % em vh vw" at bounding box center [62, 92] width 29 height 7
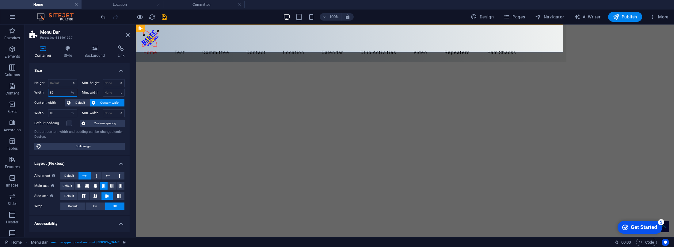
type input "8"
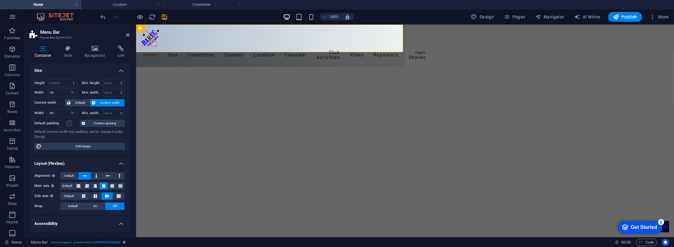
click at [72, 69] on h4 "Size" at bounding box center [79, 68] width 100 height 11
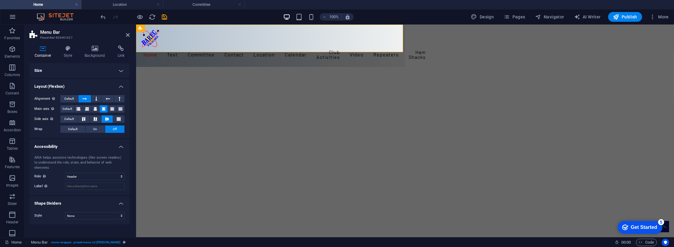
click at [122, 71] on h4 "Size" at bounding box center [79, 70] width 100 height 15
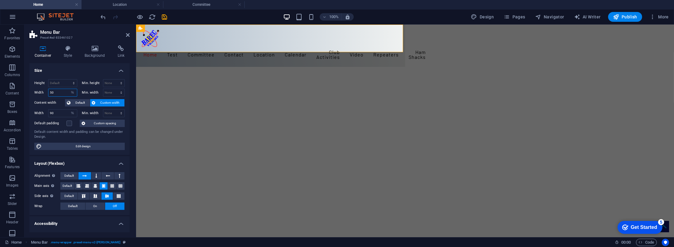
drag, startPoint x: 63, startPoint y: 92, endPoint x: 37, endPoint y: 89, distance: 25.3
click at [37, 89] on div "Width 50 Default px rem % em vh vw" at bounding box center [55, 93] width 43 height 8
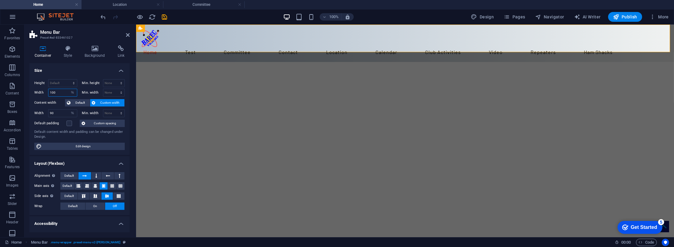
drag, startPoint x: 60, startPoint y: 93, endPoint x: 44, endPoint y: 90, distance: 16.1
click at [44, 90] on div "Width 100 Default px rem % em vh vw" at bounding box center [55, 93] width 43 height 8
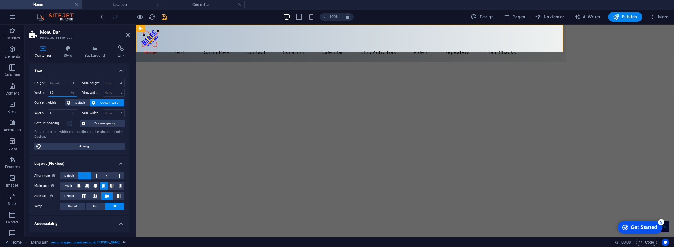
type input "8"
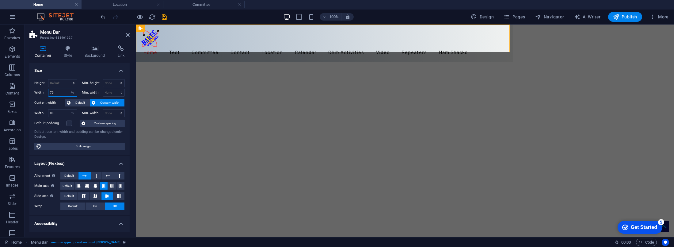
type input "70"
click at [86, 69] on h4 "Size" at bounding box center [79, 68] width 100 height 11
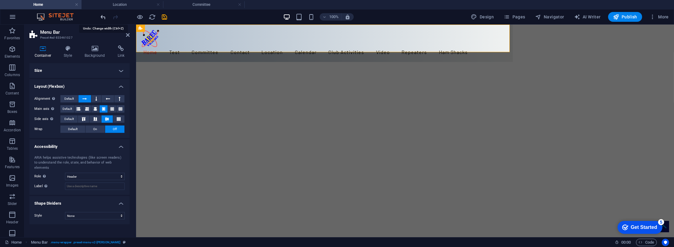
click at [101, 17] on icon "undo" at bounding box center [103, 16] width 7 height 7
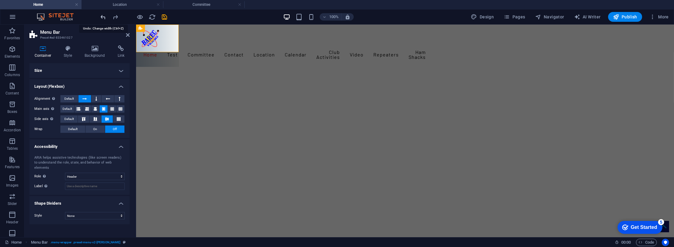
click at [101, 17] on icon "undo" at bounding box center [103, 16] width 7 height 7
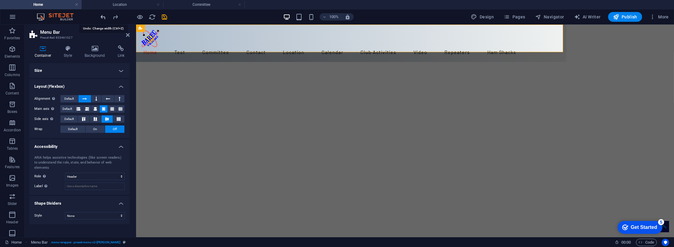
click at [101, 17] on icon "undo" at bounding box center [103, 16] width 7 height 7
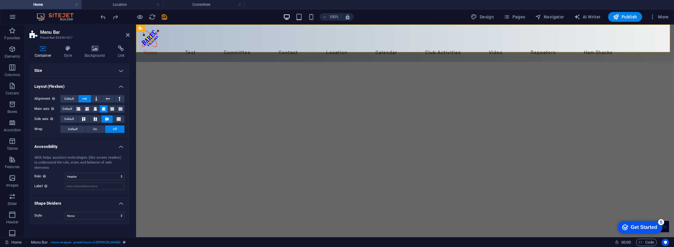
click at [43, 50] on icon at bounding box center [42, 48] width 27 height 6
click at [104, 17] on icon "undo" at bounding box center [103, 16] width 7 height 7
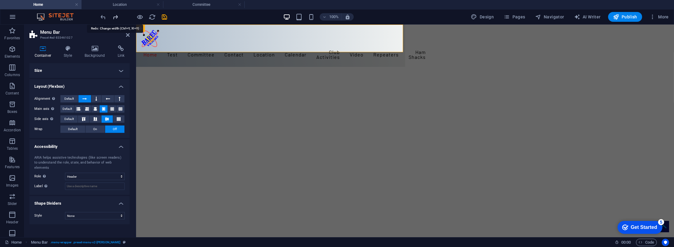
click at [115, 17] on icon "redo" at bounding box center [115, 16] width 7 height 7
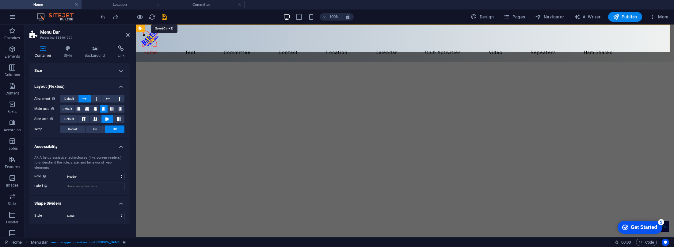
click at [161, 15] on icon "save" at bounding box center [164, 16] width 7 height 7
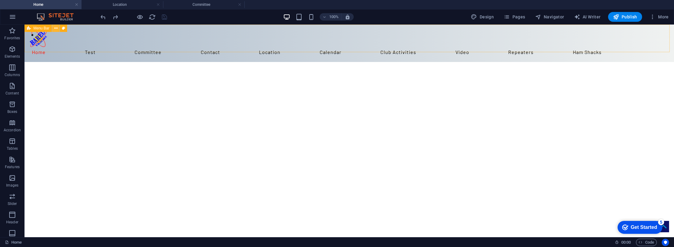
click at [55, 28] on icon at bounding box center [55, 28] width 3 height 6
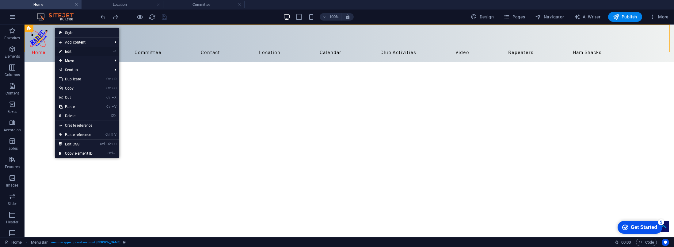
click at [69, 51] on link "⏎ Edit" at bounding box center [75, 51] width 41 height 9
select select "header"
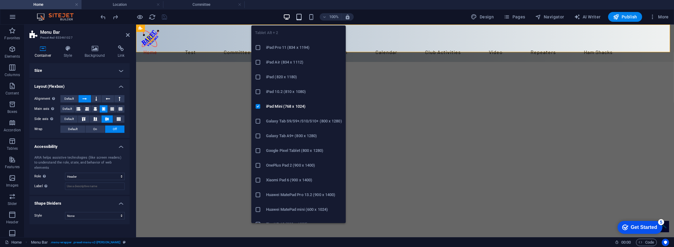
click at [300, 13] on icon "button" at bounding box center [299, 16] width 7 height 7
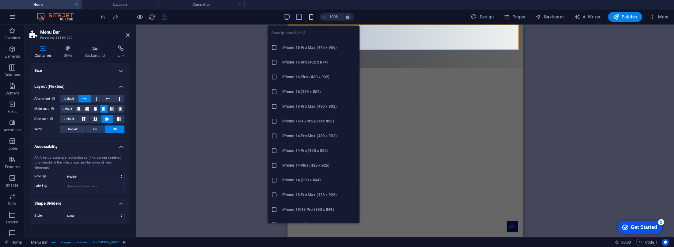
click at [312, 17] on icon "button" at bounding box center [311, 16] width 7 height 7
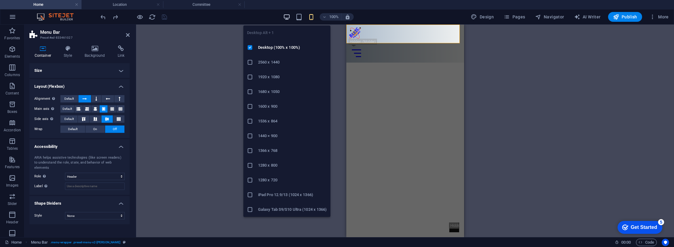
click at [285, 14] on icon "button" at bounding box center [286, 16] width 7 height 7
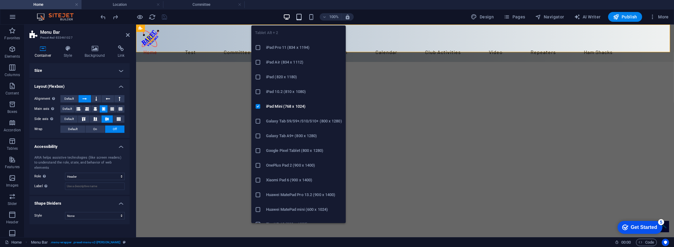
click at [301, 14] on icon "button" at bounding box center [299, 16] width 7 height 7
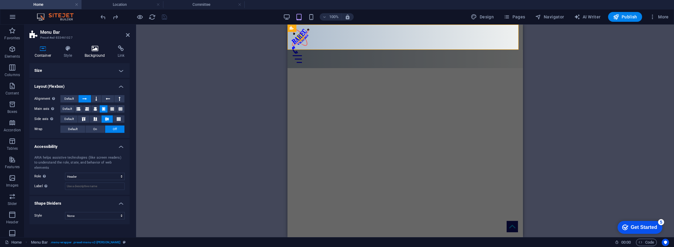
click at [95, 51] on icon at bounding box center [95, 48] width 31 height 6
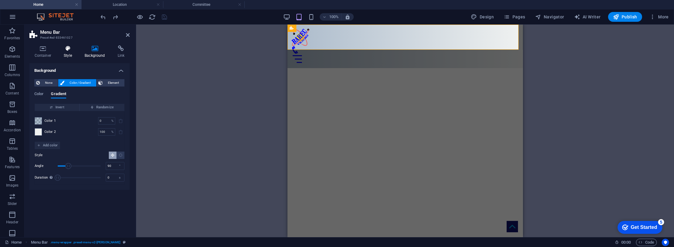
click at [67, 49] on icon at bounding box center [68, 48] width 18 height 6
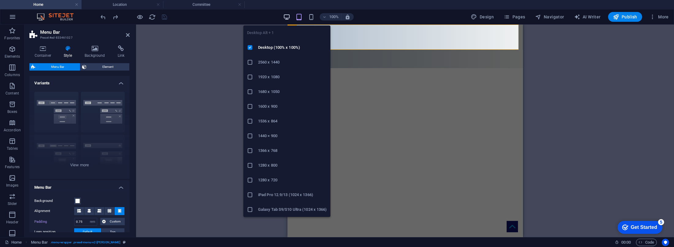
click at [287, 17] on icon "button" at bounding box center [286, 16] width 7 height 7
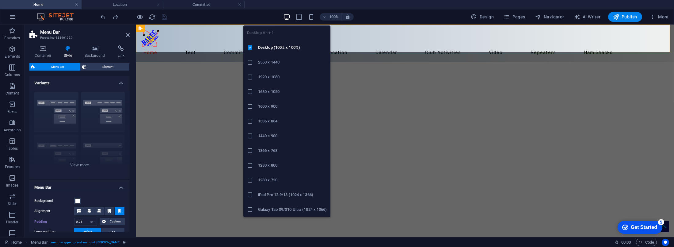
type input "1"
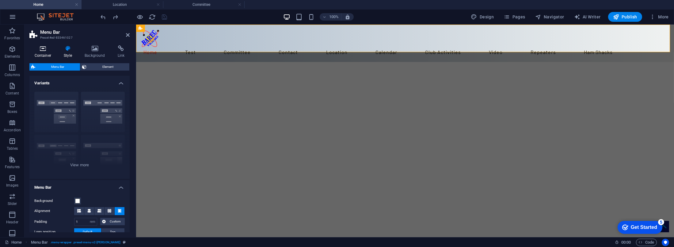
click at [43, 47] on icon at bounding box center [42, 48] width 27 height 6
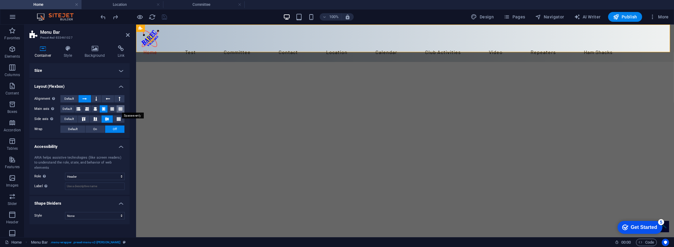
click at [120, 108] on icon at bounding box center [121, 108] width 4 height 7
click at [102, 108] on icon at bounding box center [104, 108] width 4 height 7
click at [114, 108] on icon at bounding box center [112, 108] width 4 height 7
click at [103, 108] on icon at bounding box center [104, 108] width 4 height 7
click at [85, 81] on h4 "Layout (Flexbox)" at bounding box center [79, 84] width 100 height 11
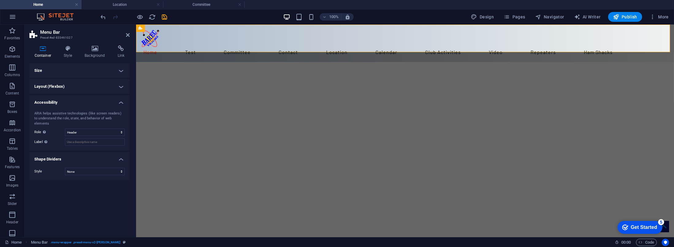
click at [121, 86] on h4 "Layout (Flexbox)" at bounding box center [79, 86] width 100 height 15
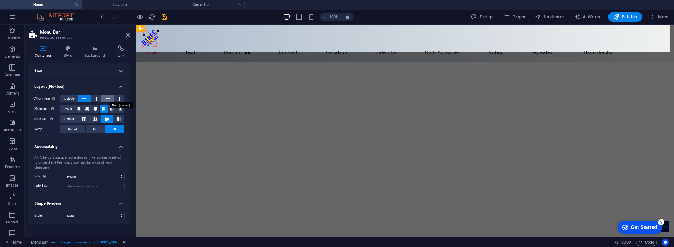
click at [107, 99] on icon at bounding box center [108, 98] width 4 height 7
click at [84, 97] on icon at bounding box center [84, 98] width 4 height 7
click at [121, 70] on h4 "Size" at bounding box center [79, 70] width 100 height 15
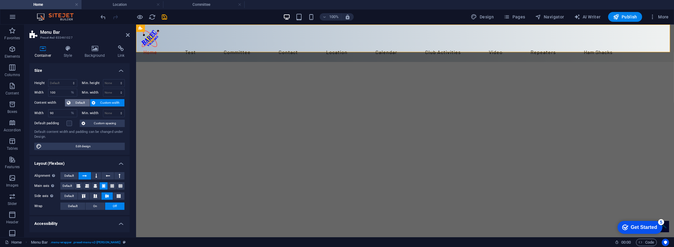
click at [79, 101] on span "Default" at bounding box center [80, 102] width 16 height 7
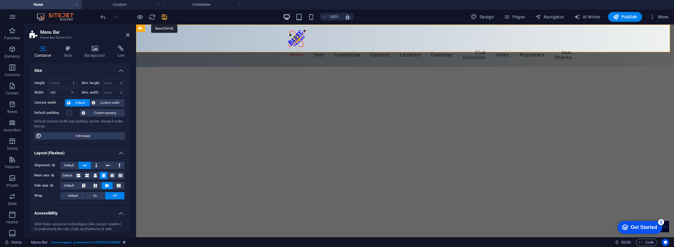
click at [165, 15] on icon "save" at bounding box center [164, 16] width 7 height 7
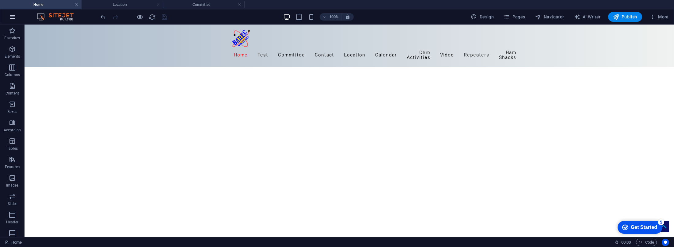
click at [12, 17] on icon "button" at bounding box center [12, 16] width 7 height 7
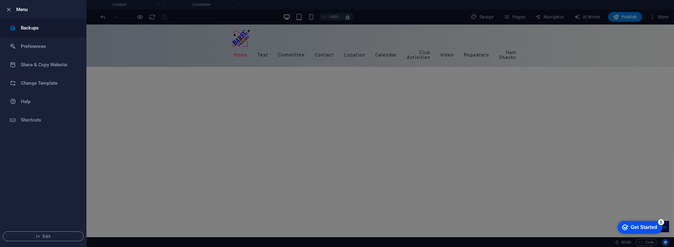
click at [27, 29] on h6 "Backups" at bounding box center [49, 27] width 57 height 7
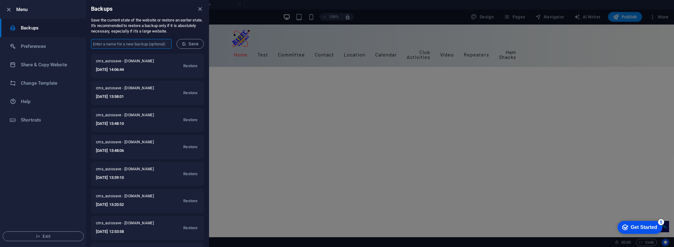
click at [105, 43] on input "text" at bounding box center [131, 44] width 81 height 10
type input "WednesdayNight"
click at [193, 45] on span "Save" at bounding box center [190, 43] width 17 height 5
click at [201, 9] on icon "close" at bounding box center [200, 9] width 7 height 7
